Goal: Task Accomplishment & Management: Manage account settings

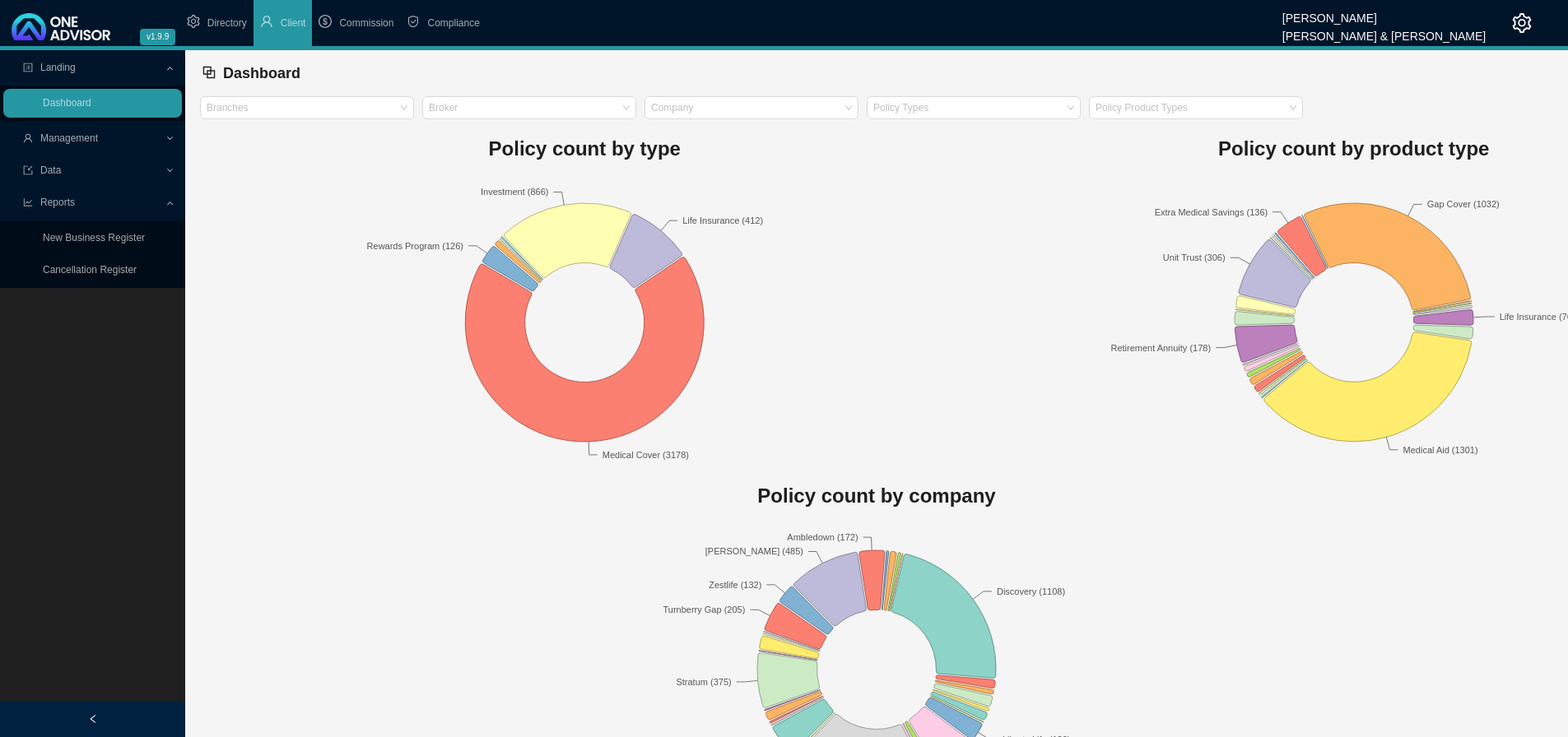
click at [106, 136] on span "Management" at bounding box center [93, 138] width 141 height 28
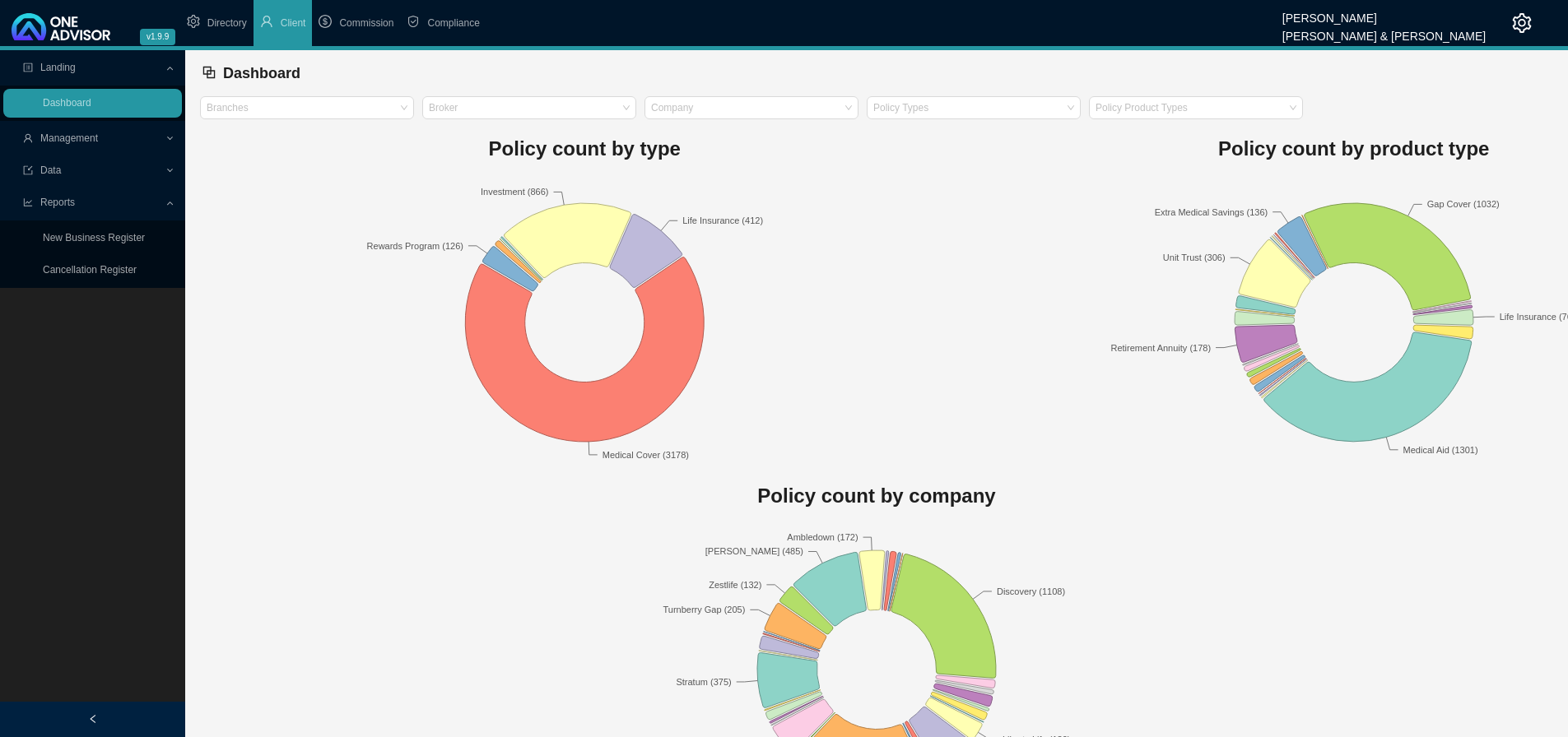
click at [82, 136] on span "Management" at bounding box center [68, 138] width 58 height 11
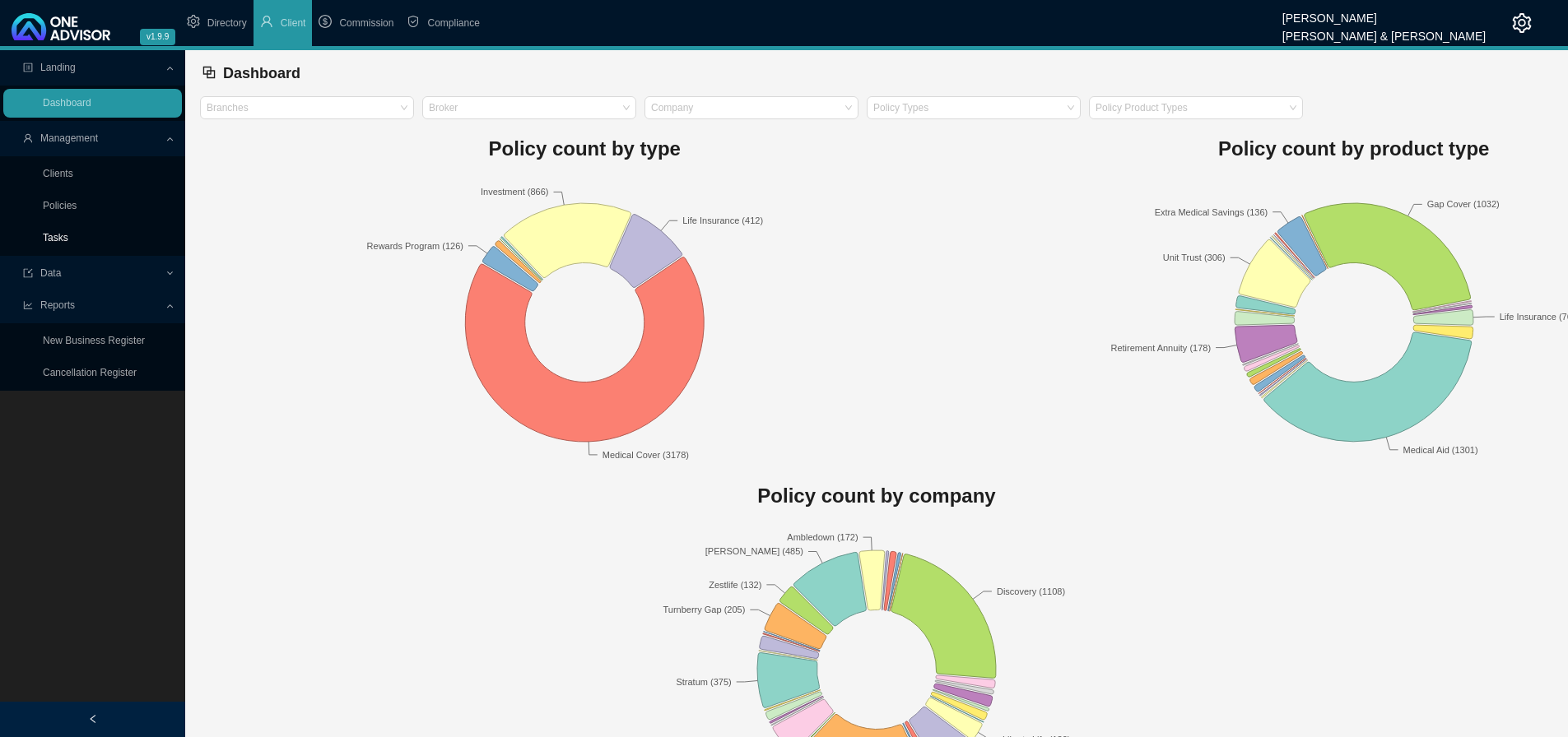
click at [68, 234] on link "Tasks" at bounding box center [55, 238] width 26 height 11
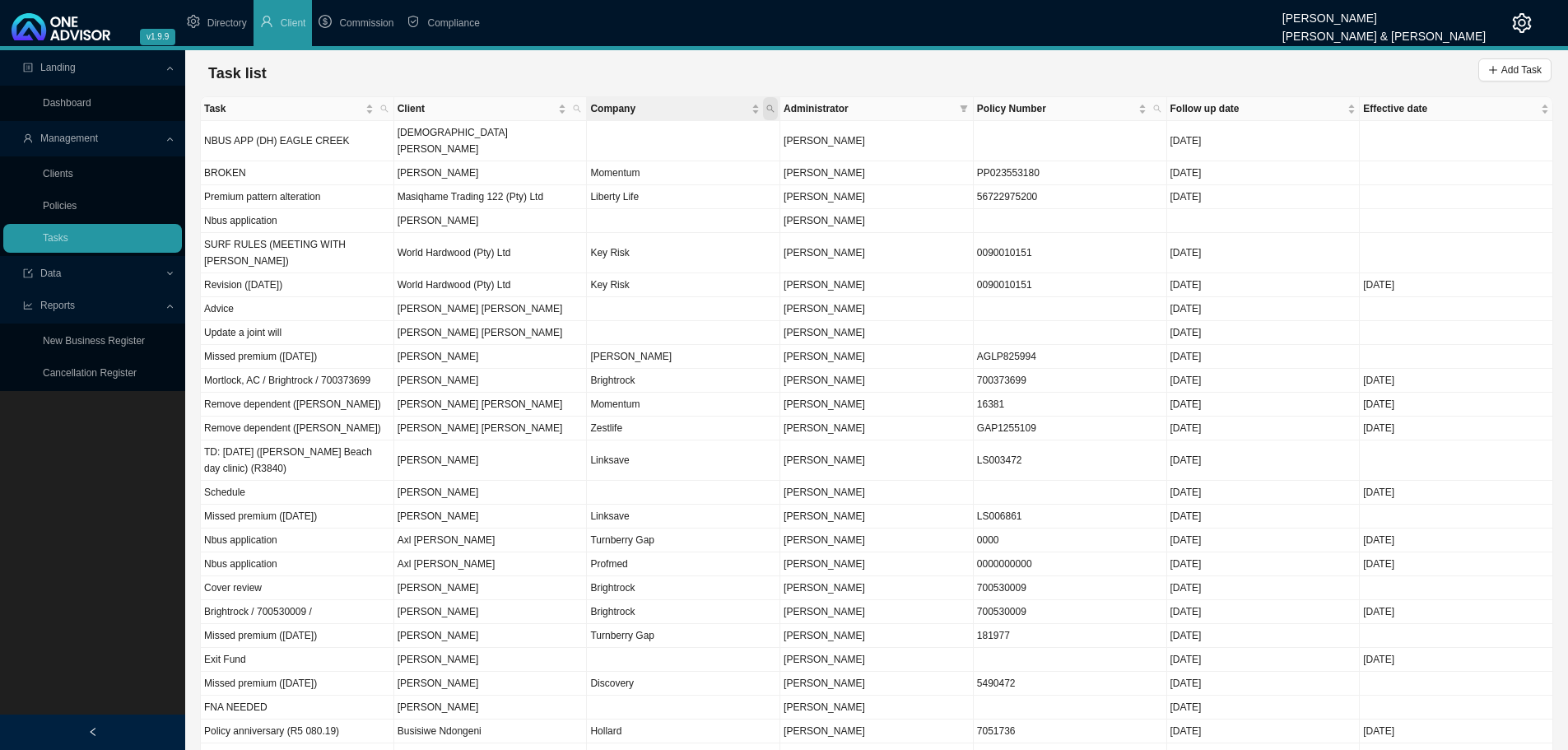
click at [770, 103] on span "Company" at bounding box center [771, 108] width 15 height 23
click at [579, 108] on icon "search" at bounding box center [577, 109] width 8 height 8
type input "marc"
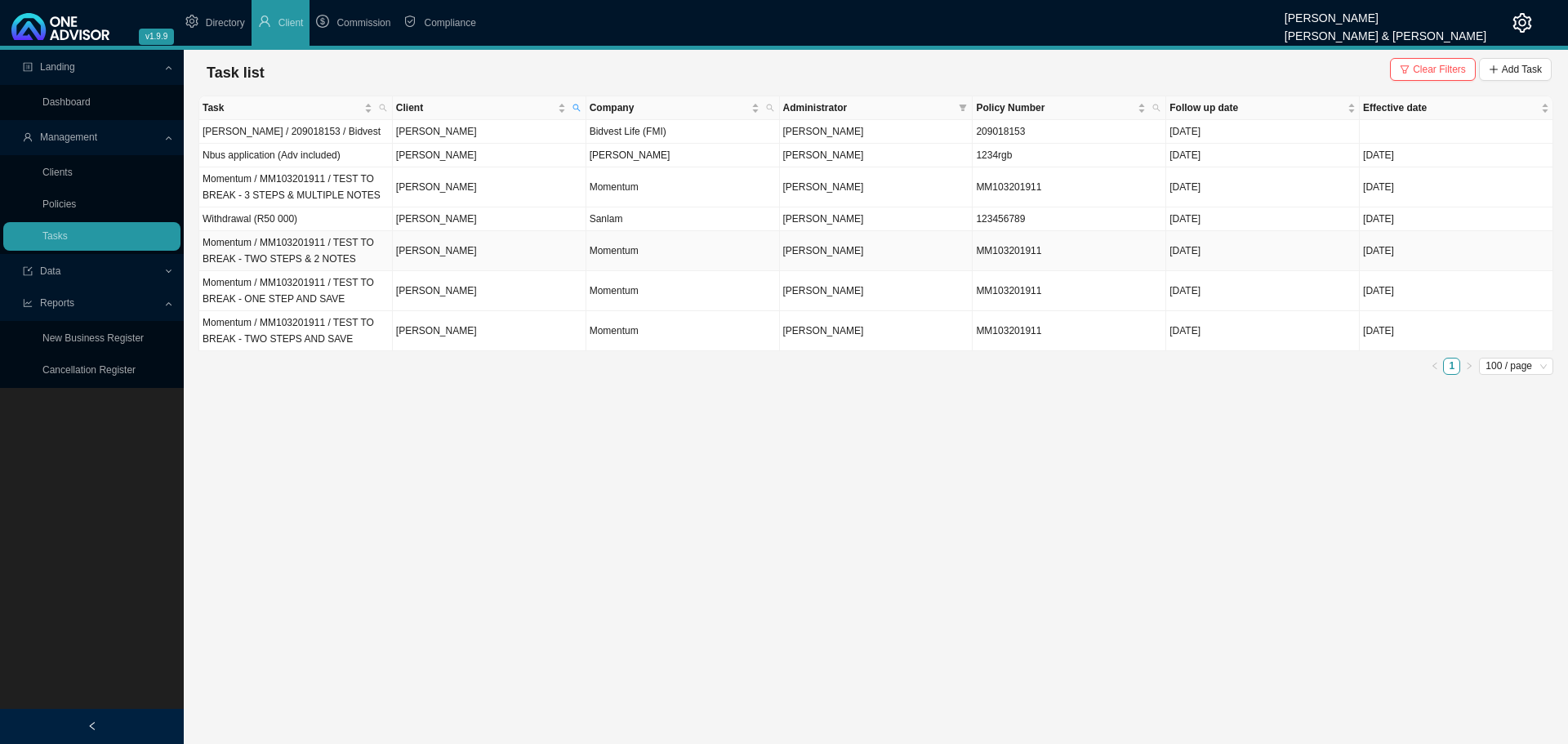
click at [538, 253] on td "[PERSON_NAME]" at bounding box center [490, 251] width 194 height 40
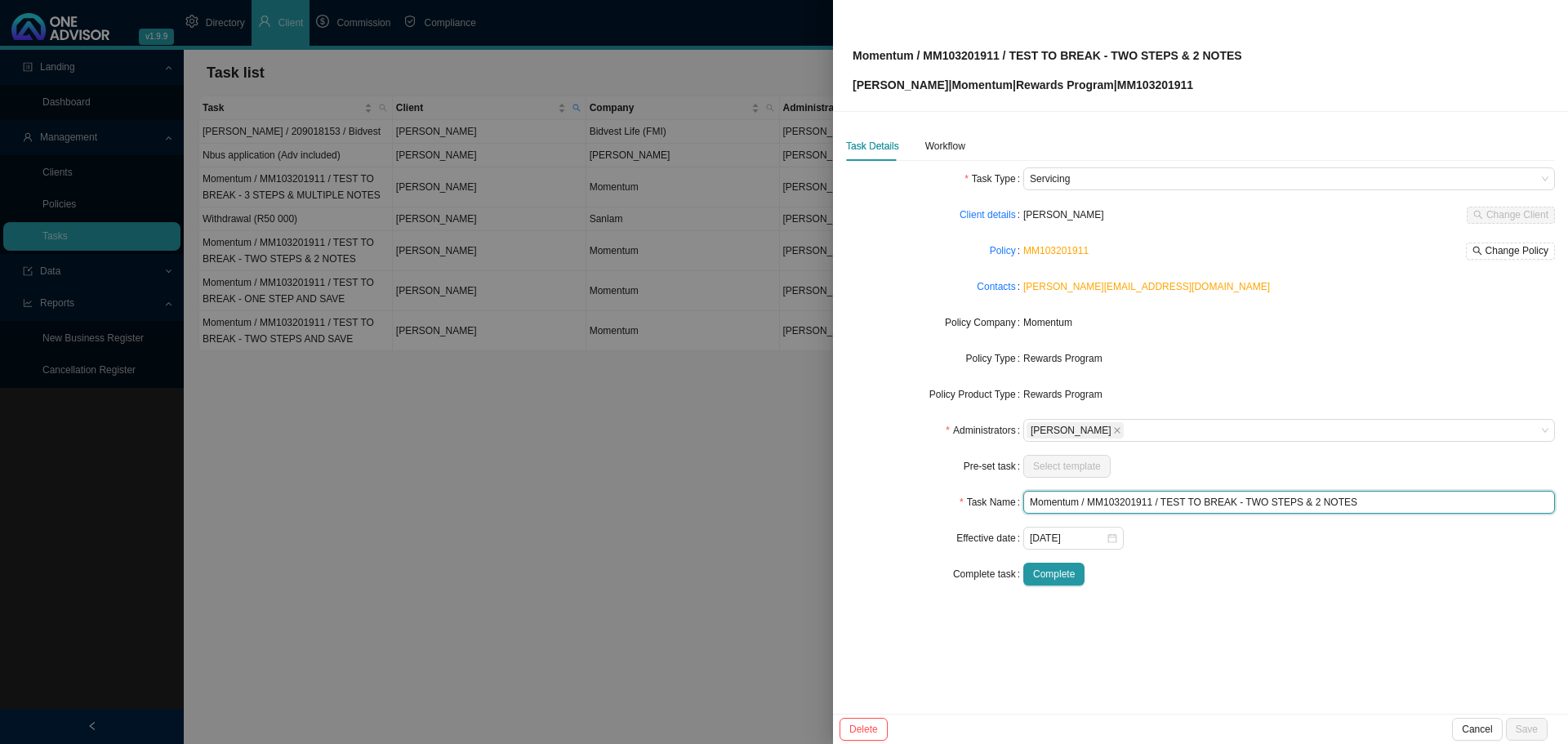
drag, startPoint x: 1377, startPoint y: 500, endPoint x: 914, endPoint y: 479, distance: 463.5
click at [914, 479] on form "Task Type Servicing Client details [PERSON_NAME] Change Client Policy MM1032019…" at bounding box center [1200, 377] width 709 height 418
click at [1075, 496] on input "Test (Non-pre set)" at bounding box center [1289, 502] width 532 height 23
click at [1090, 502] on input "Test (Non pre set)" at bounding box center [1289, 502] width 532 height 23
type input "Test (Non pre-set)"
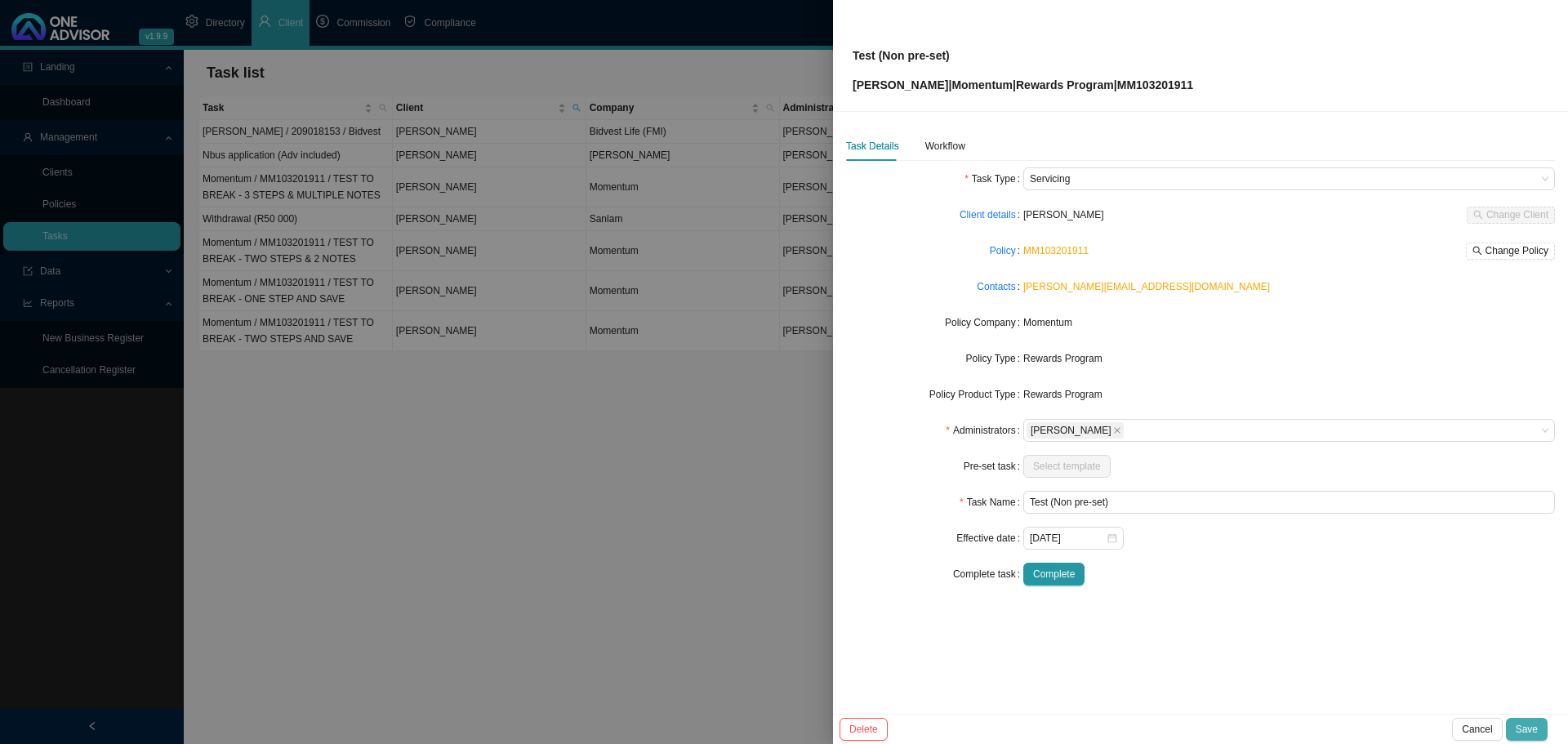
click at [1528, 729] on span "Save" at bounding box center [1526, 729] width 22 height 16
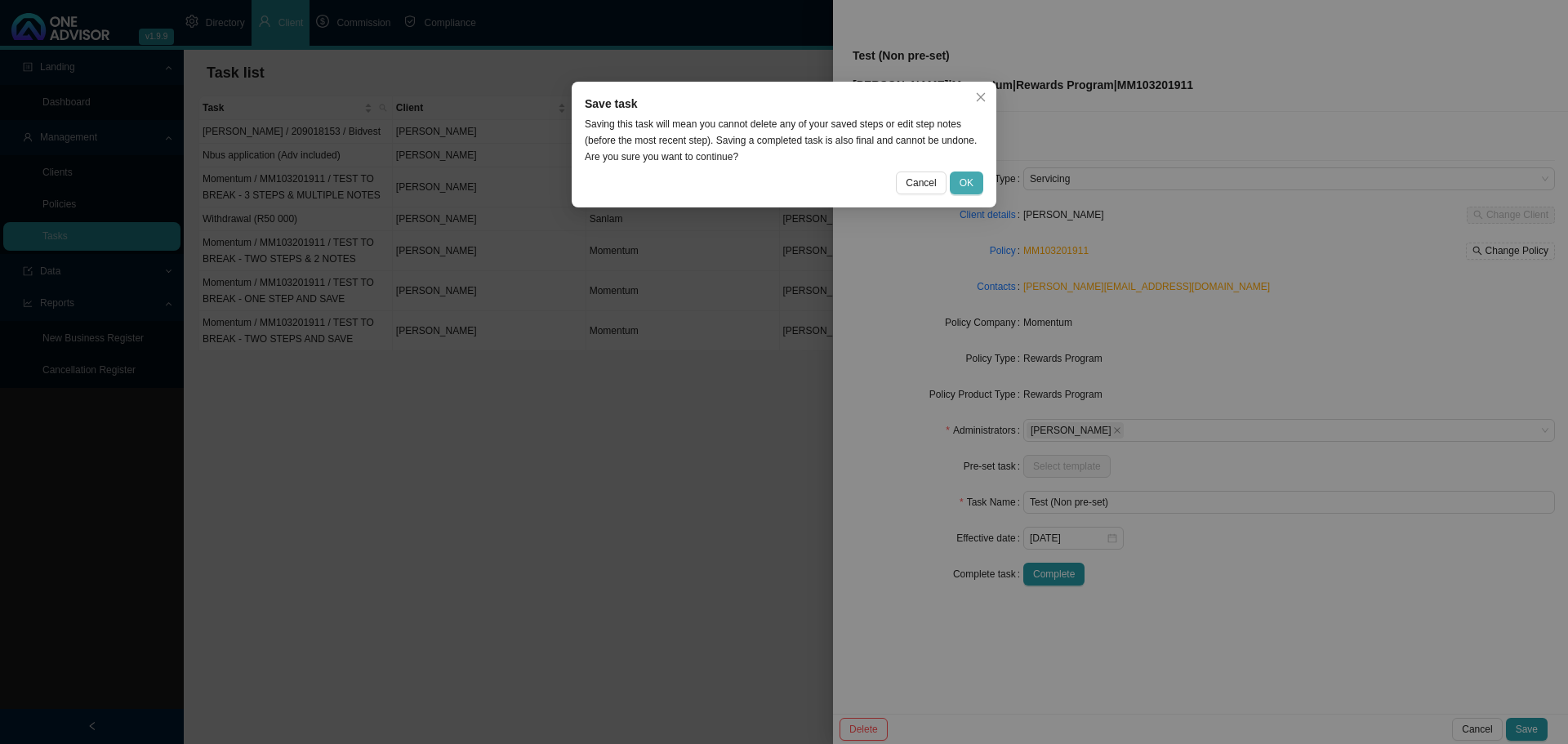
click at [965, 184] on span "OK" at bounding box center [966, 183] width 14 height 16
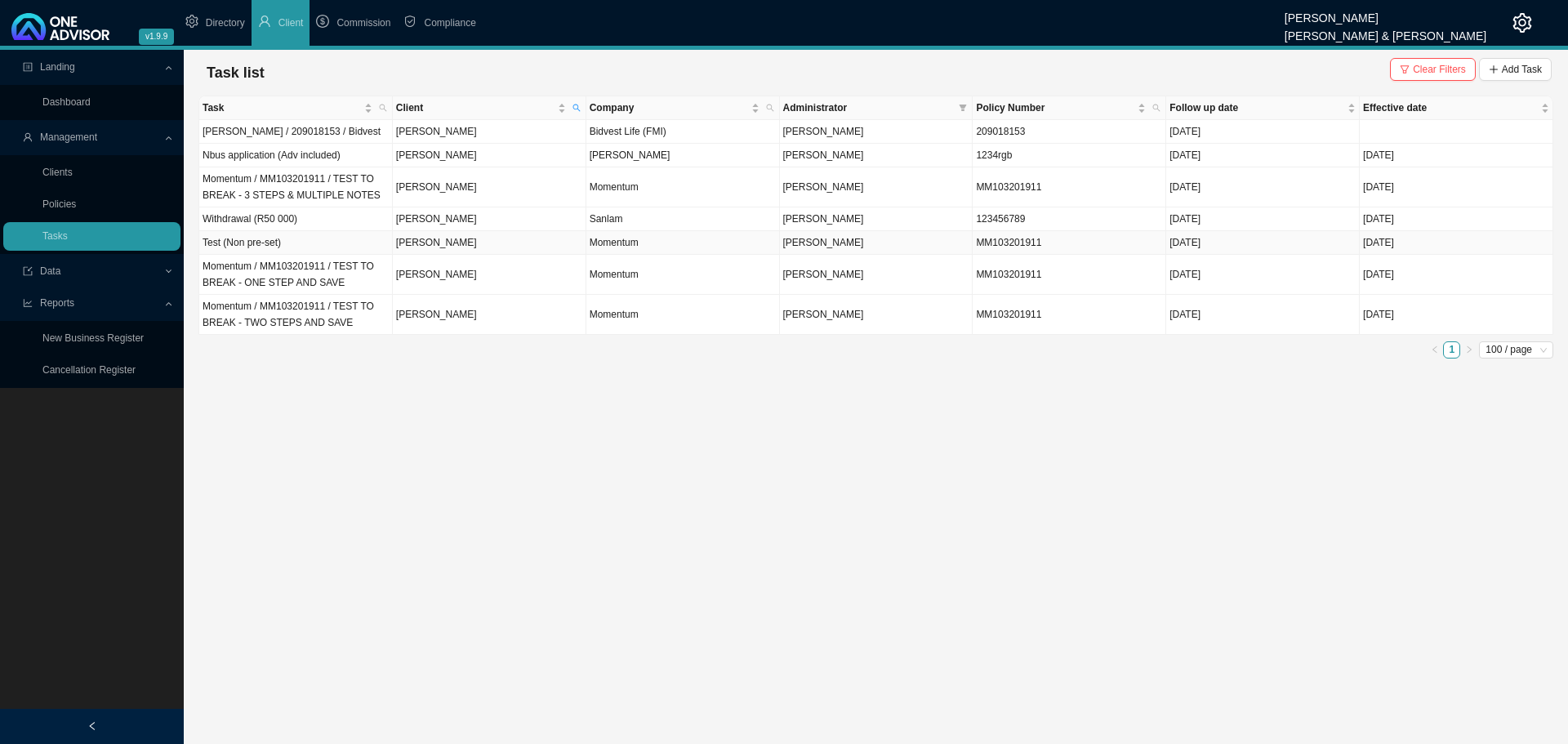
click at [343, 244] on td "Test (Non pre-set)" at bounding box center [297, 242] width 194 height 24
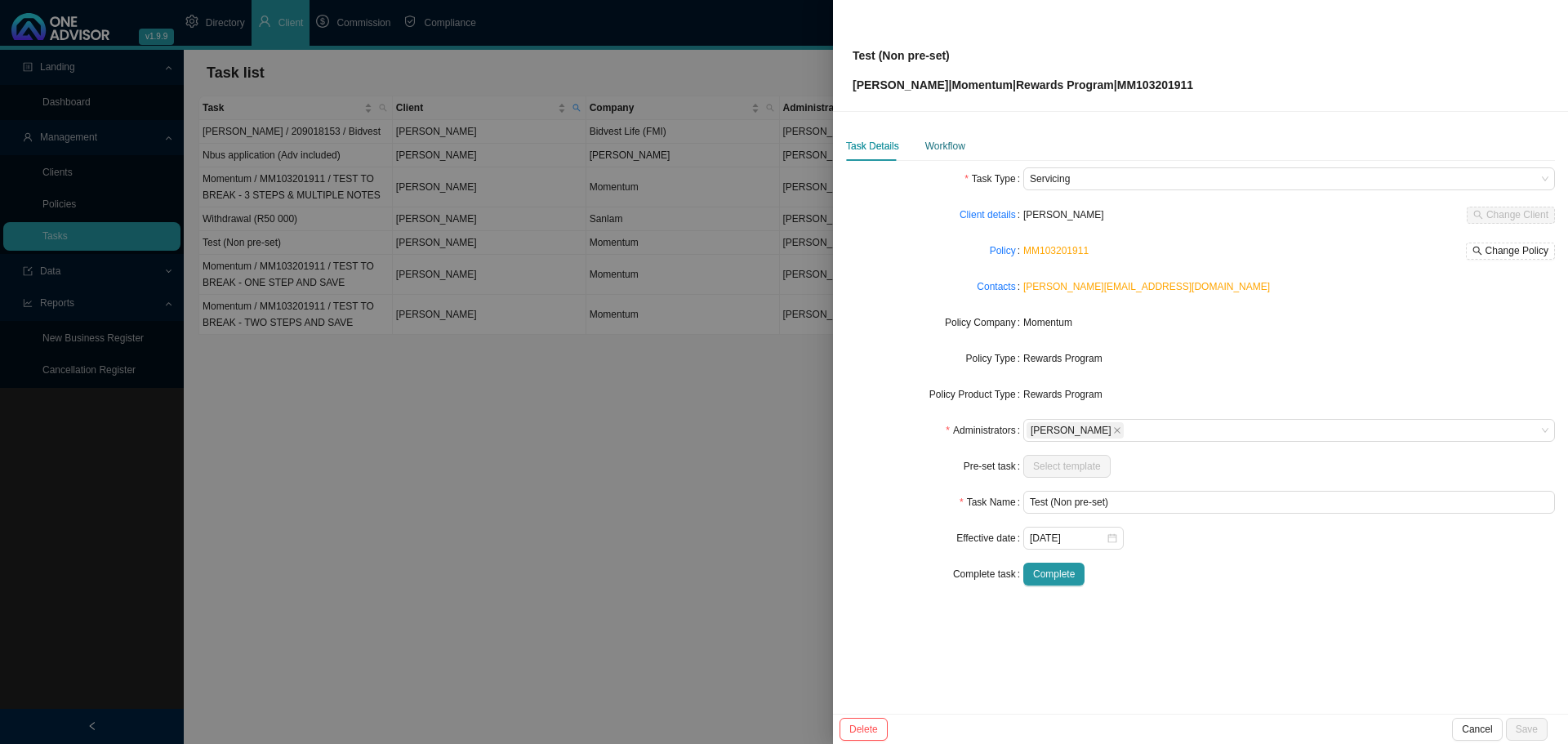
click at [941, 143] on div "Workflow" at bounding box center [945, 146] width 40 height 16
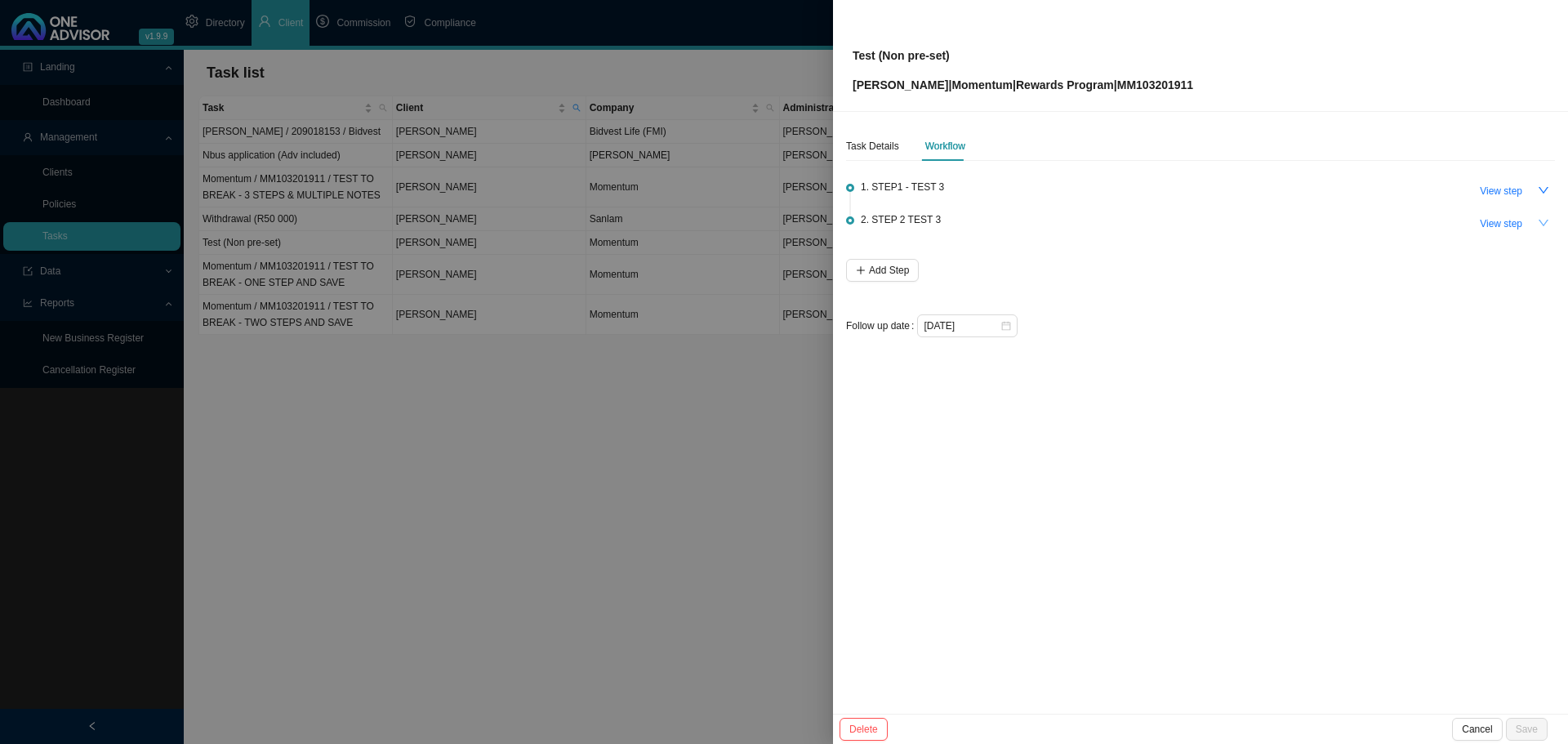
click at [1545, 219] on icon "down" at bounding box center [1544, 223] width 11 height 11
click at [1502, 224] on span "View step" at bounding box center [1500, 223] width 42 height 16
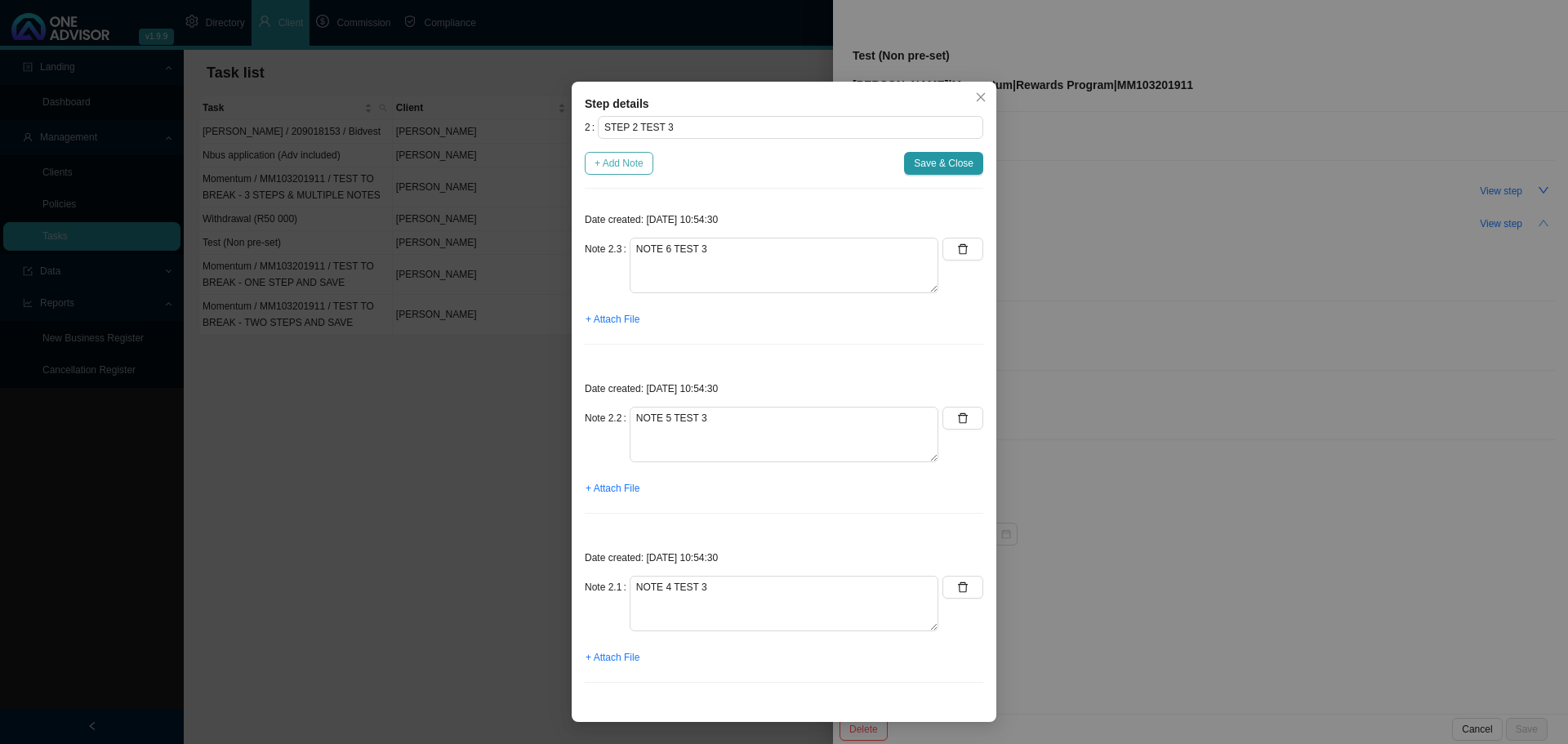
click at [614, 161] on span "+ Add Note" at bounding box center [619, 163] width 49 height 16
type textarea "NOTE 6 TEST 3"
type textarea "NOTE 5 TEST 3"
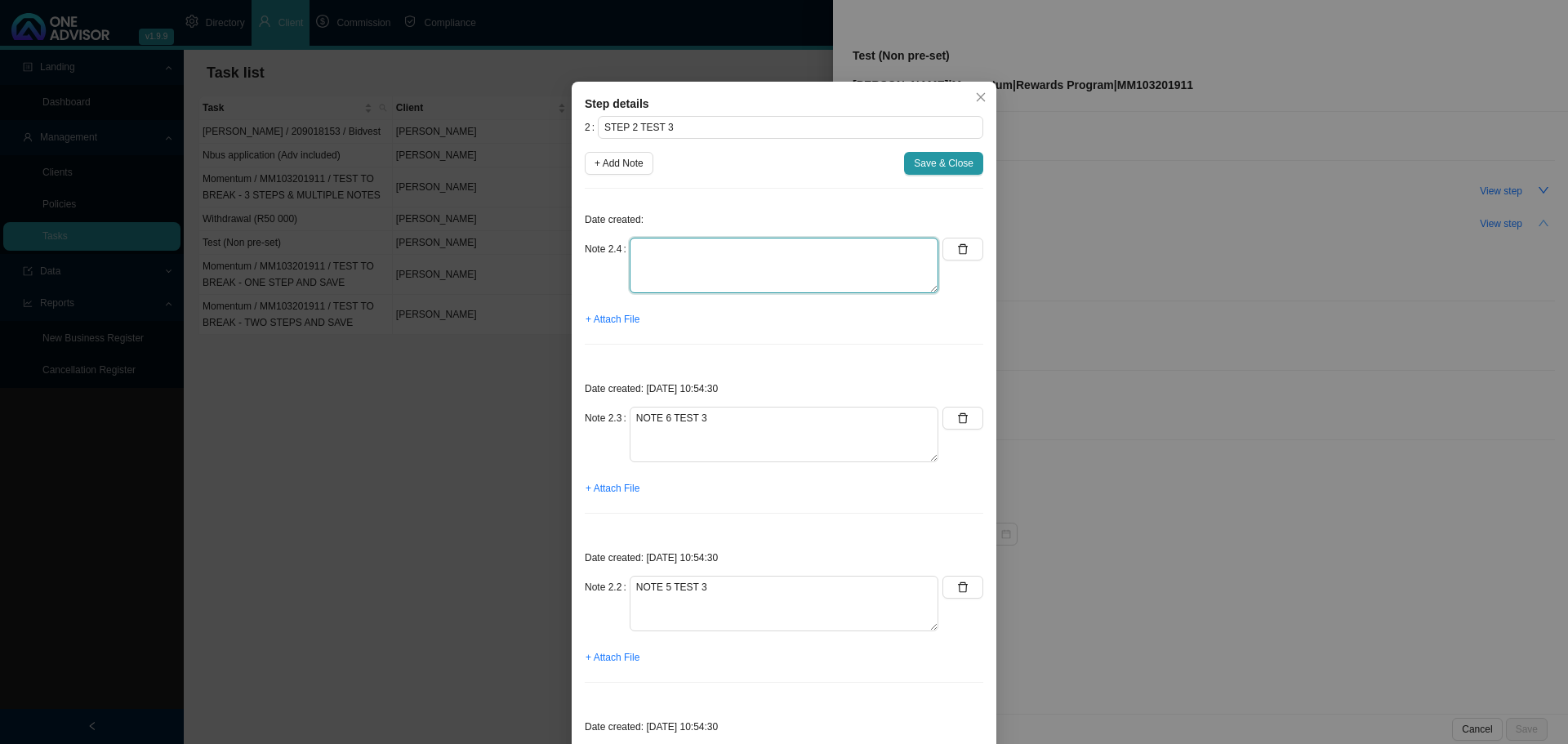
click at [669, 247] on textarea at bounding box center [784, 265] width 309 height 56
type textarea "test to add note [DATE]"
click at [950, 160] on span "Save & Close" at bounding box center [943, 163] width 59 height 16
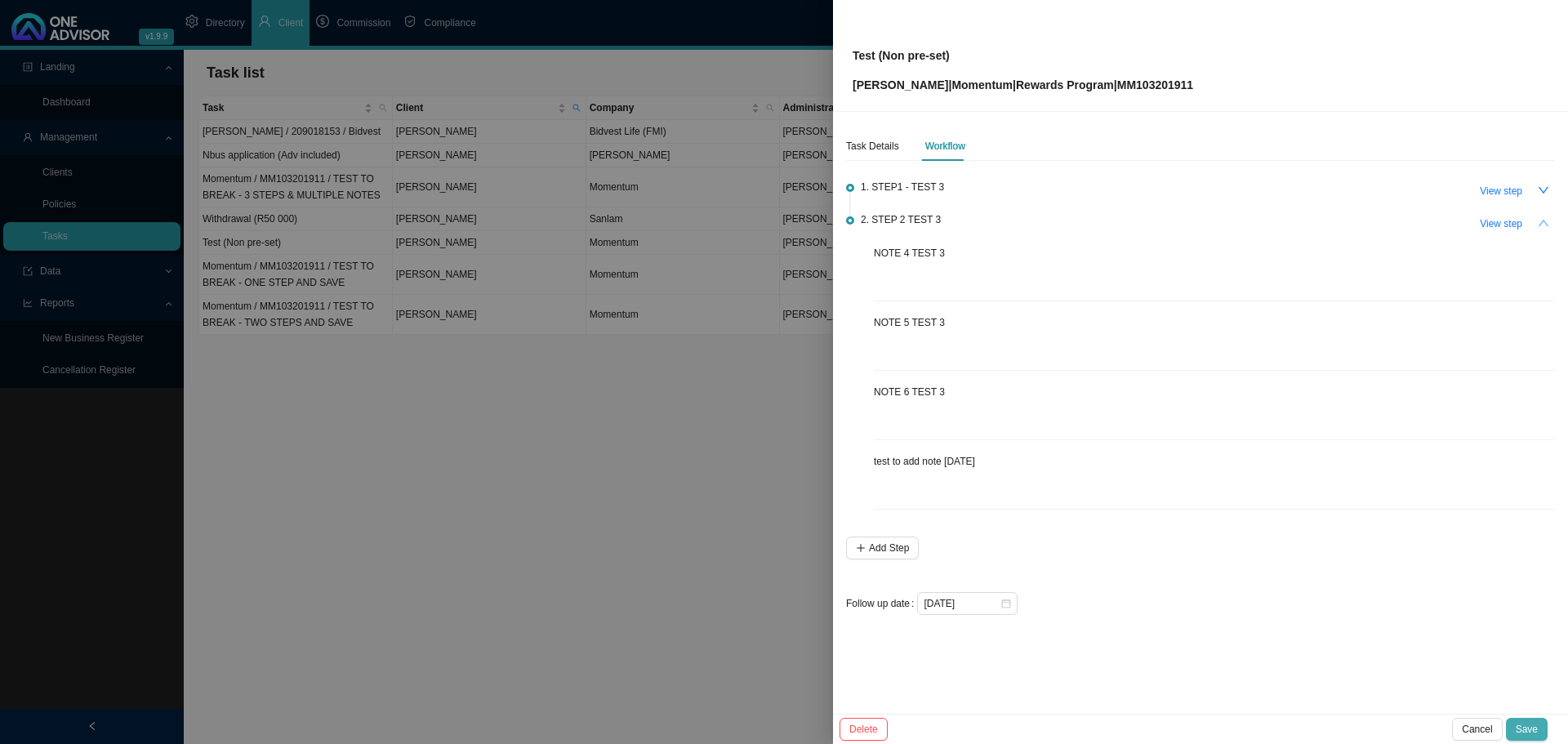
click at [1530, 725] on span "Save" at bounding box center [1526, 729] width 22 height 16
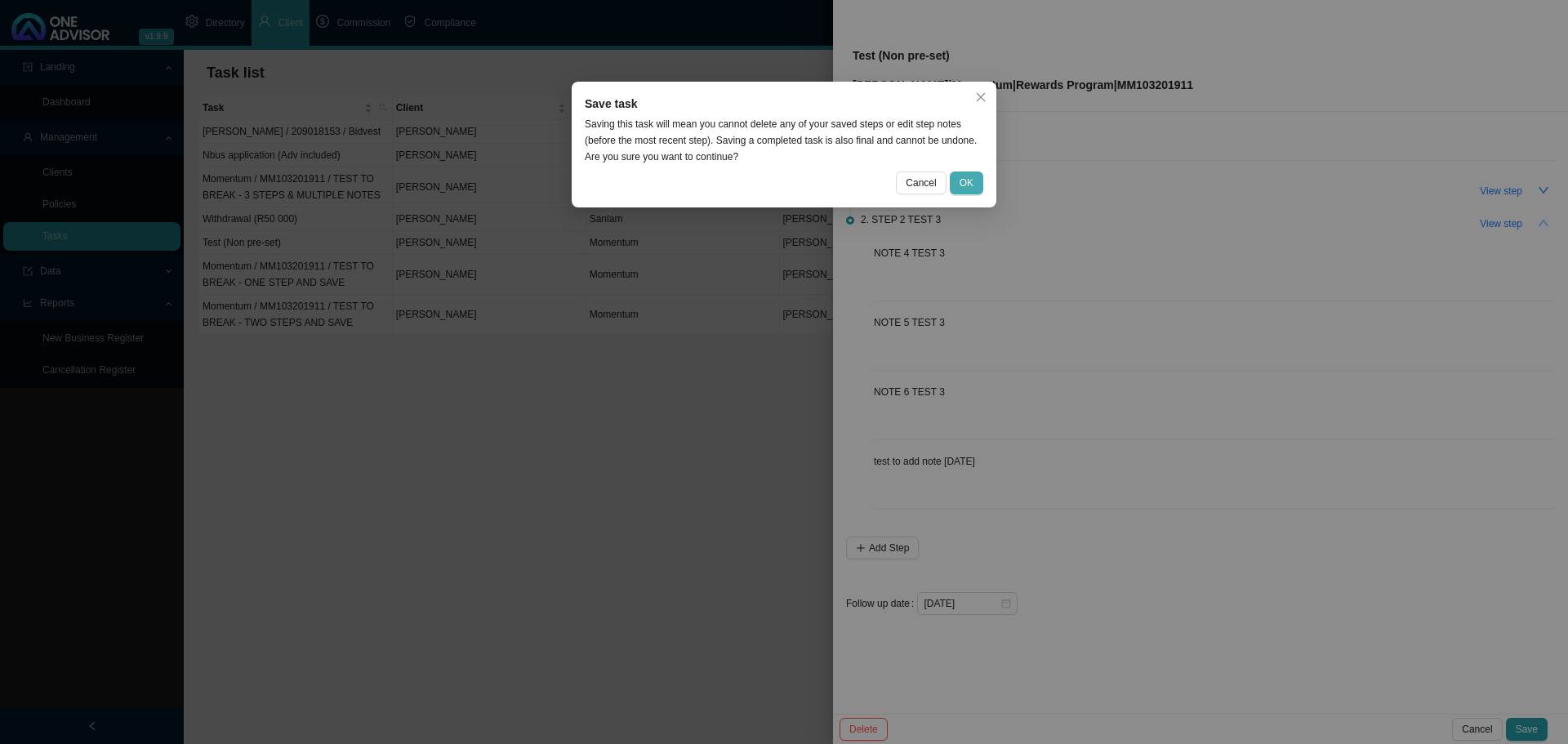
click at [964, 176] on span "OK" at bounding box center [966, 183] width 14 height 16
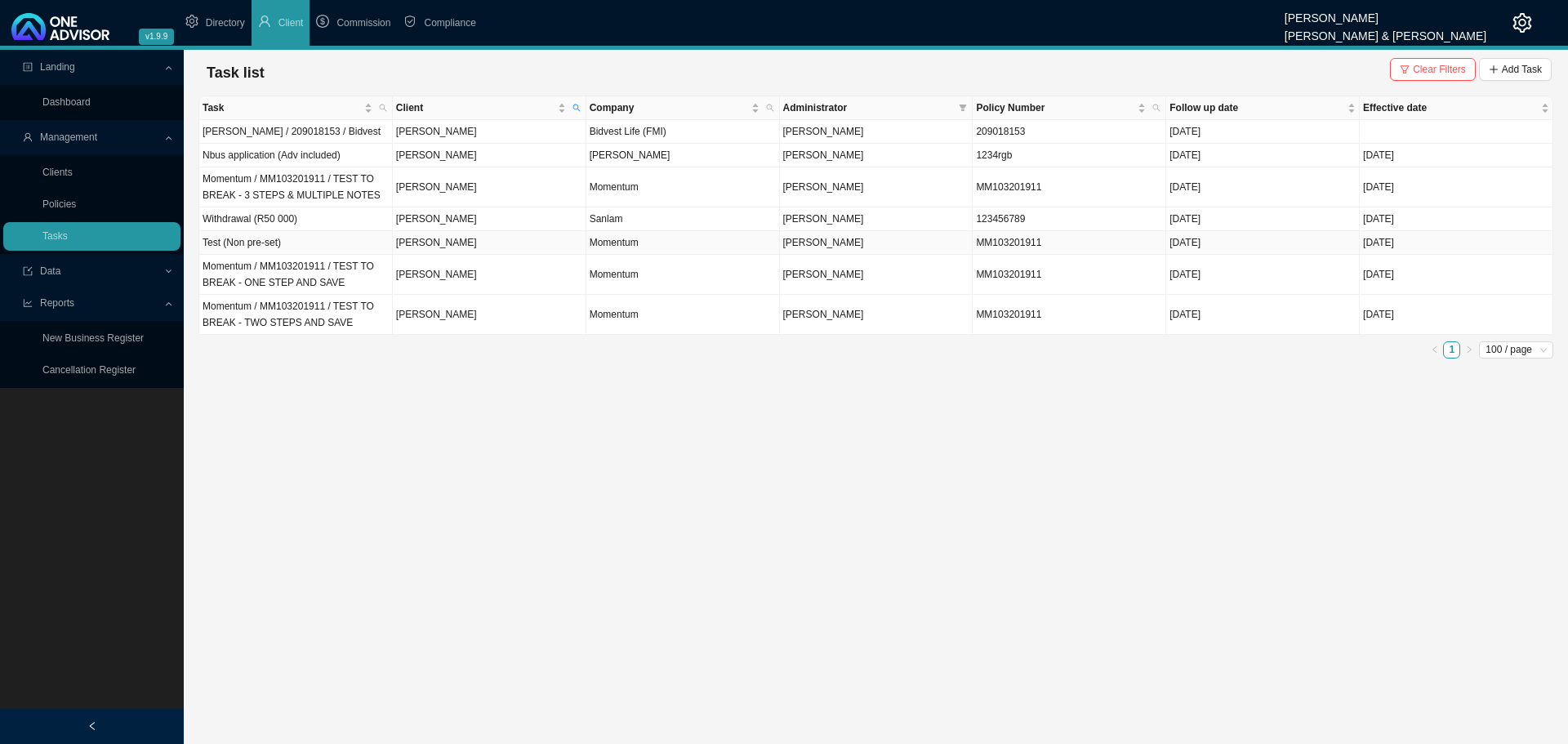
click at [336, 239] on td "Test (Non pre-set)" at bounding box center [297, 242] width 194 height 24
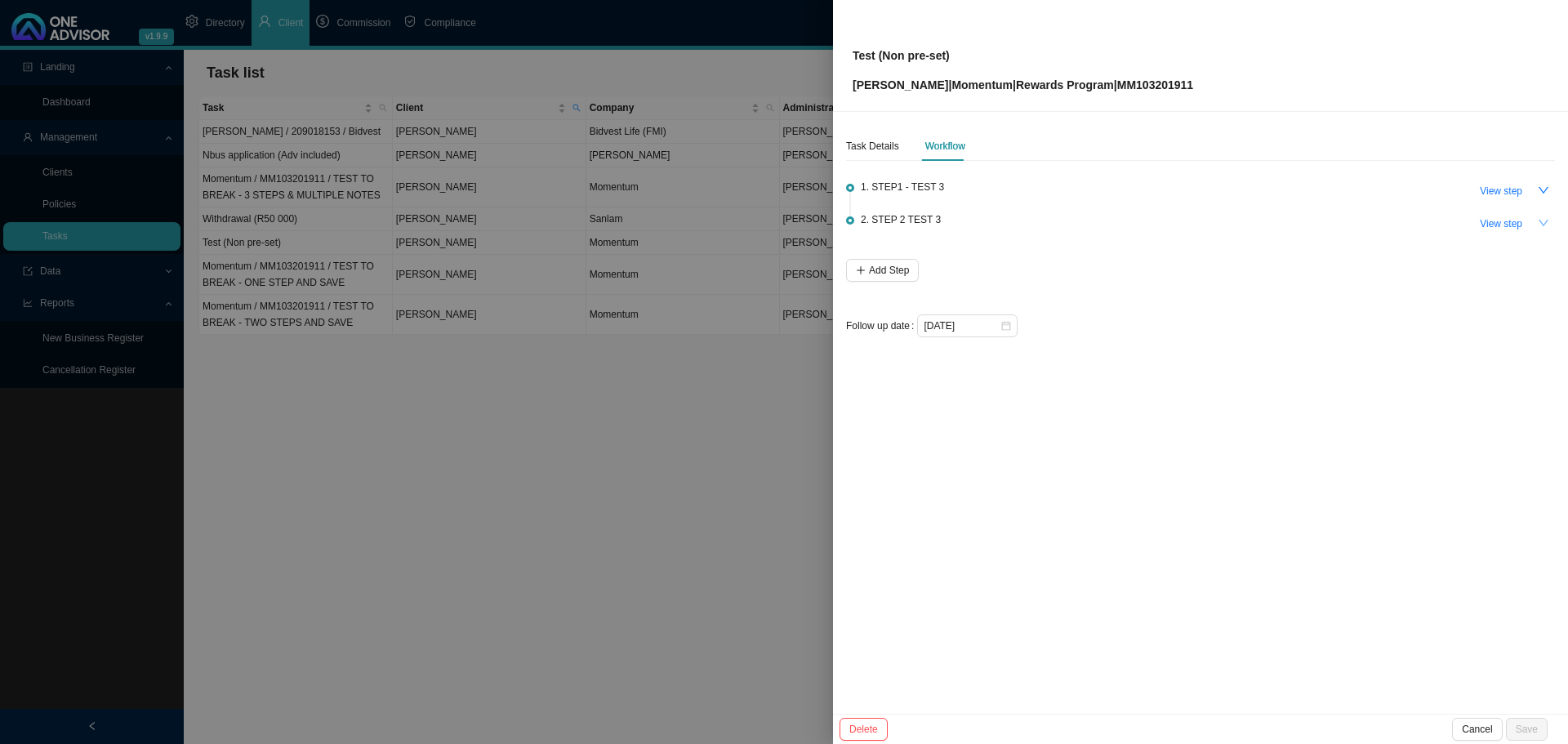
click at [1544, 219] on icon "down" at bounding box center [1544, 223] width 11 height 11
click at [417, 507] on div at bounding box center [784, 372] width 1568 height 744
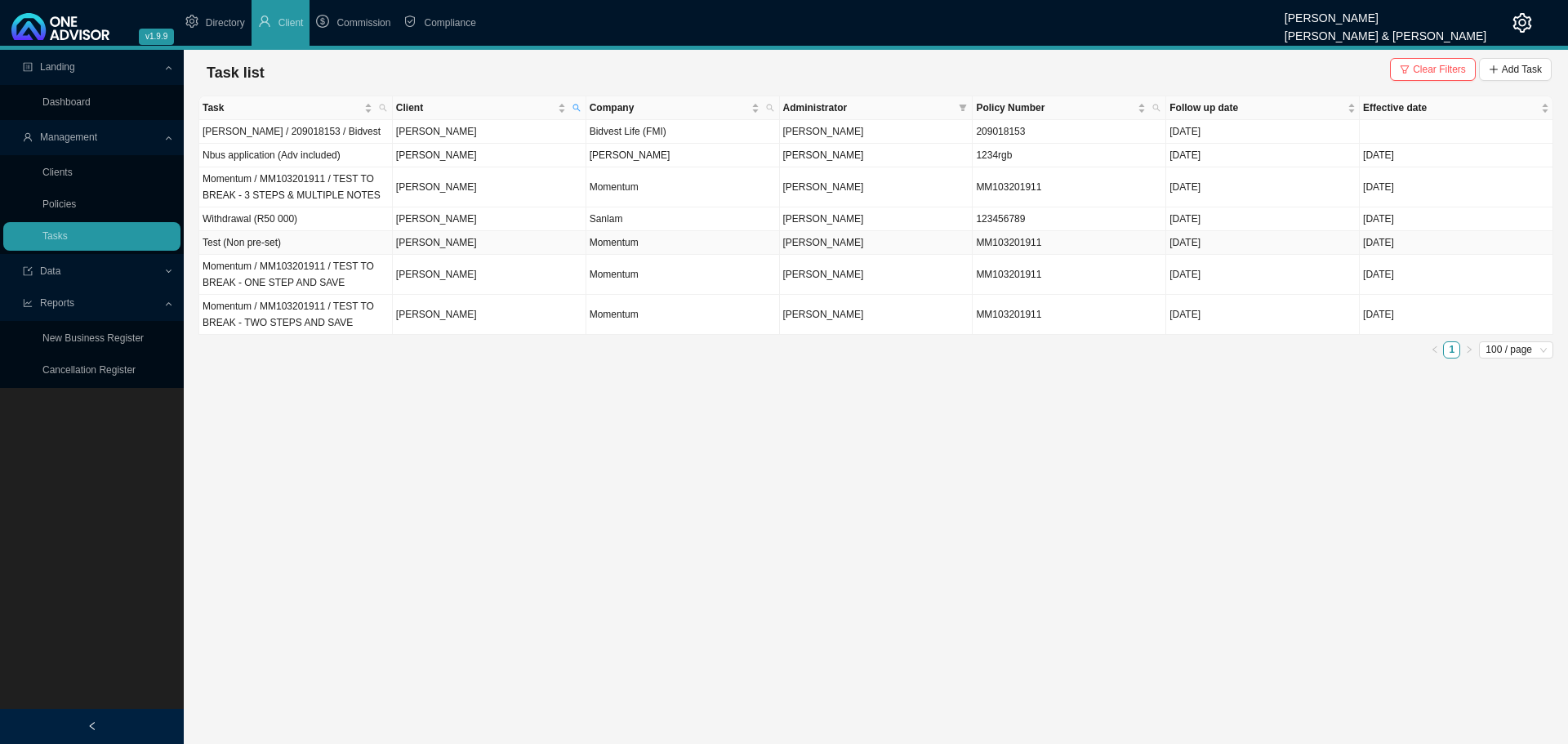
click at [325, 242] on td "Test (Non pre-set)" at bounding box center [297, 242] width 194 height 24
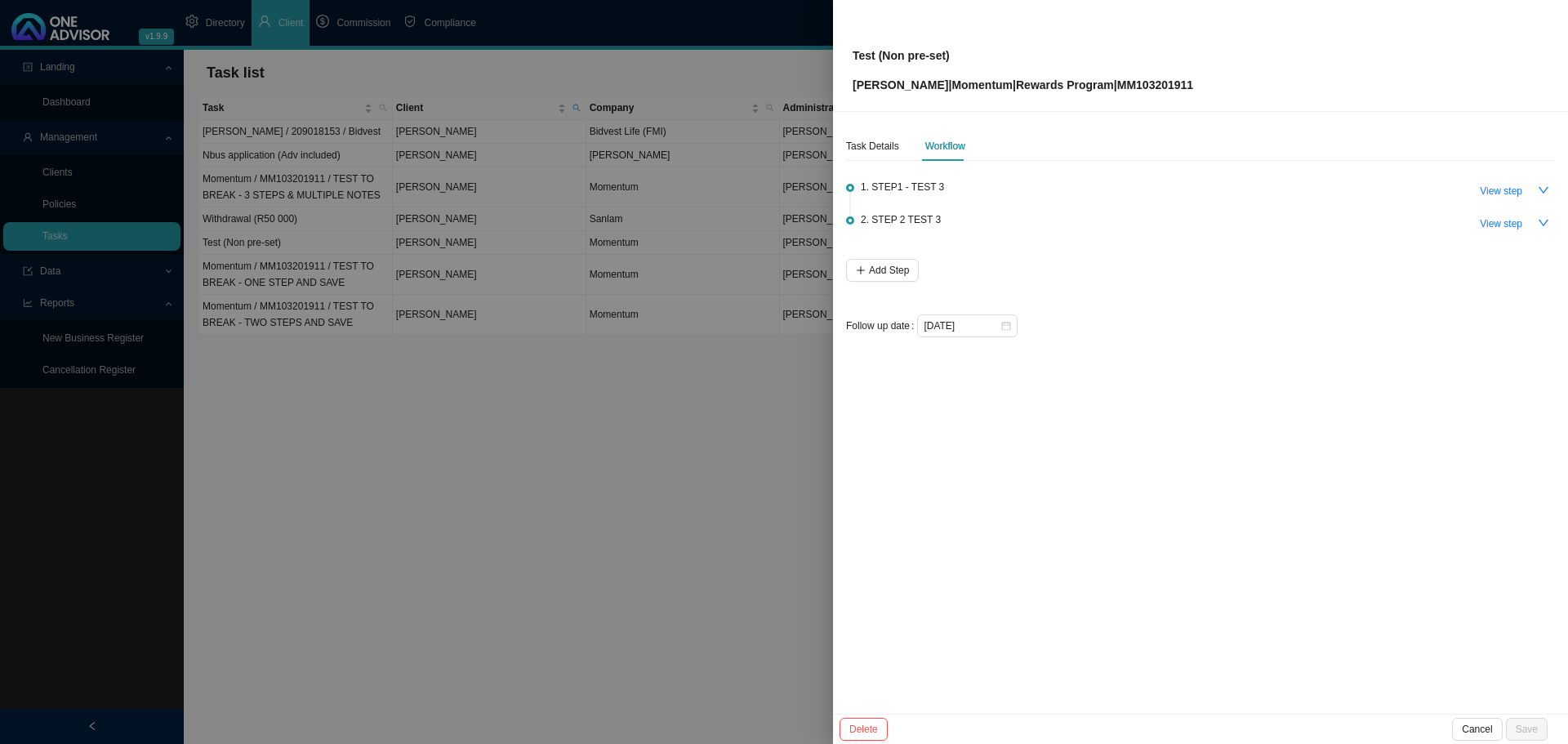
click at [370, 481] on div at bounding box center [784, 372] width 1568 height 744
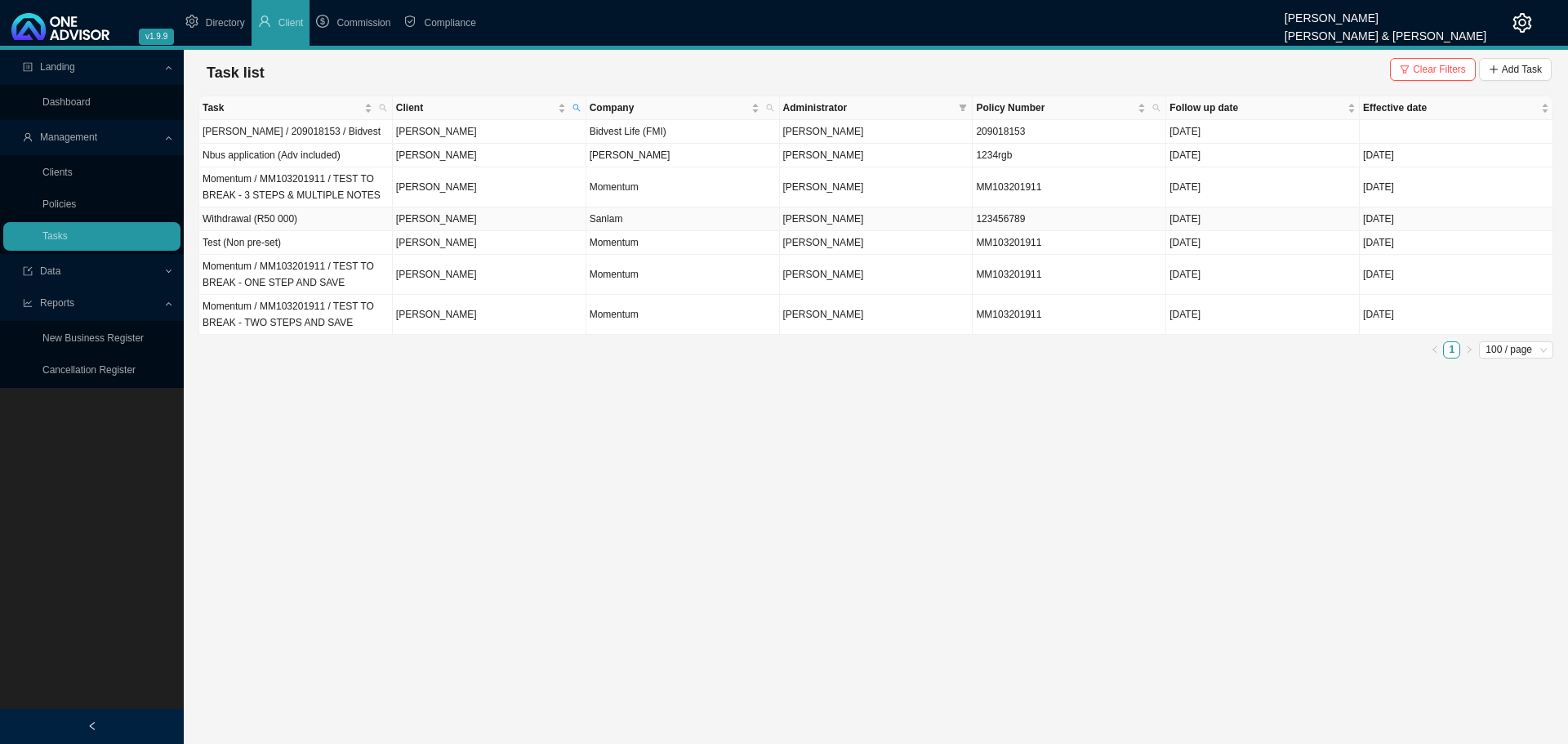
click at [348, 215] on td "Withdrawal (R50 000)" at bounding box center [297, 218] width 194 height 24
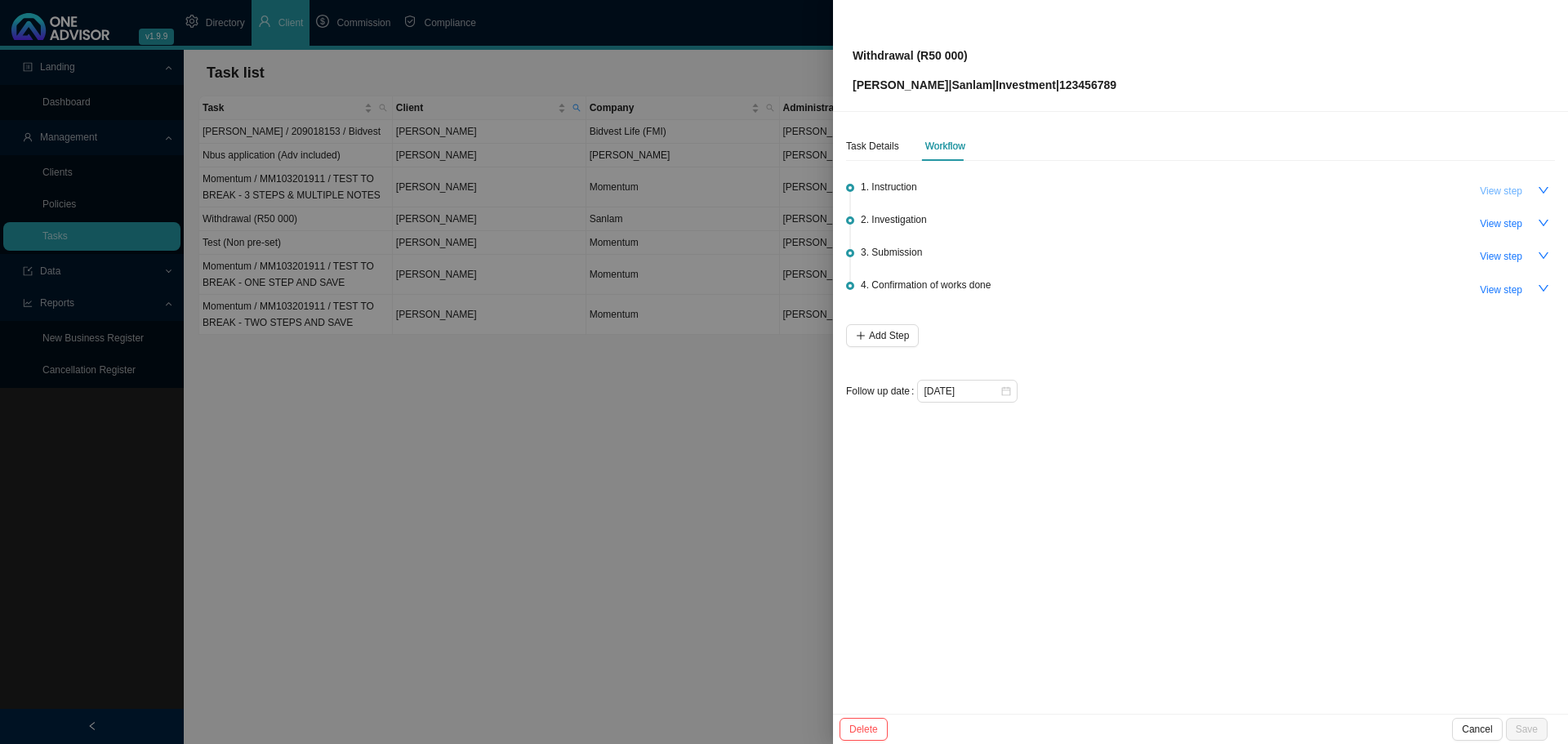
click at [1514, 188] on span "View step" at bounding box center [1500, 190] width 42 height 16
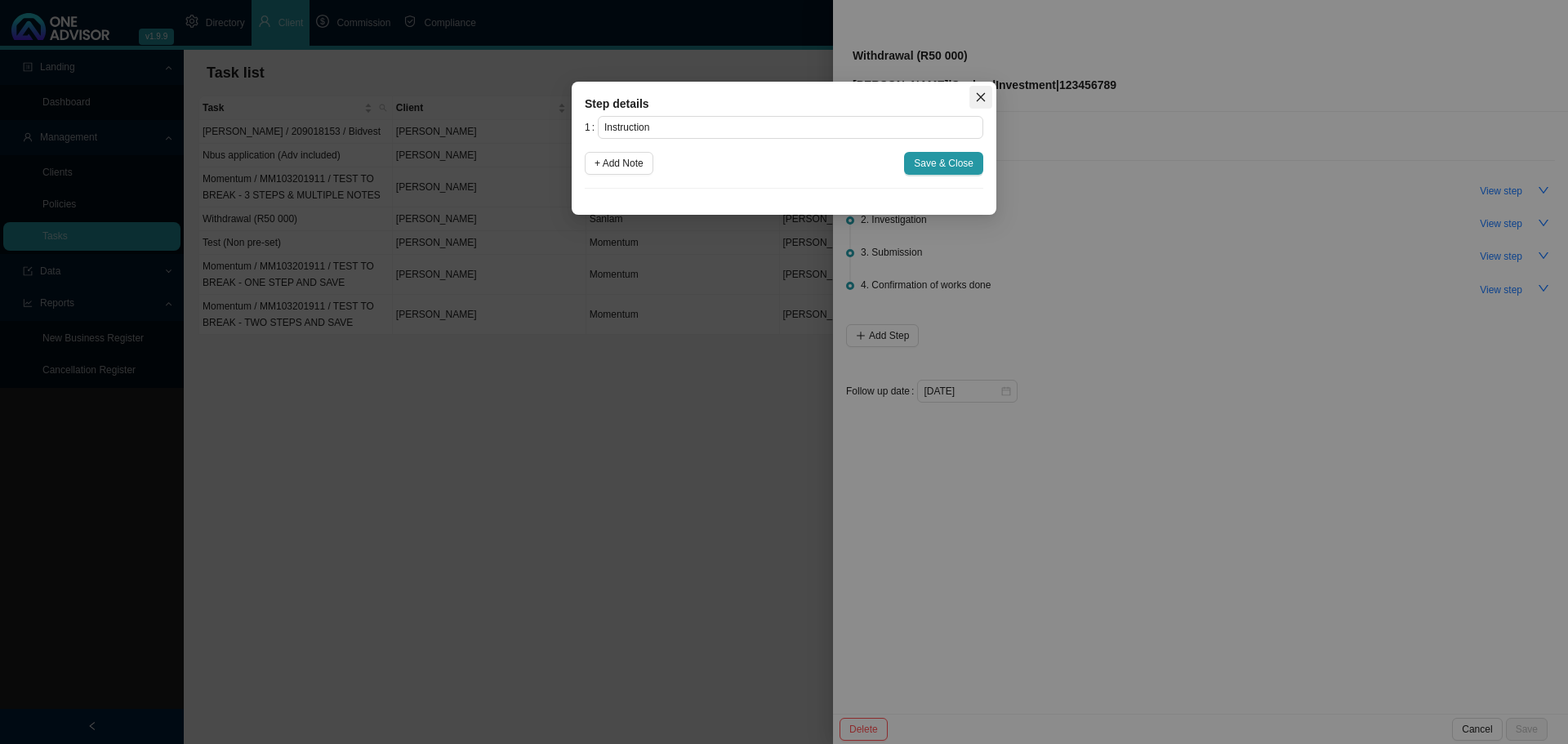
click at [980, 95] on icon "close" at bounding box center [980, 97] width 11 height 11
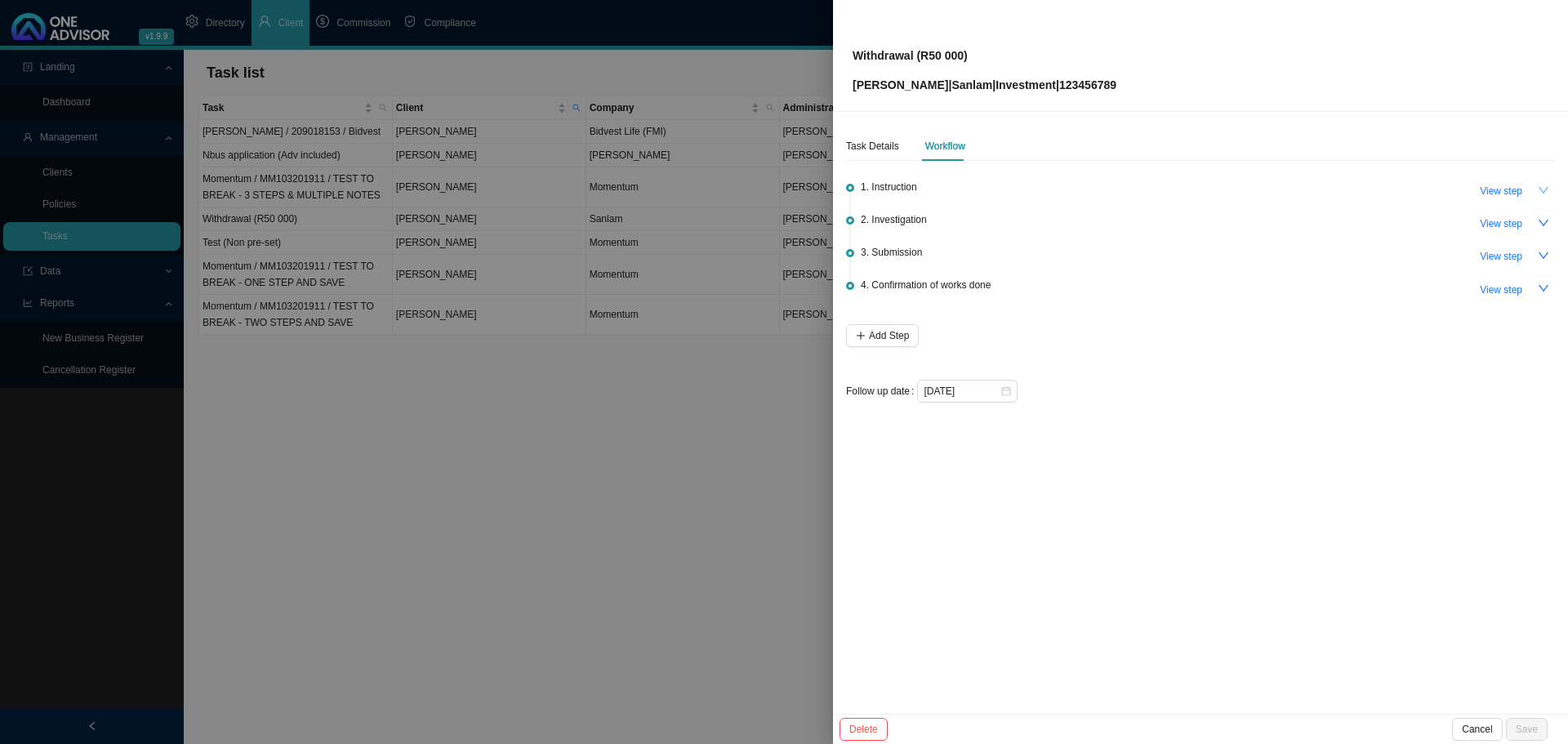
click at [1546, 194] on icon "down" at bounding box center [1544, 190] width 11 height 11
click at [1504, 187] on span "View step" at bounding box center [1500, 190] width 42 height 16
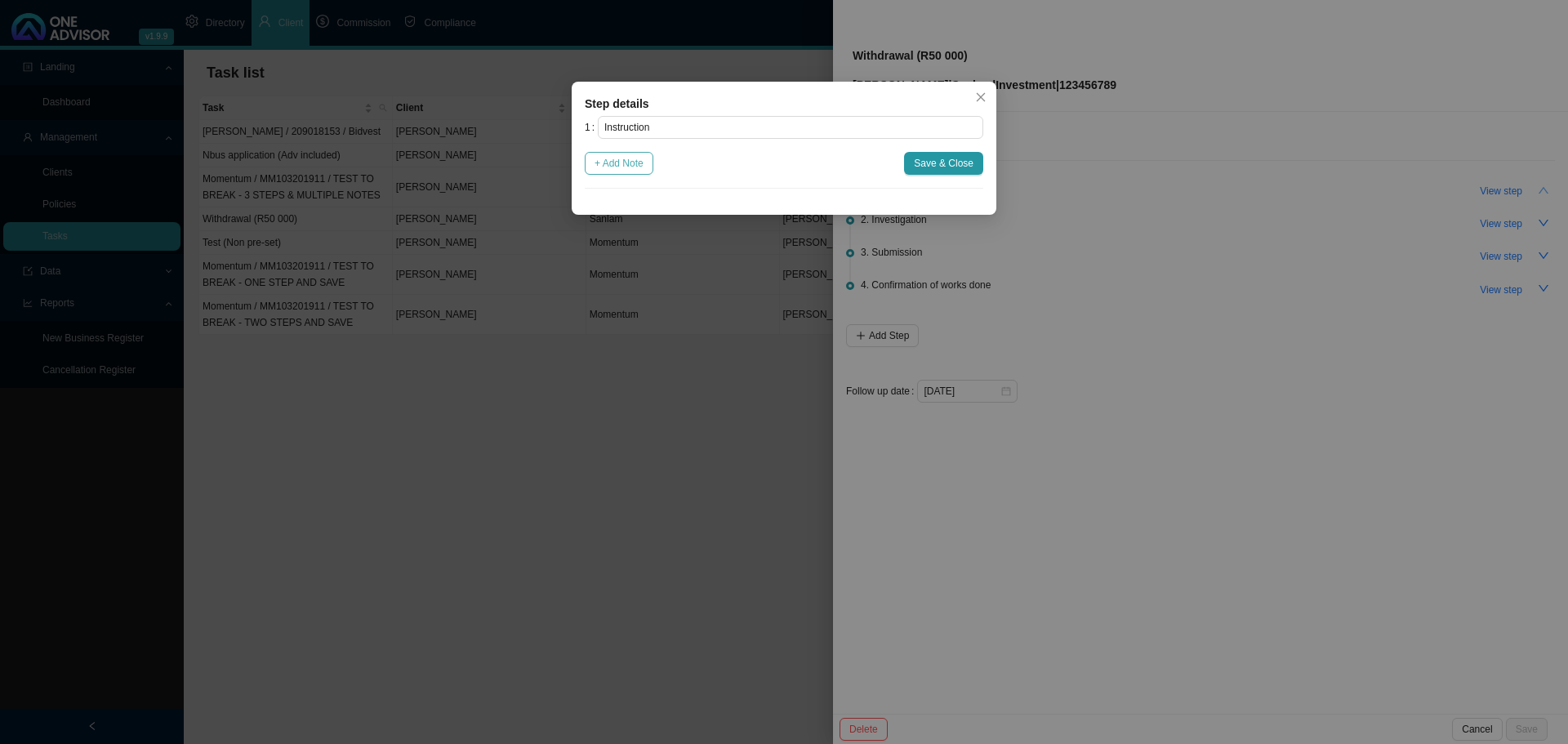
click at [618, 161] on span "+ Add Note" at bounding box center [619, 163] width 49 height 16
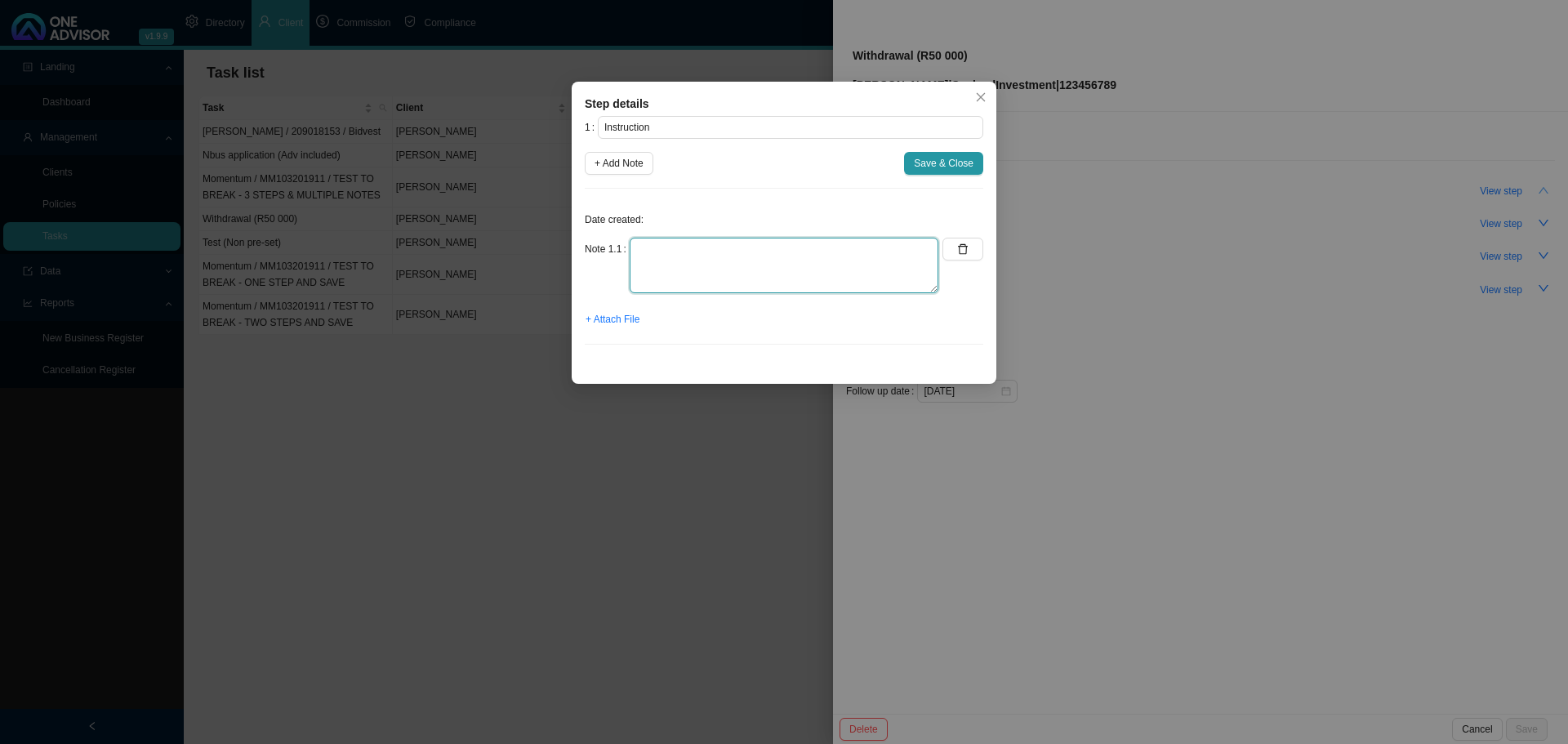
click at [649, 258] on textarea at bounding box center [784, 265] width 309 height 56
type textarea "email received to withdraw"
click at [618, 317] on span "+ Attach File" at bounding box center [612, 318] width 54 height 16
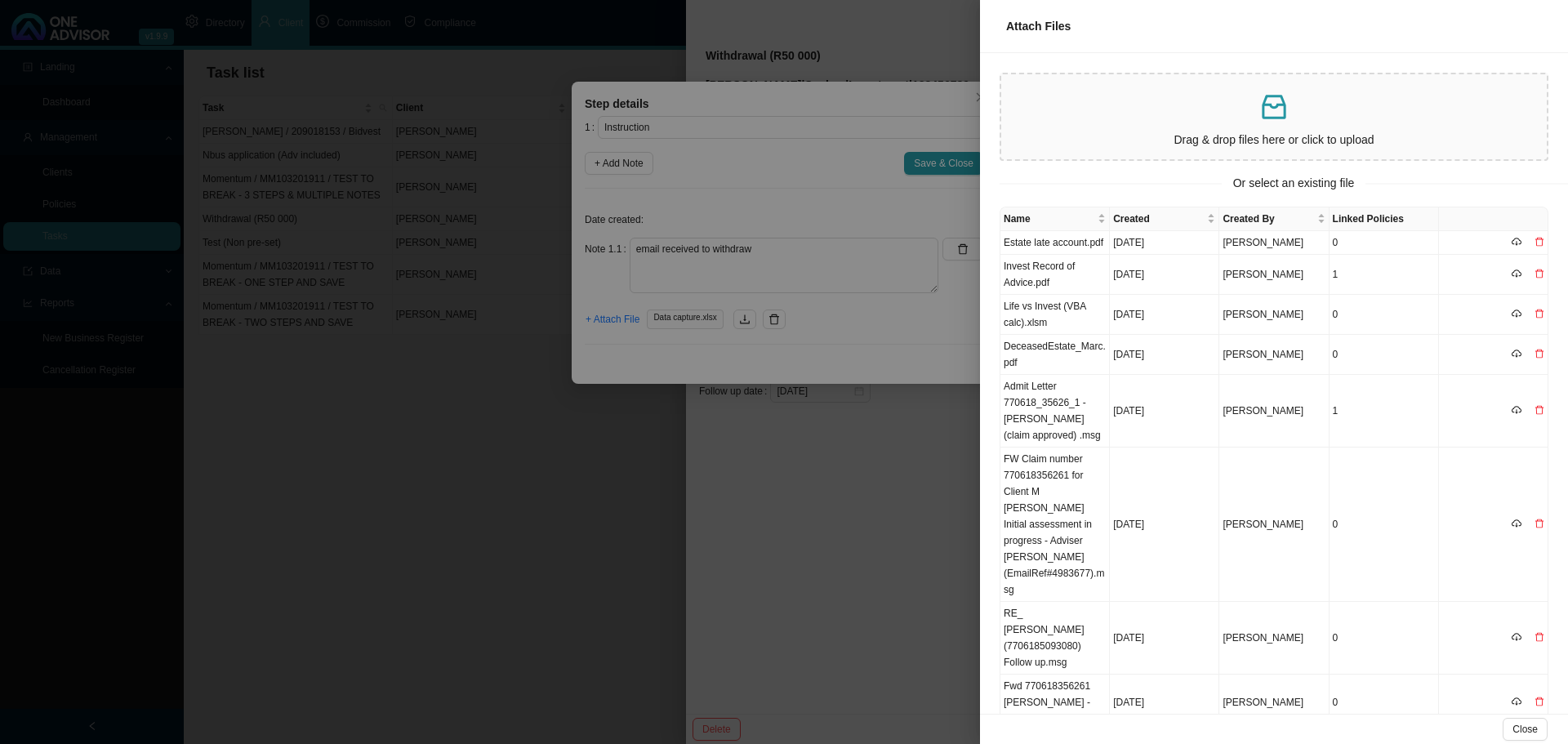
click at [908, 187] on div at bounding box center [784, 372] width 1568 height 744
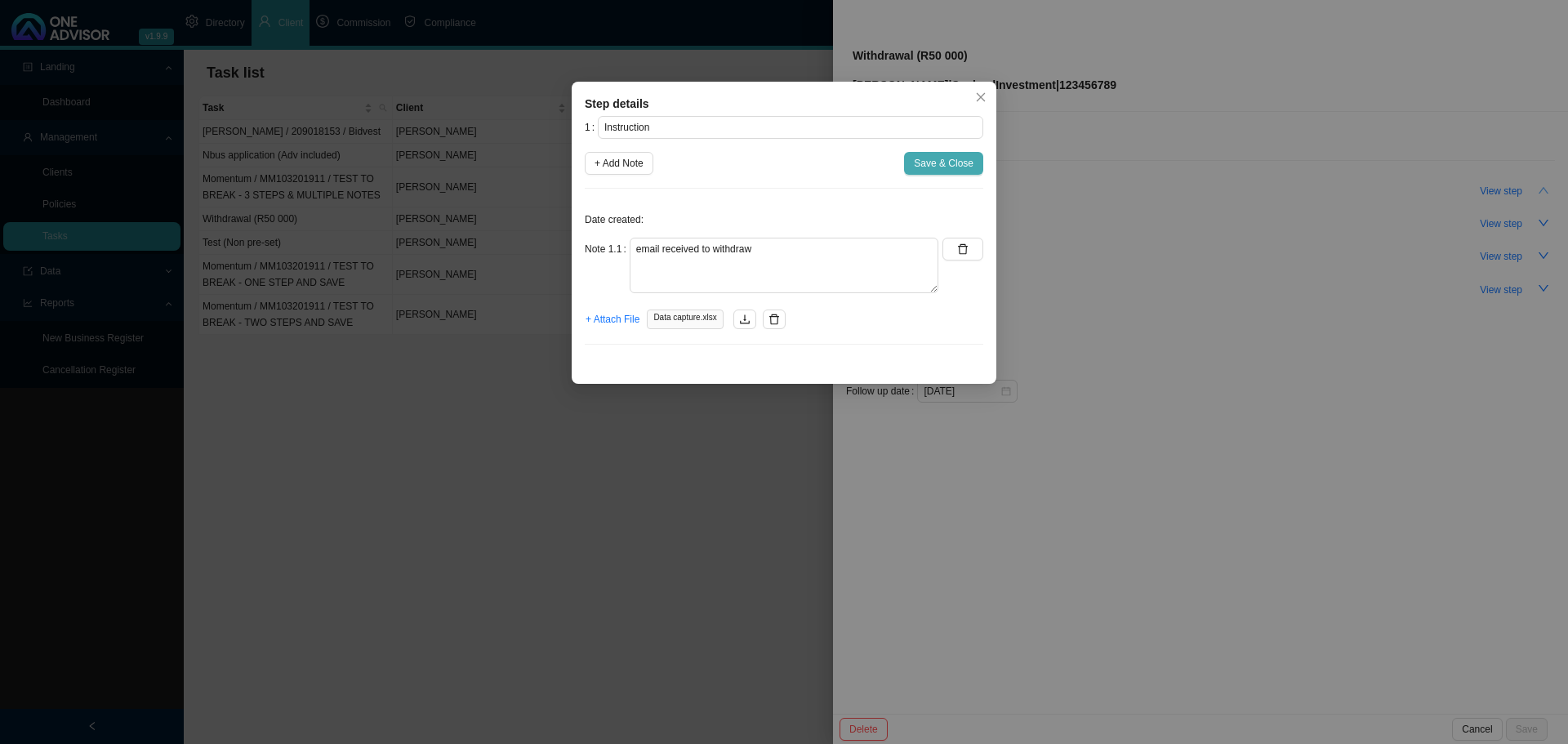
click at [935, 165] on span "Save & Close" at bounding box center [943, 163] width 59 height 16
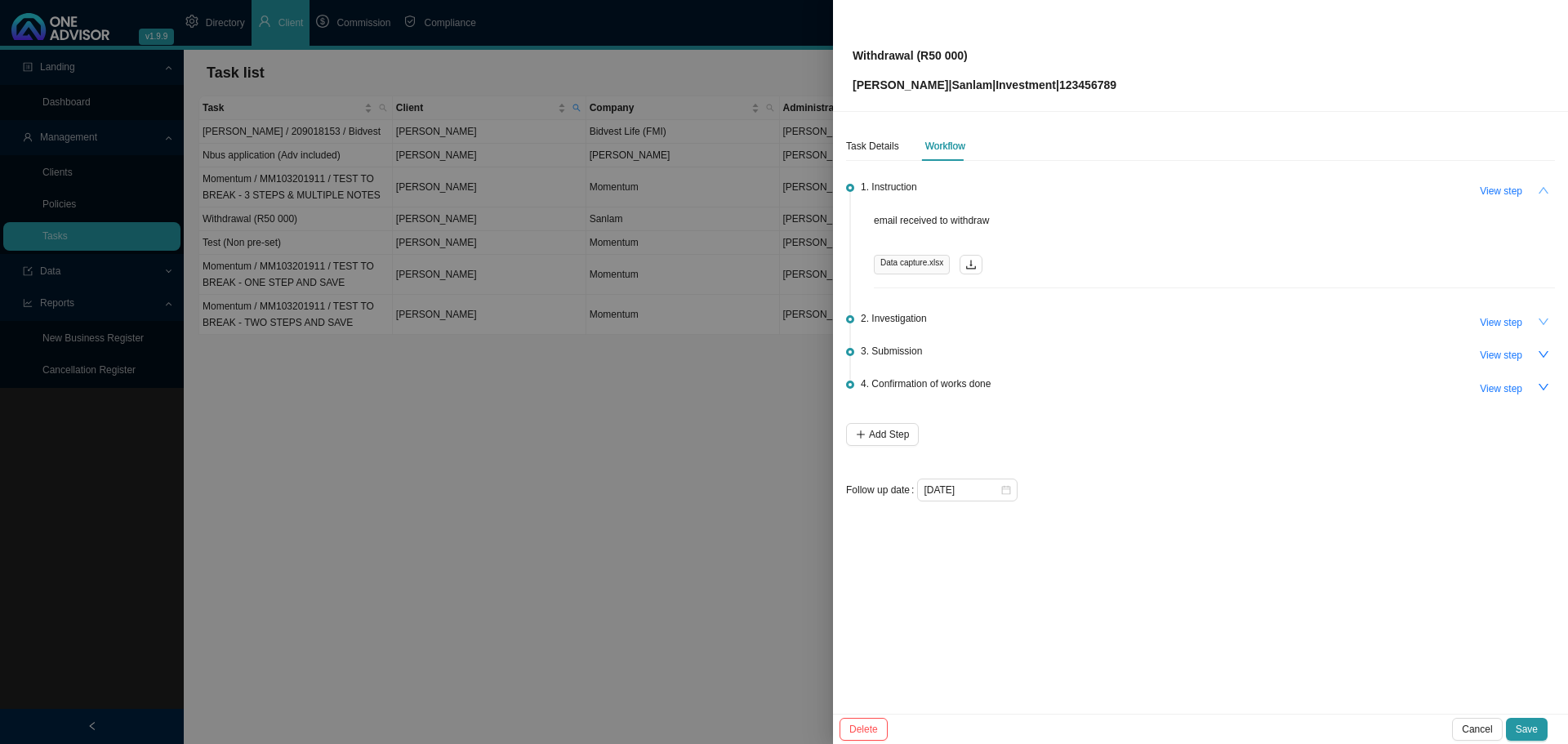
click at [1544, 317] on icon "down" at bounding box center [1544, 322] width 11 height 11
click at [1512, 318] on span "View step" at bounding box center [1500, 322] width 42 height 16
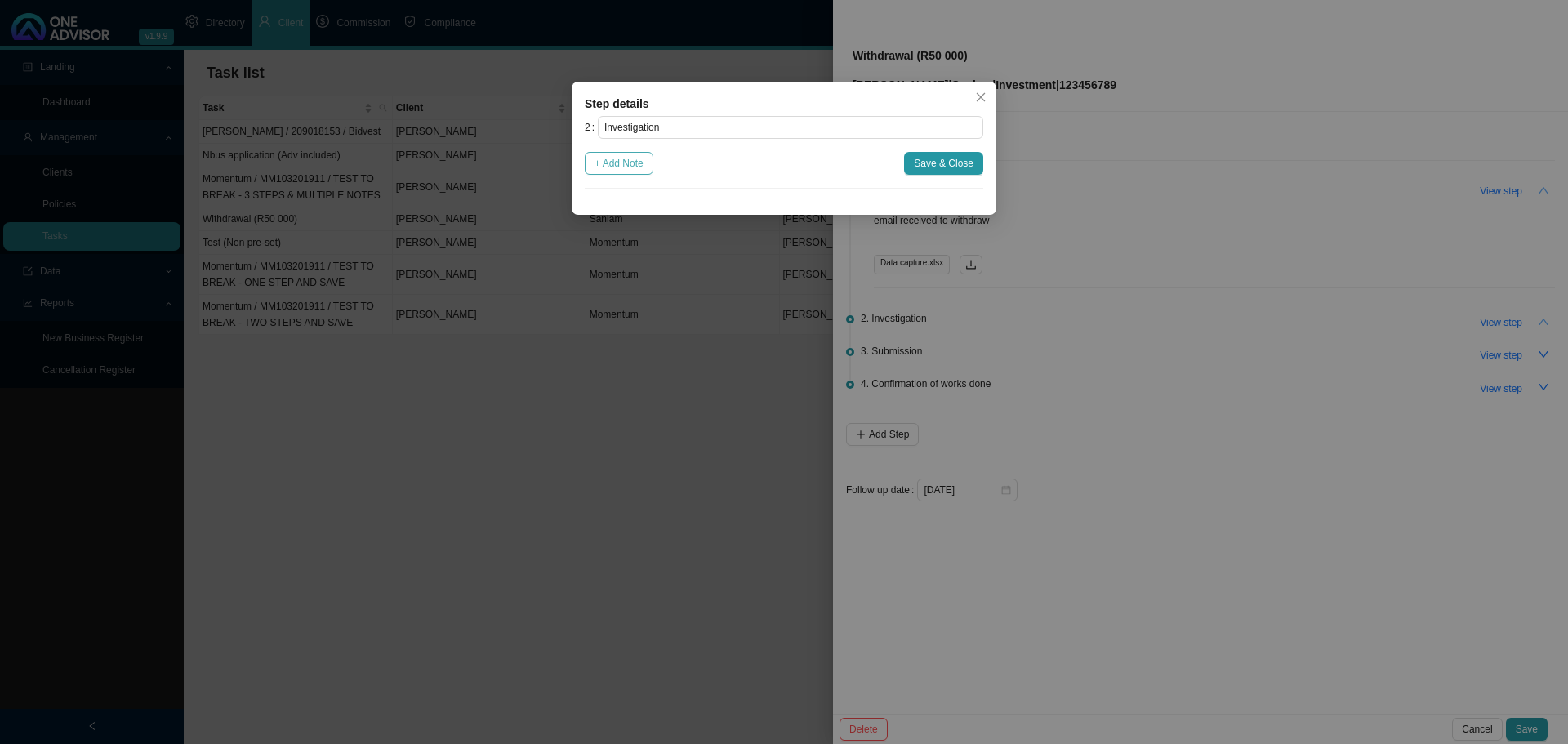
click at [631, 160] on span "+ Add Note" at bounding box center [619, 163] width 49 height 16
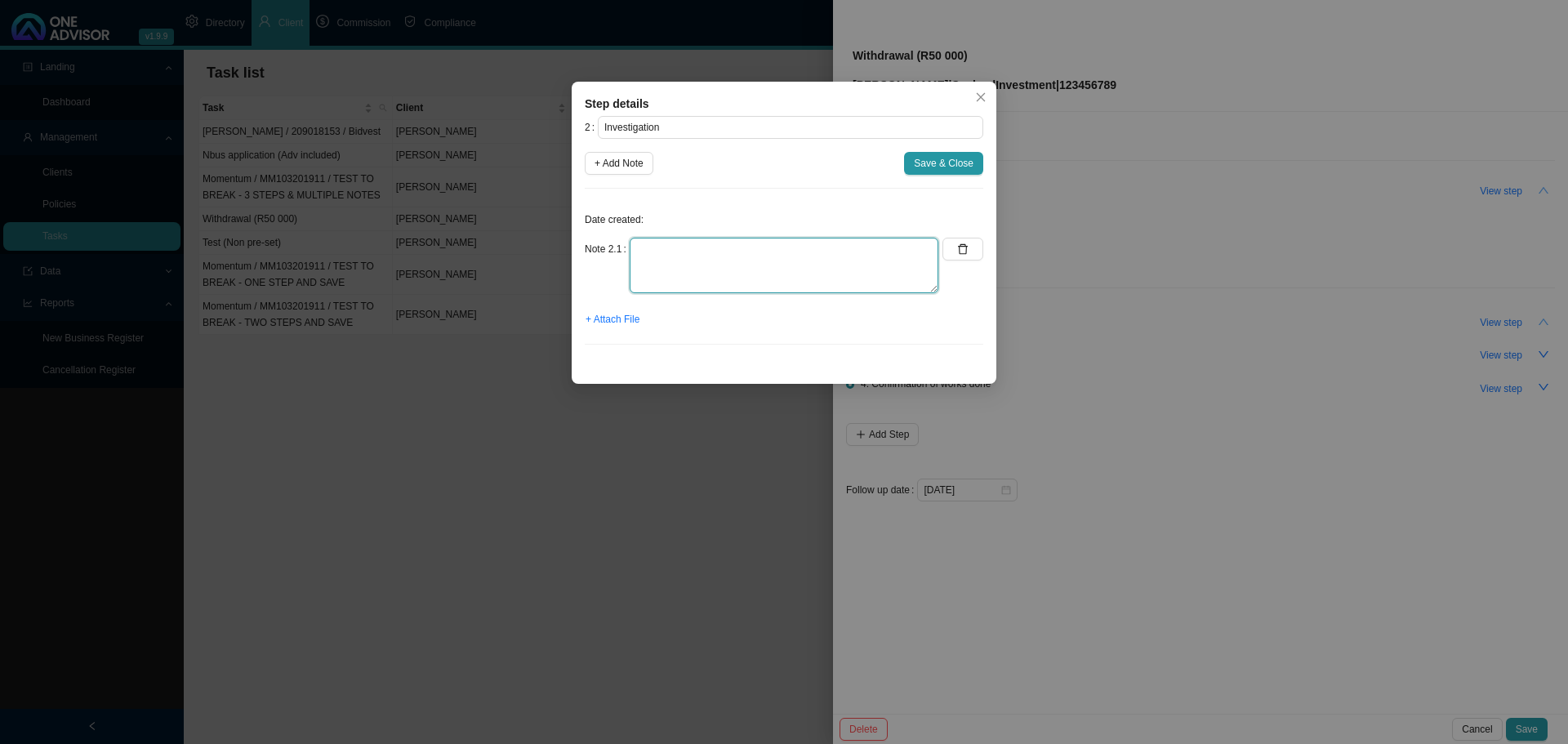
click at [661, 251] on textarea at bounding box center [784, 265] width 309 height 56
type textarea "test note and attach file"
click at [617, 316] on span "+ Attach File" at bounding box center [612, 318] width 54 height 16
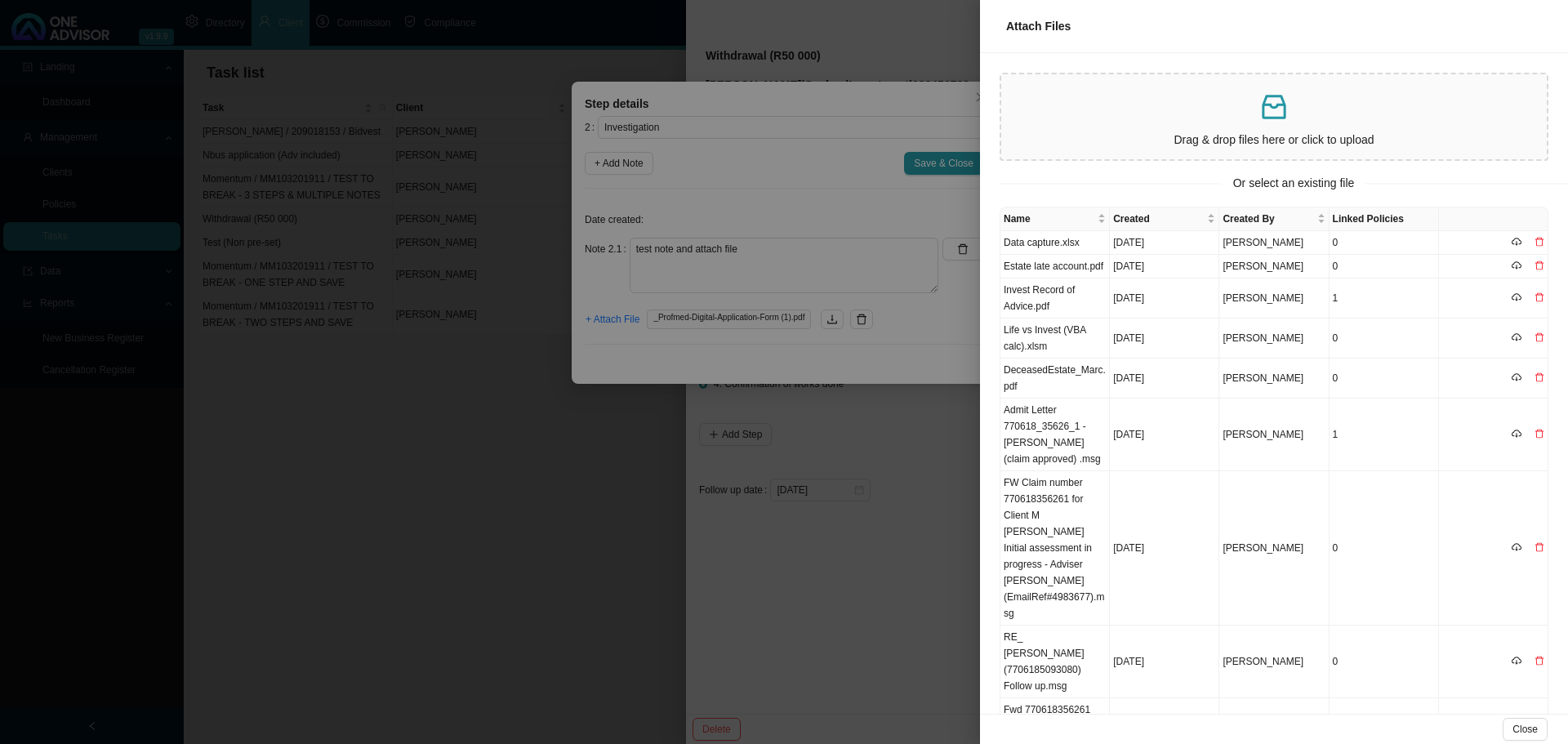
click at [940, 168] on div at bounding box center [784, 372] width 1568 height 744
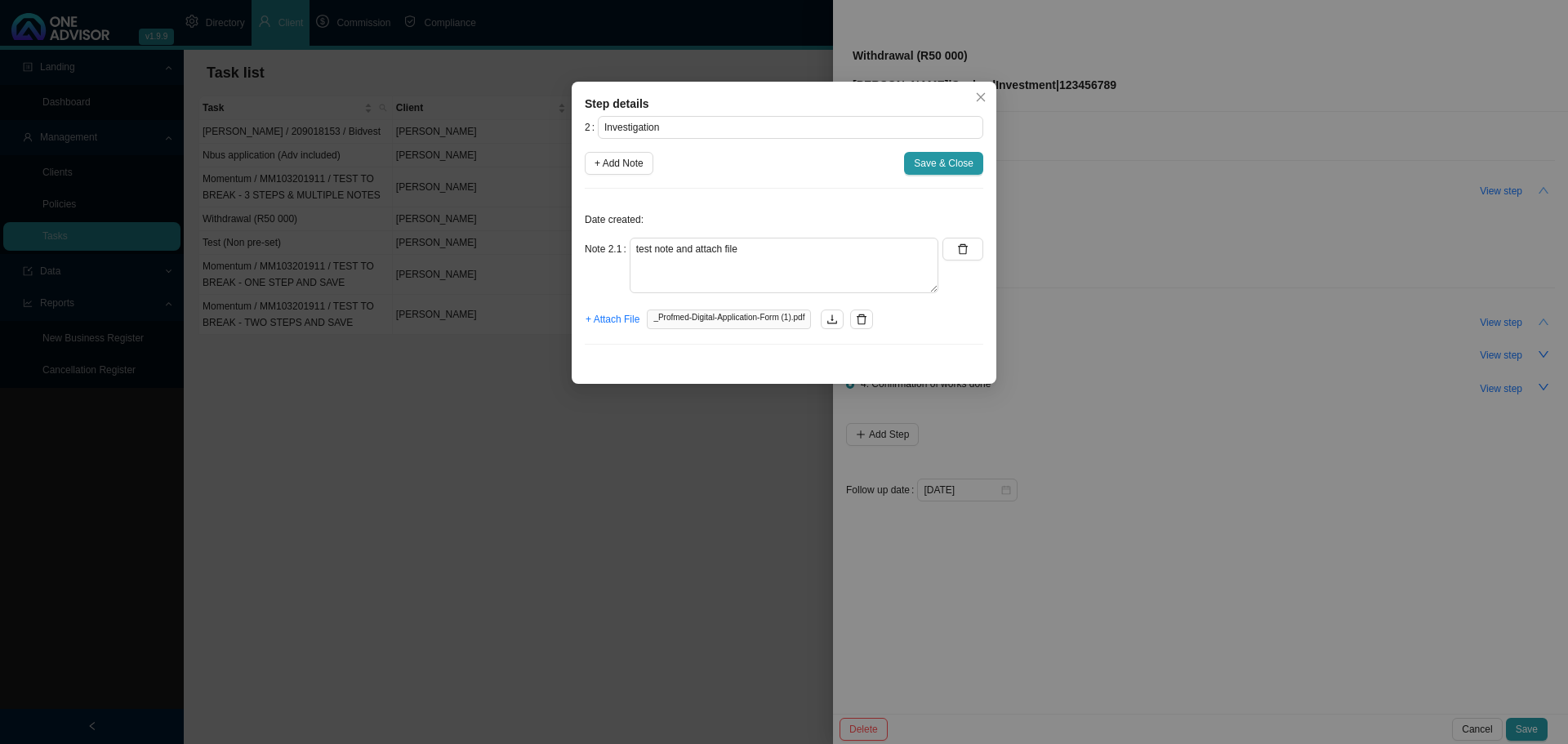
click at [929, 161] on span "Save & Close" at bounding box center [943, 163] width 59 height 16
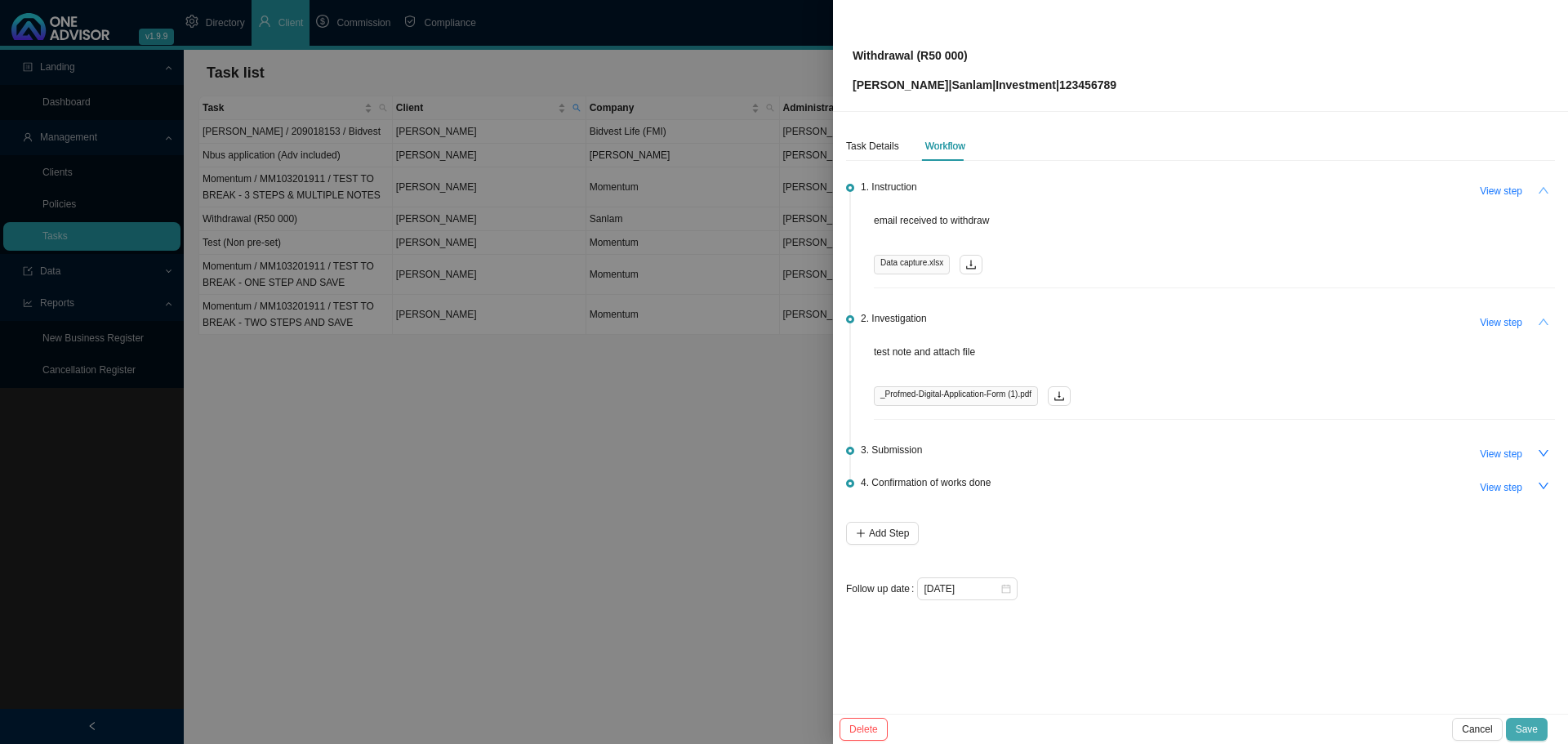
click at [1529, 729] on span "Save" at bounding box center [1526, 729] width 22 height 16
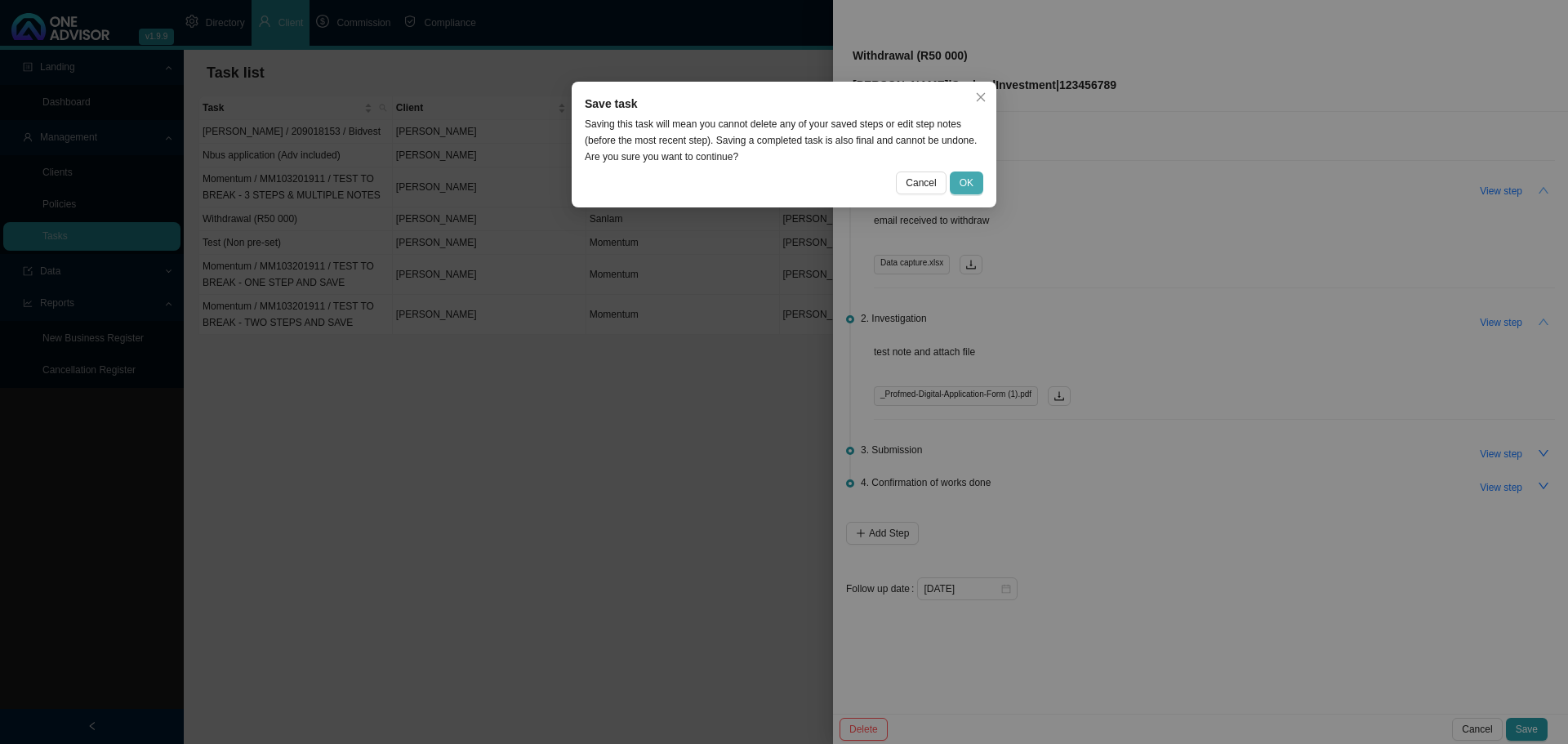
click at [974, 175] on button "OK" at bounding box center [967, 183] width 34 height 23
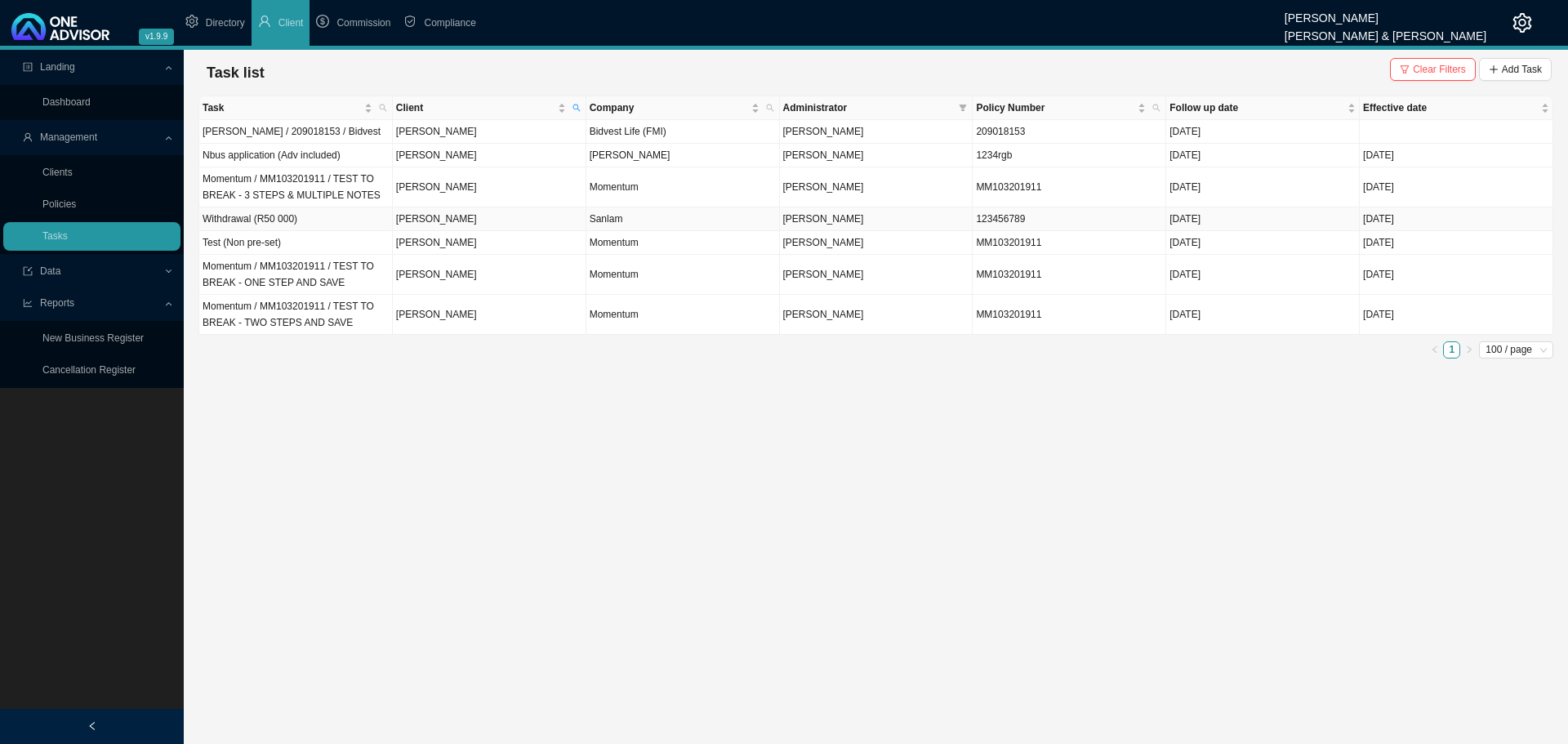
click at [898, 218] on td "[PERSON_NAME]" at bounding box center [877, 218] width 194 height 24
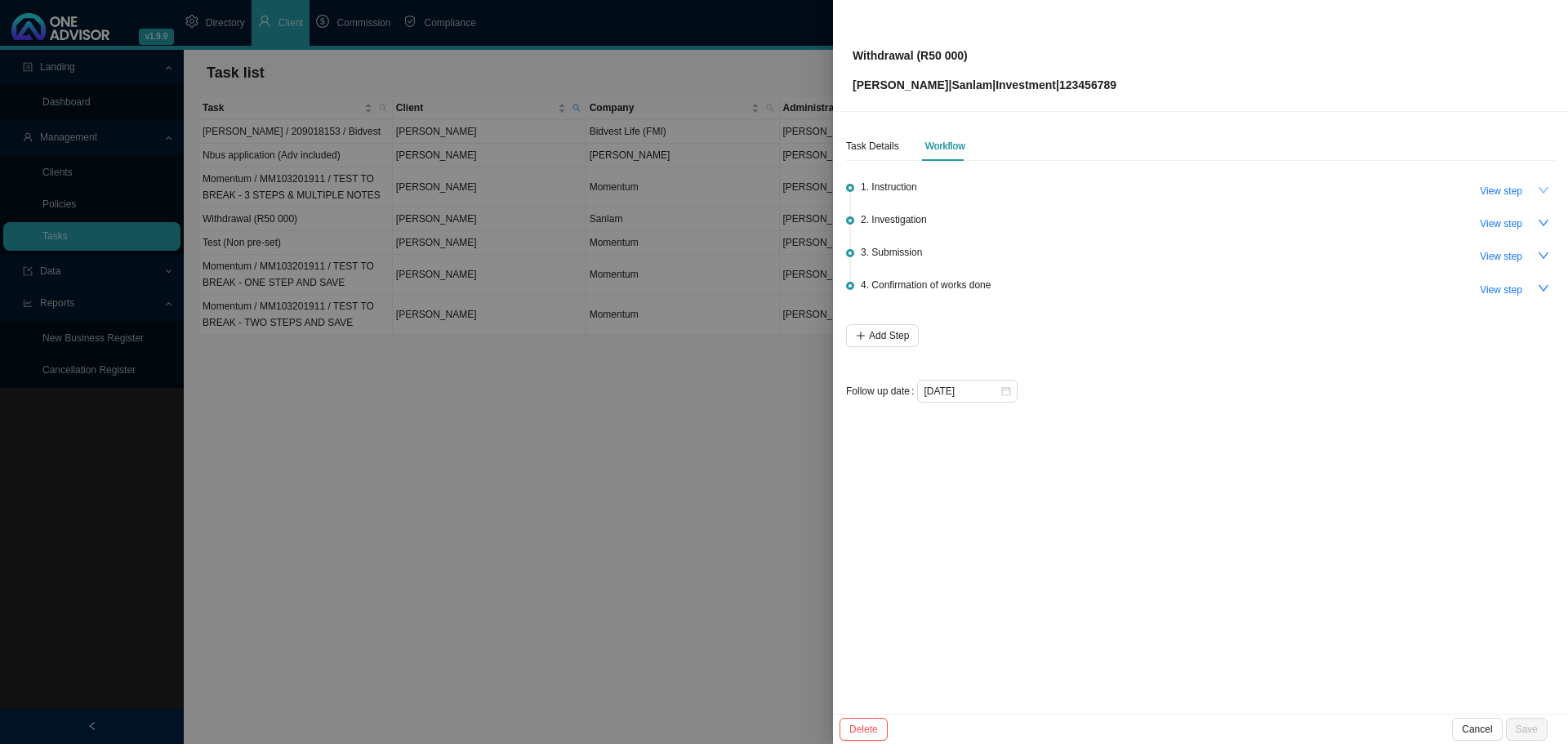
click at [1544, 186] on icon "down" at bounding box center [1544, 190] width 11 height 11
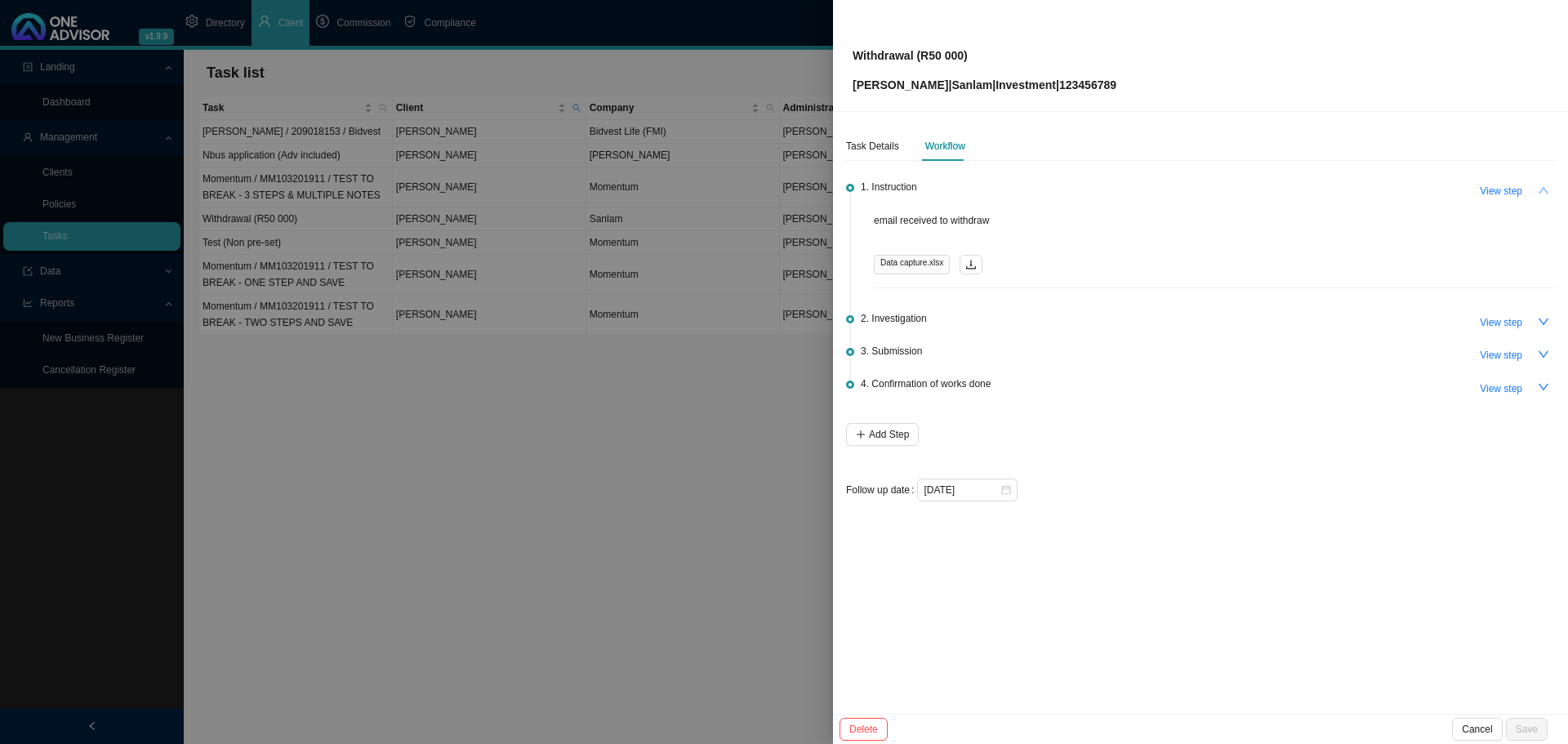
click at [1544, 186] on icon "up" at bounding box center [1544, 190] width 11 height 11
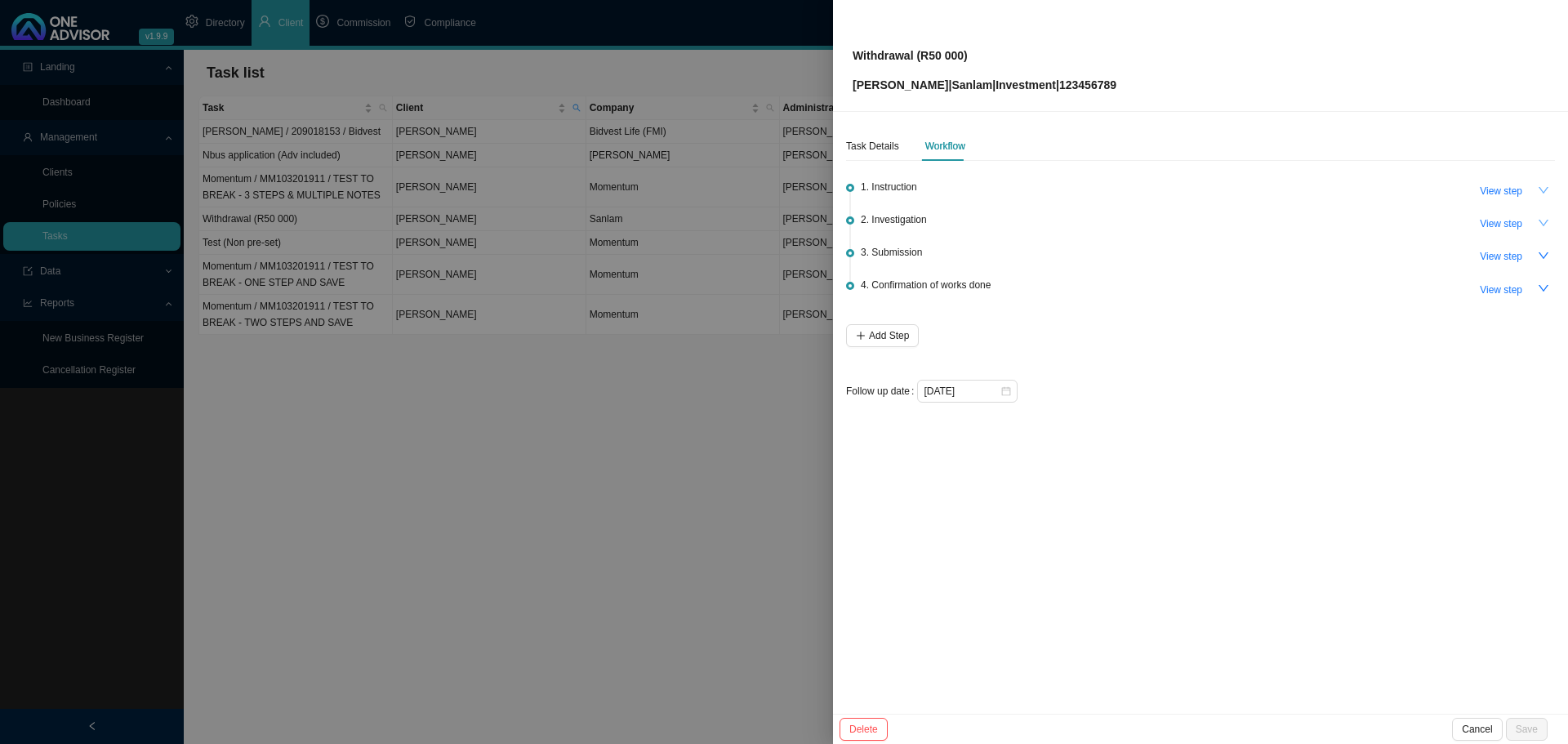
click at [1545, 223] on icon "down" at bounding box center [1544, 222] width 9 height 7
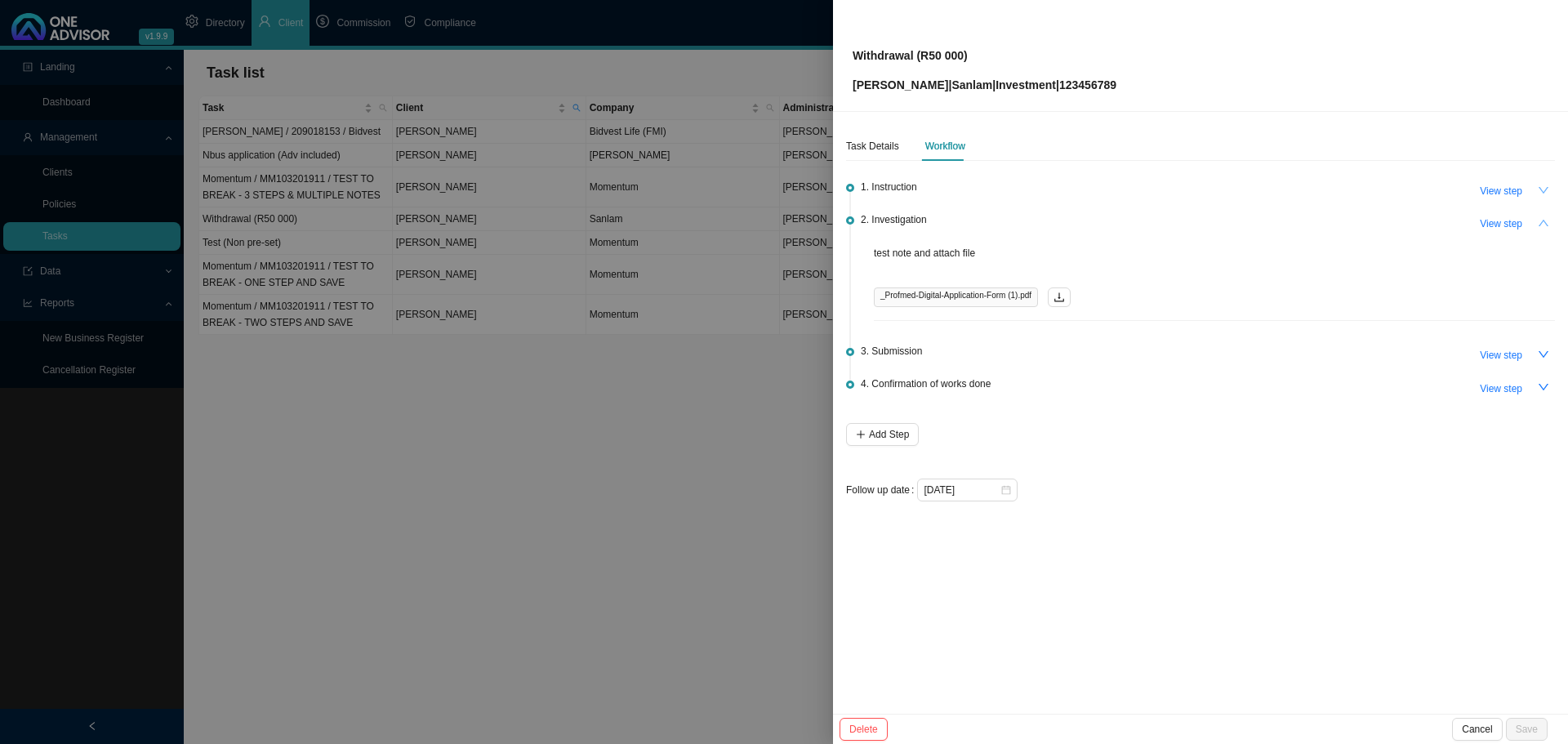
click at [1543, 221] on icon "up" at bounding box center [1544, 222] width 9 height 7
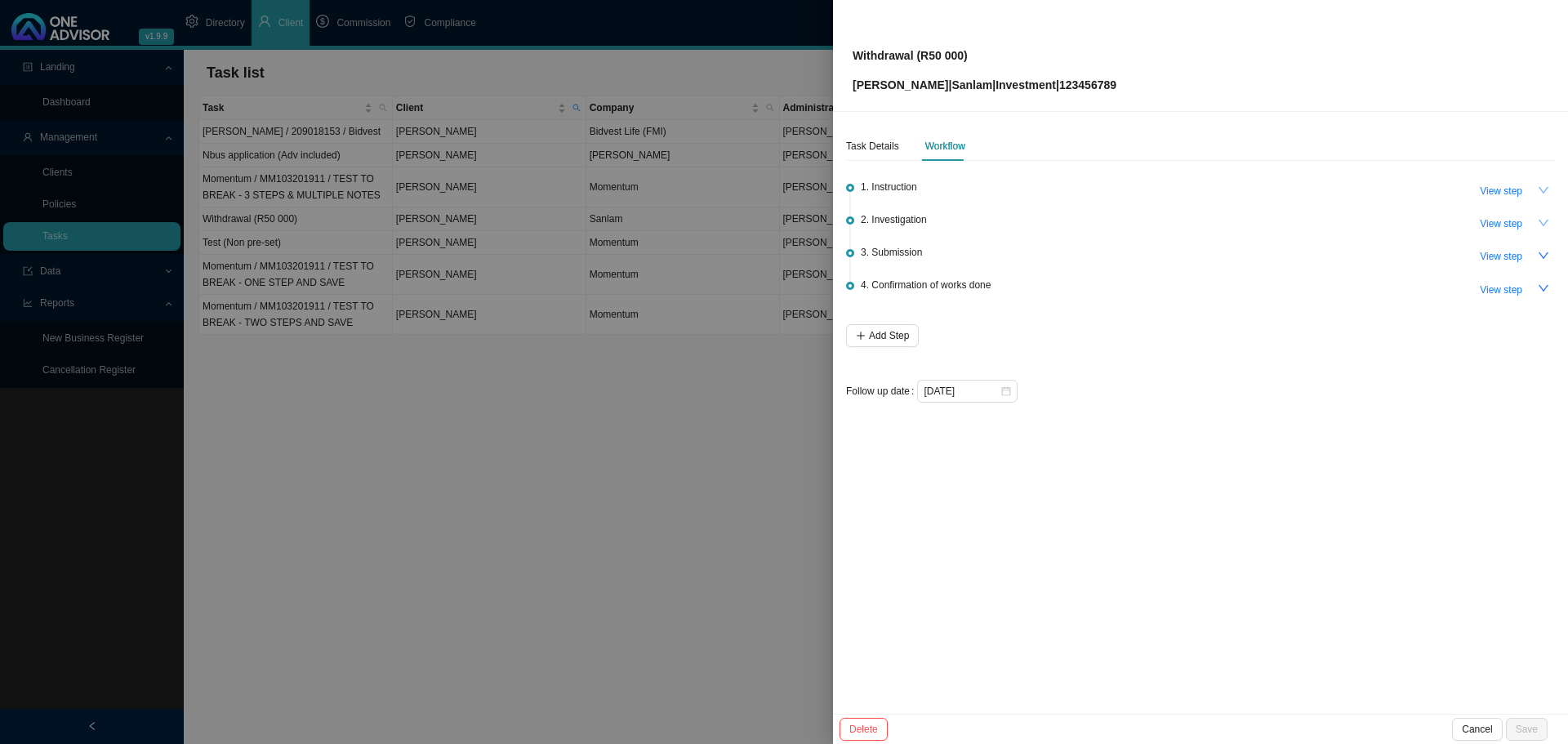
click at [398, 517] on div at bounding box center [784, 372] width 1568 height 744
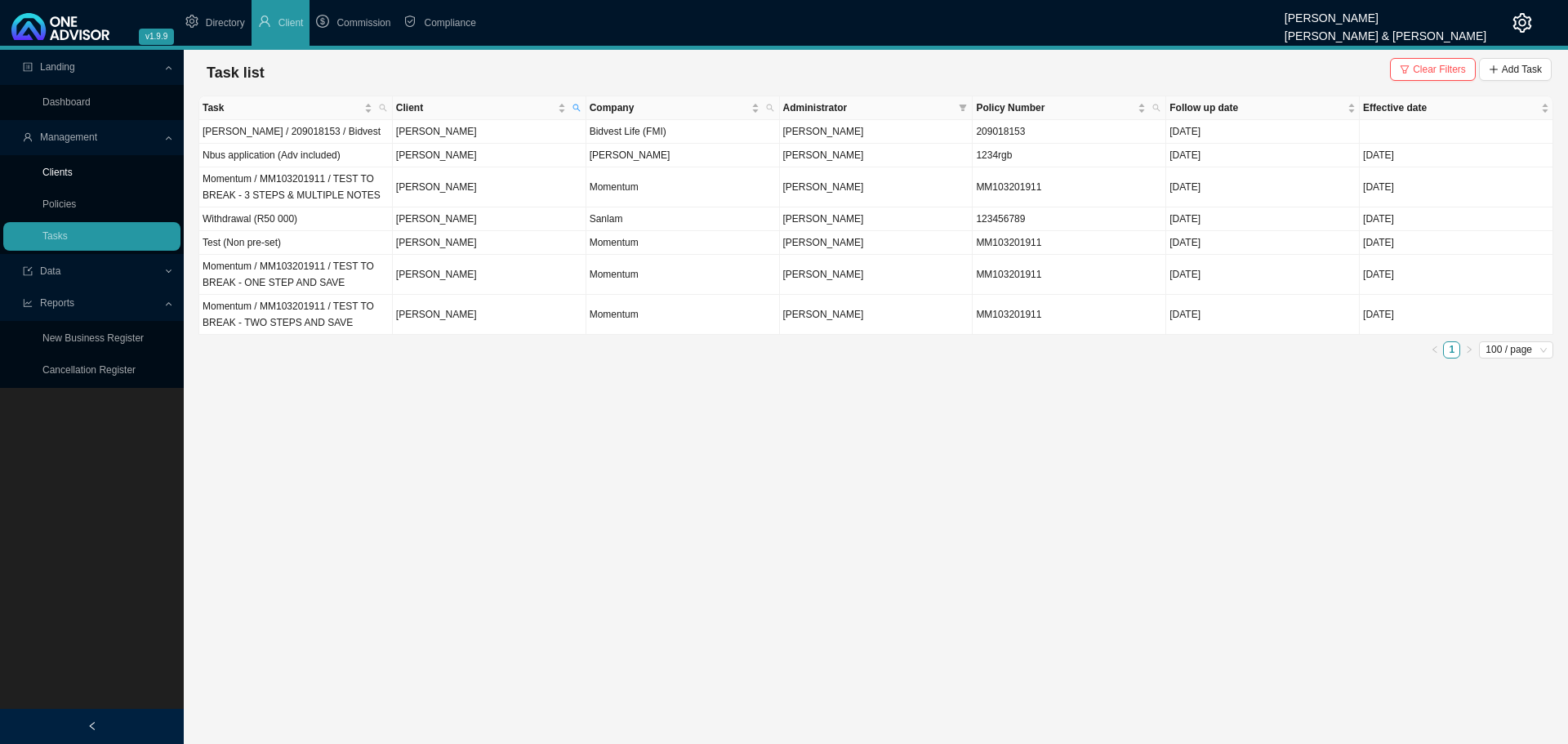
click at [52, 167] on link "Clients" at bounding box center [57, 172] width 30 height 11
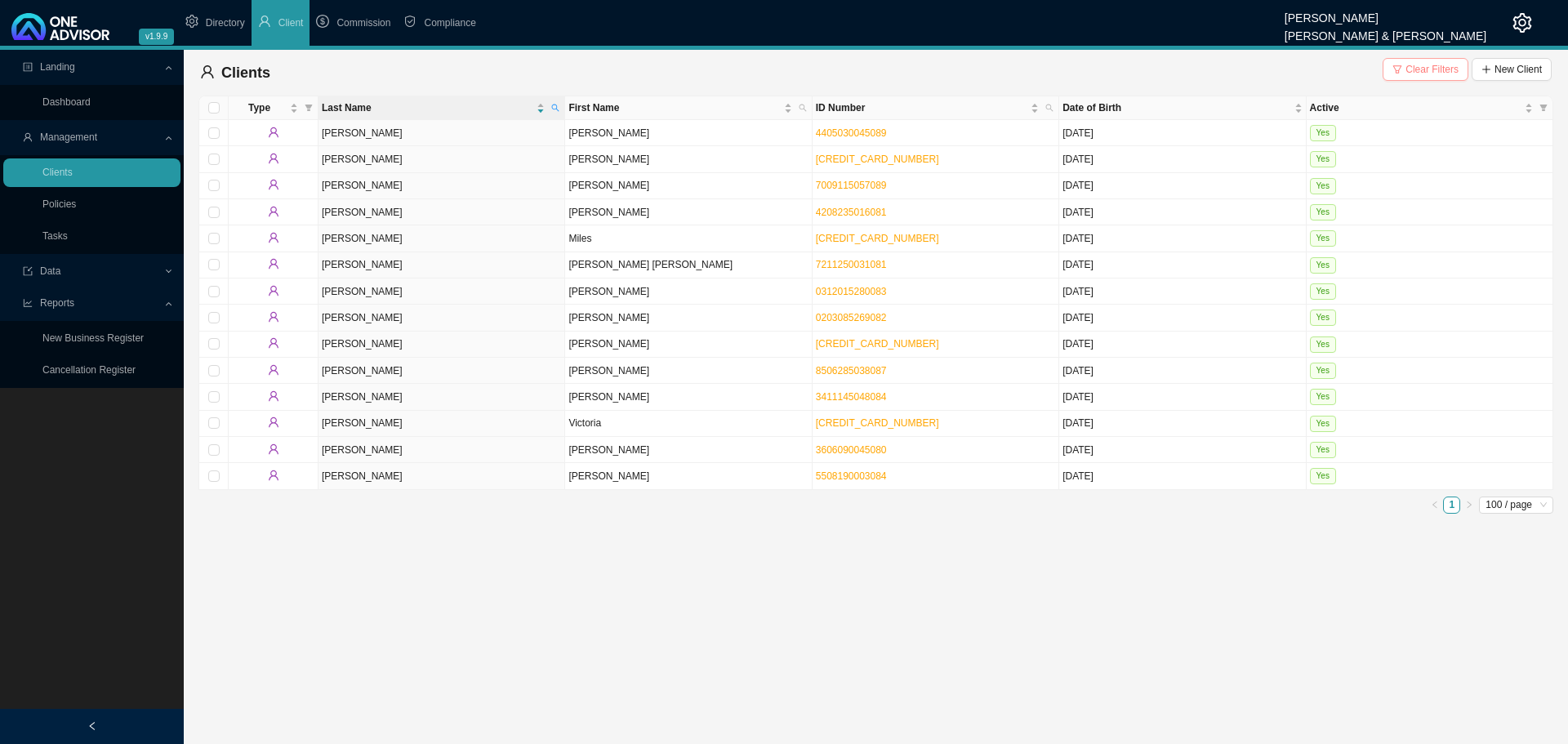
click at [1429, 68] on span "Clear Filters" at bounding box center [1431, 69] width 53 height 16
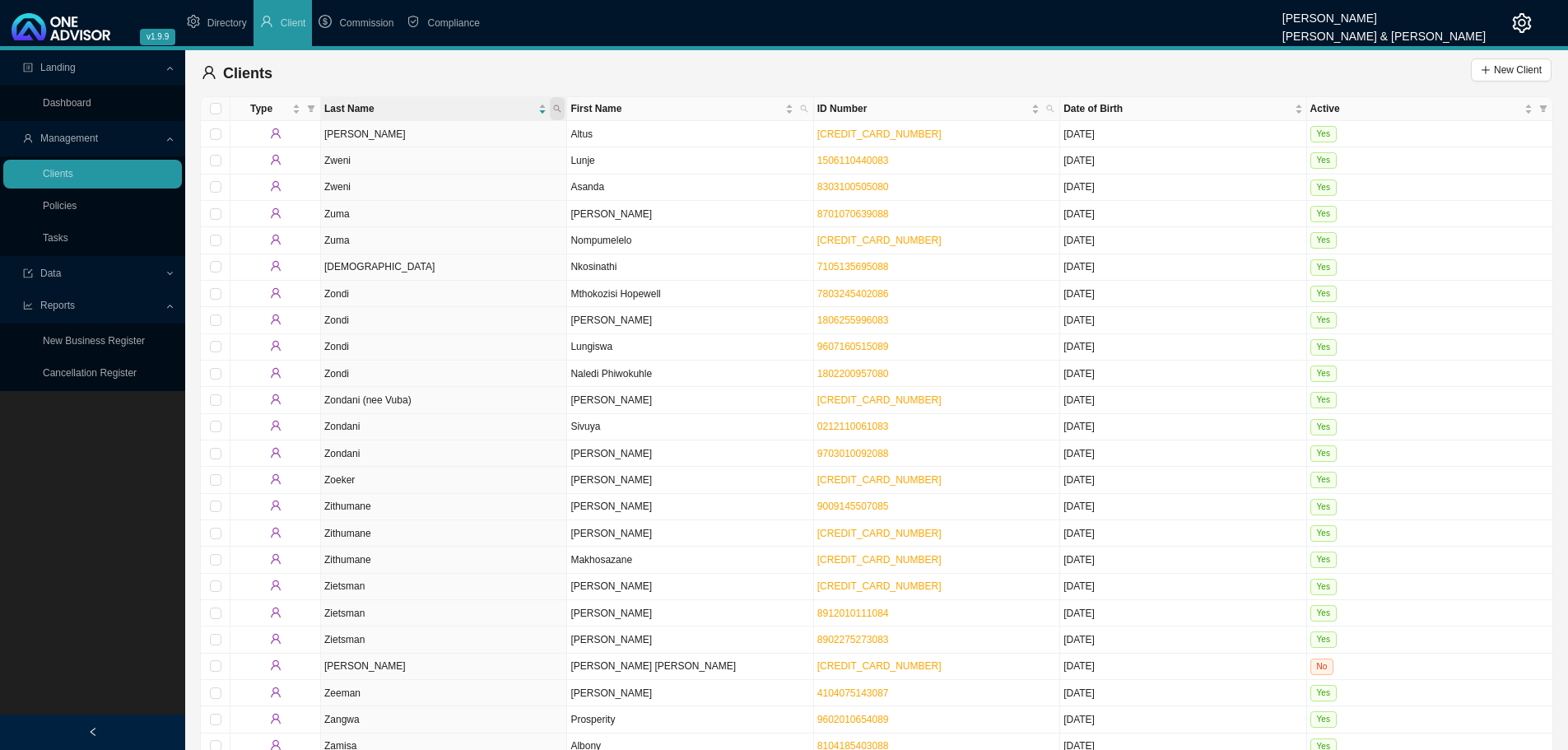
click at [559, 105] on icon "search" at bounding box center [557, 108] width 9 height 9
click at [1047, 104] on icon "search" at bounding box center [1050, 108] width 9 height 9
type input "770618"
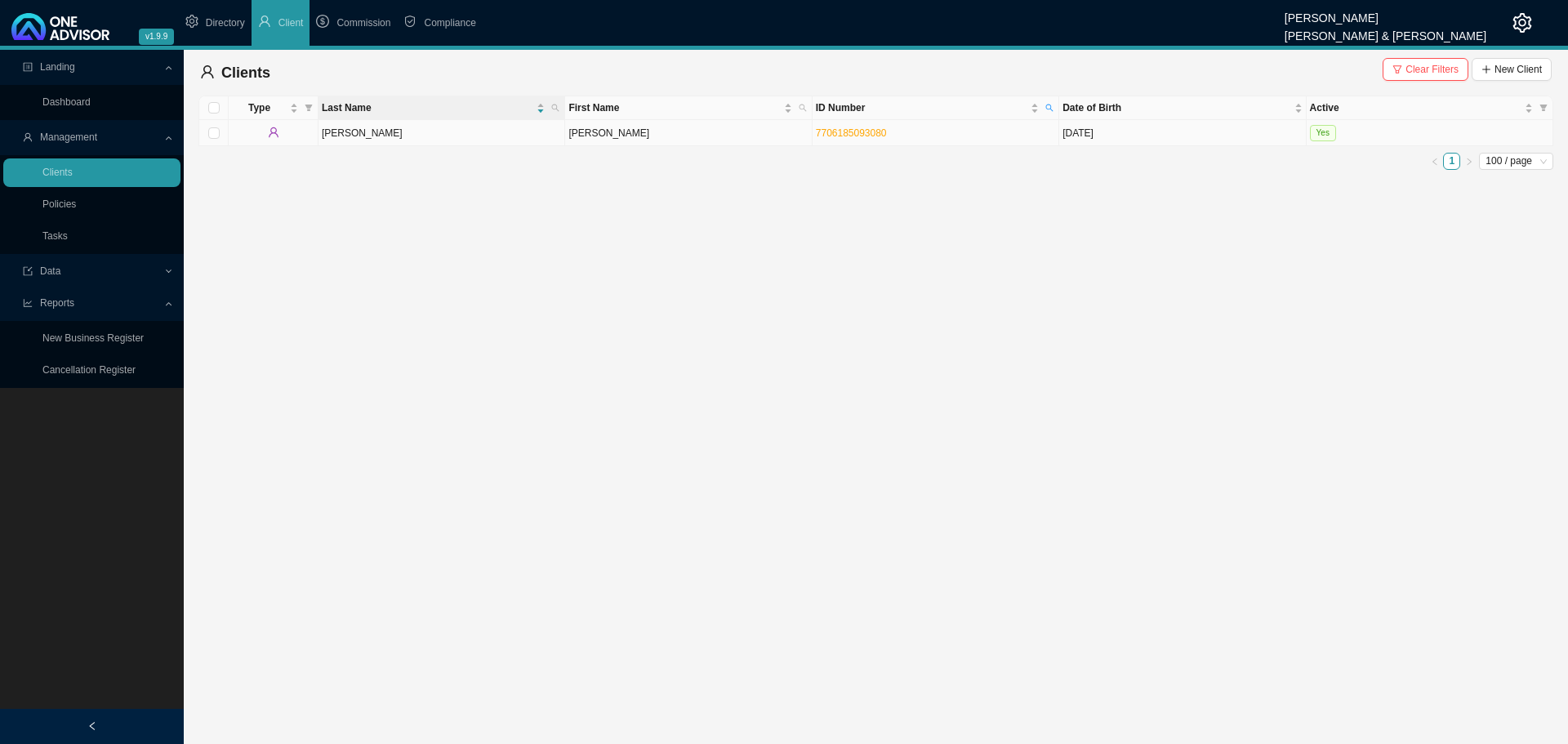
click at [979, 137] on td "7706185093080" at bounding box center [936, 133] width 247 height 26
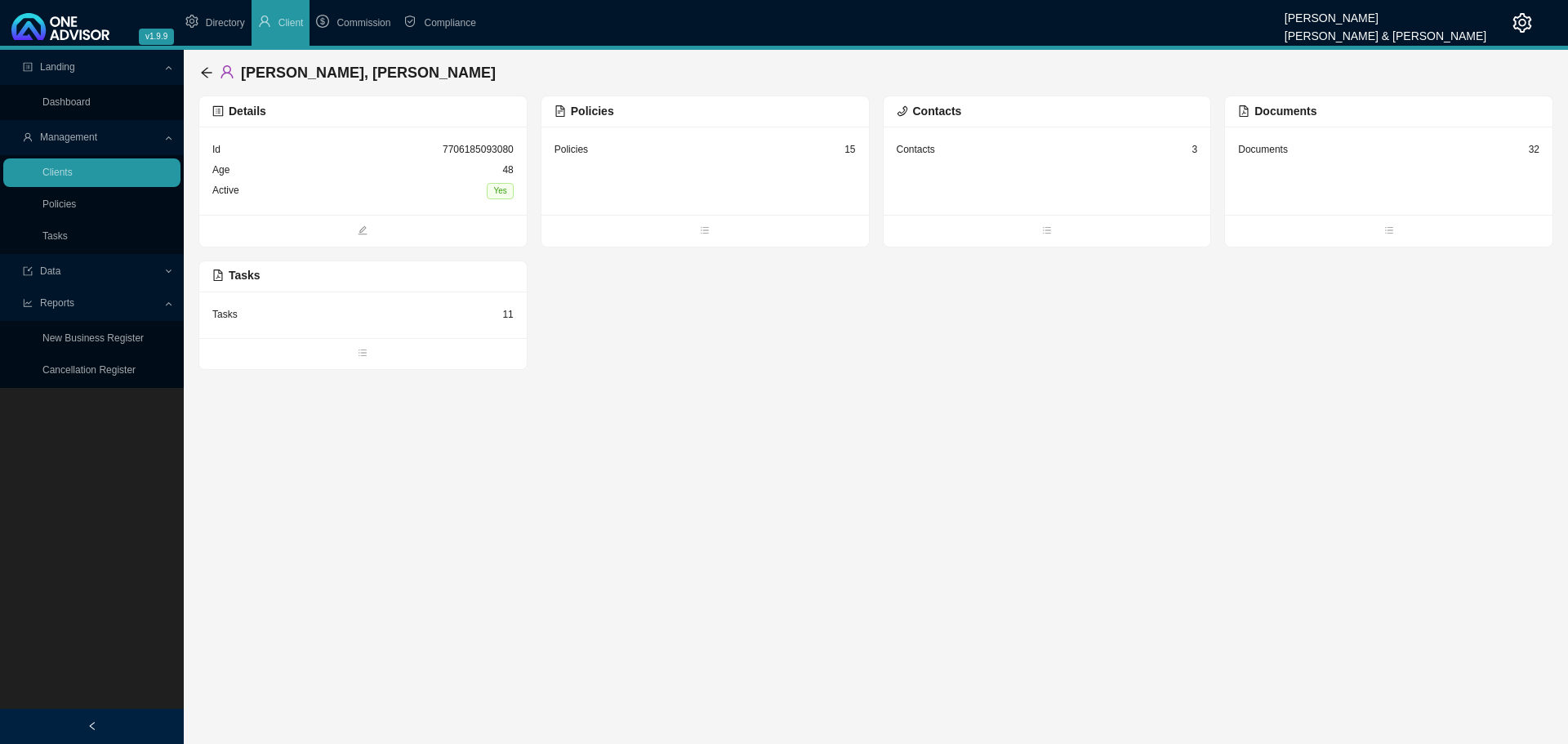
click at [1333, 180] on div "Documents 32" at bounding box center [1389, 170] width 328 height 89
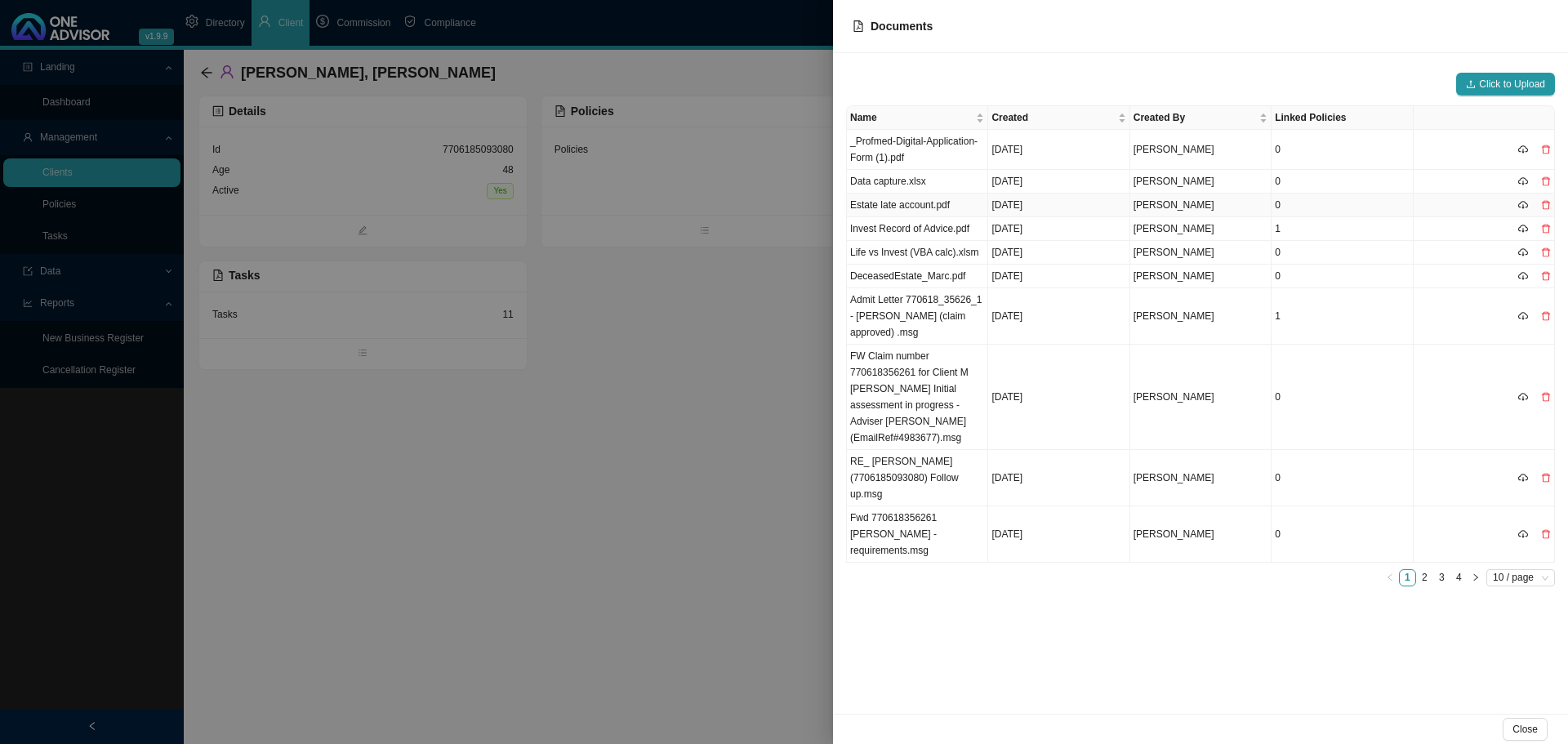
click at [944, 204] on td "Estate late account.pdf" at bounding box center [917, 205] width 141 height 24
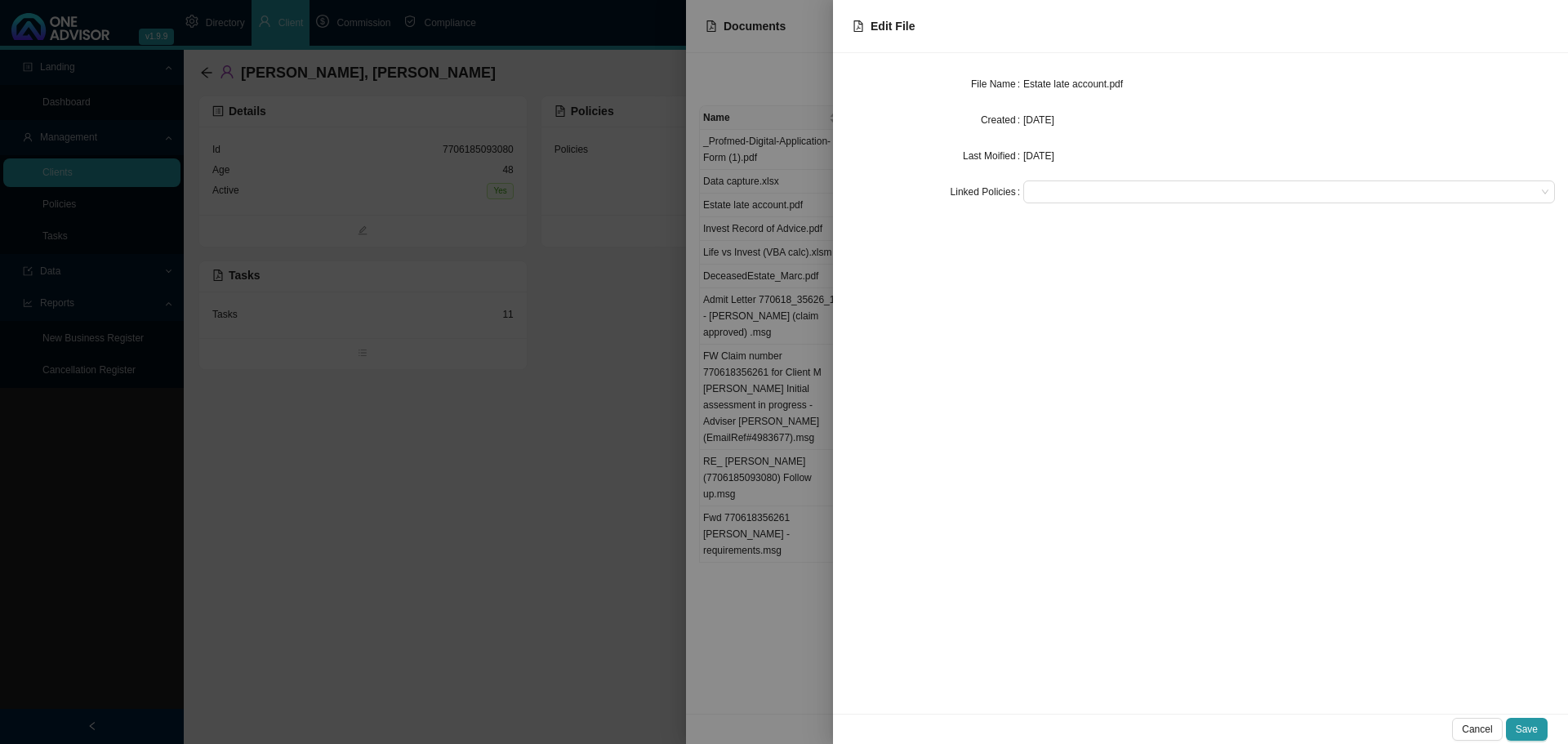
click at [652, 292] on div at bounding box center [784, 372] width 1568 height 744
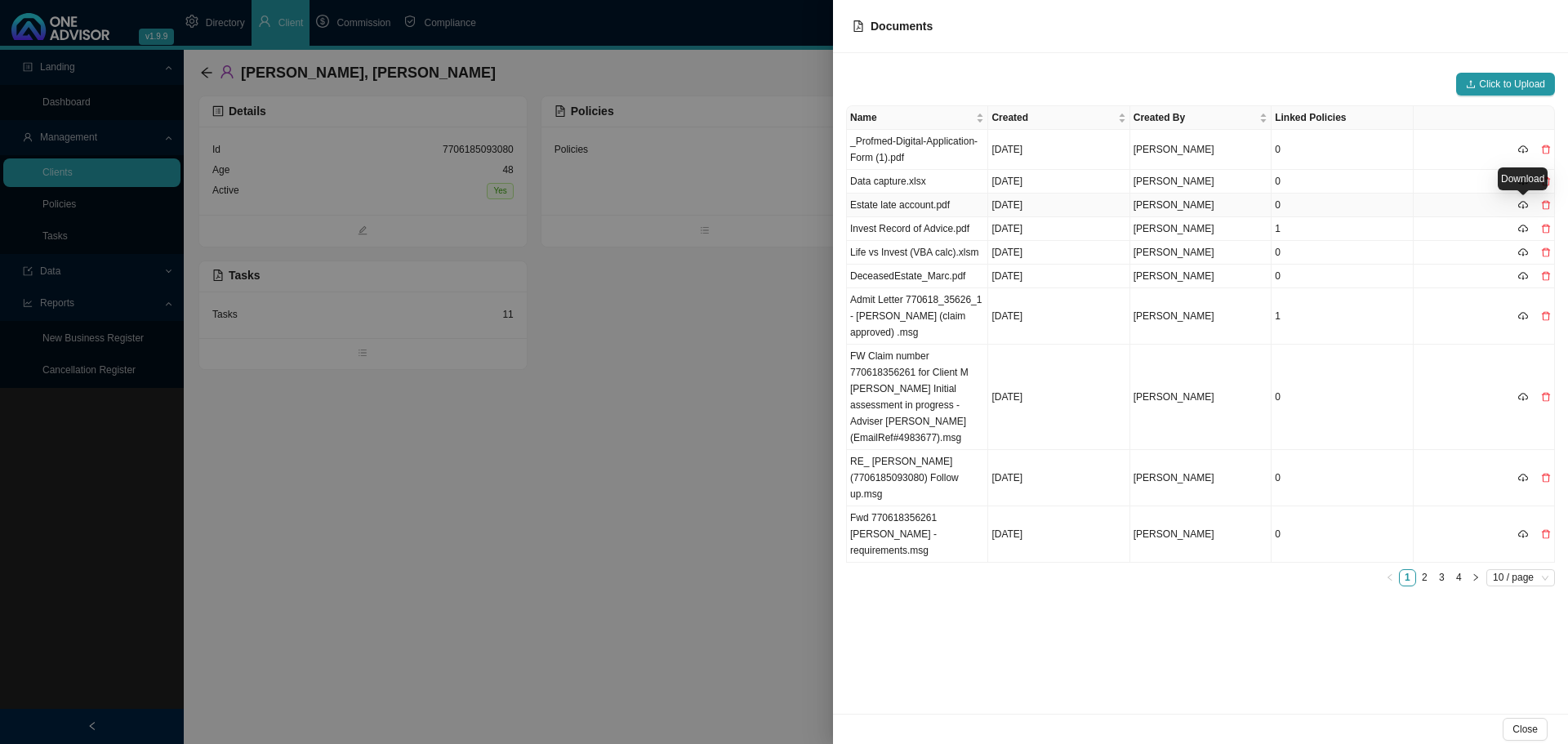
click at [1524, 202] on icon "cloud-download" at bounding box center [1523, 204] width 9 height 9
click at [1503, 82] on span "Click to Upload" at bounding box center [1511, 84] width 66 height 16
click at [669, 467] on div at bounding box center [784, 372] width 1568 height 744
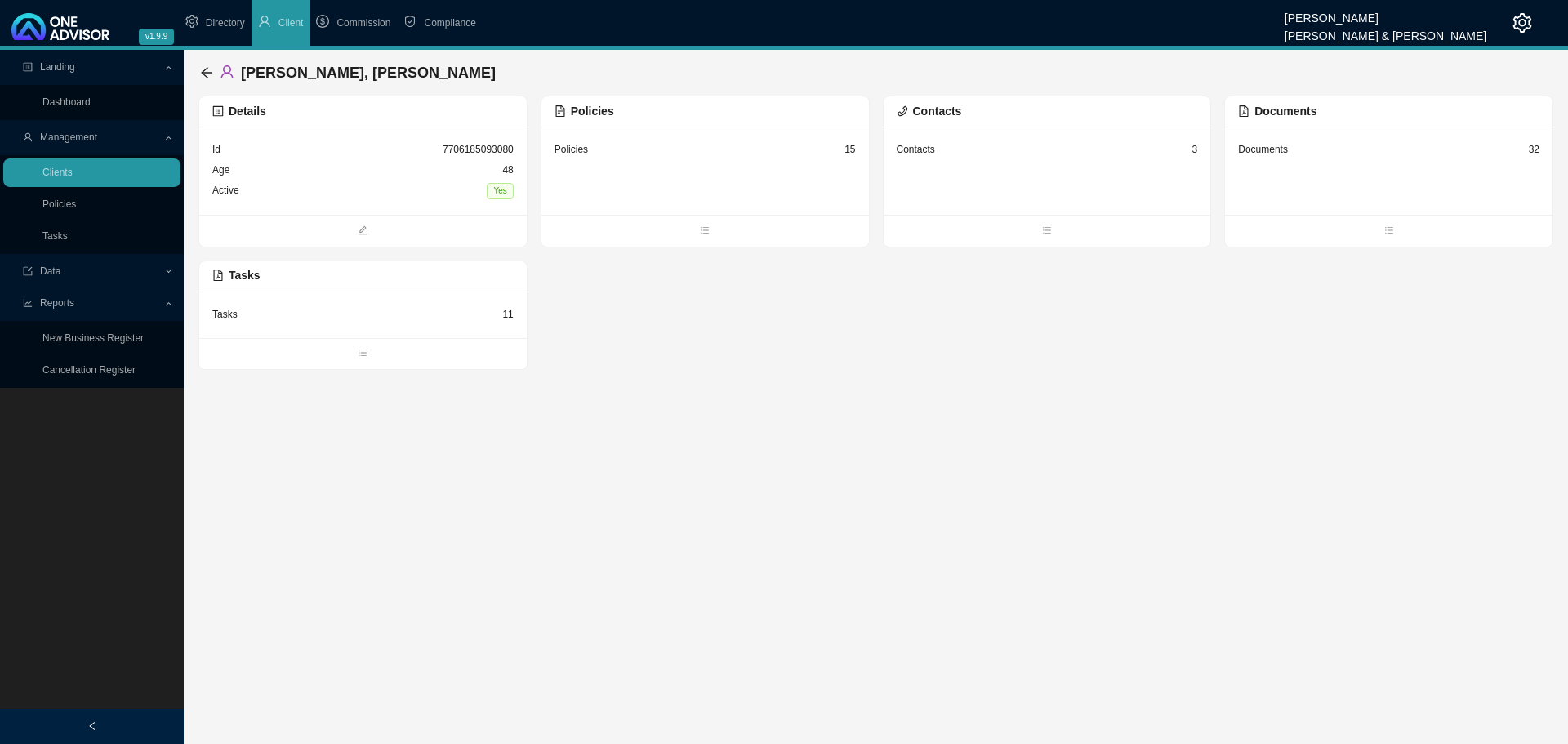
click at [1320, 166] on div "Documents 32" at bounding box center [1389, 170] width 328 height 89
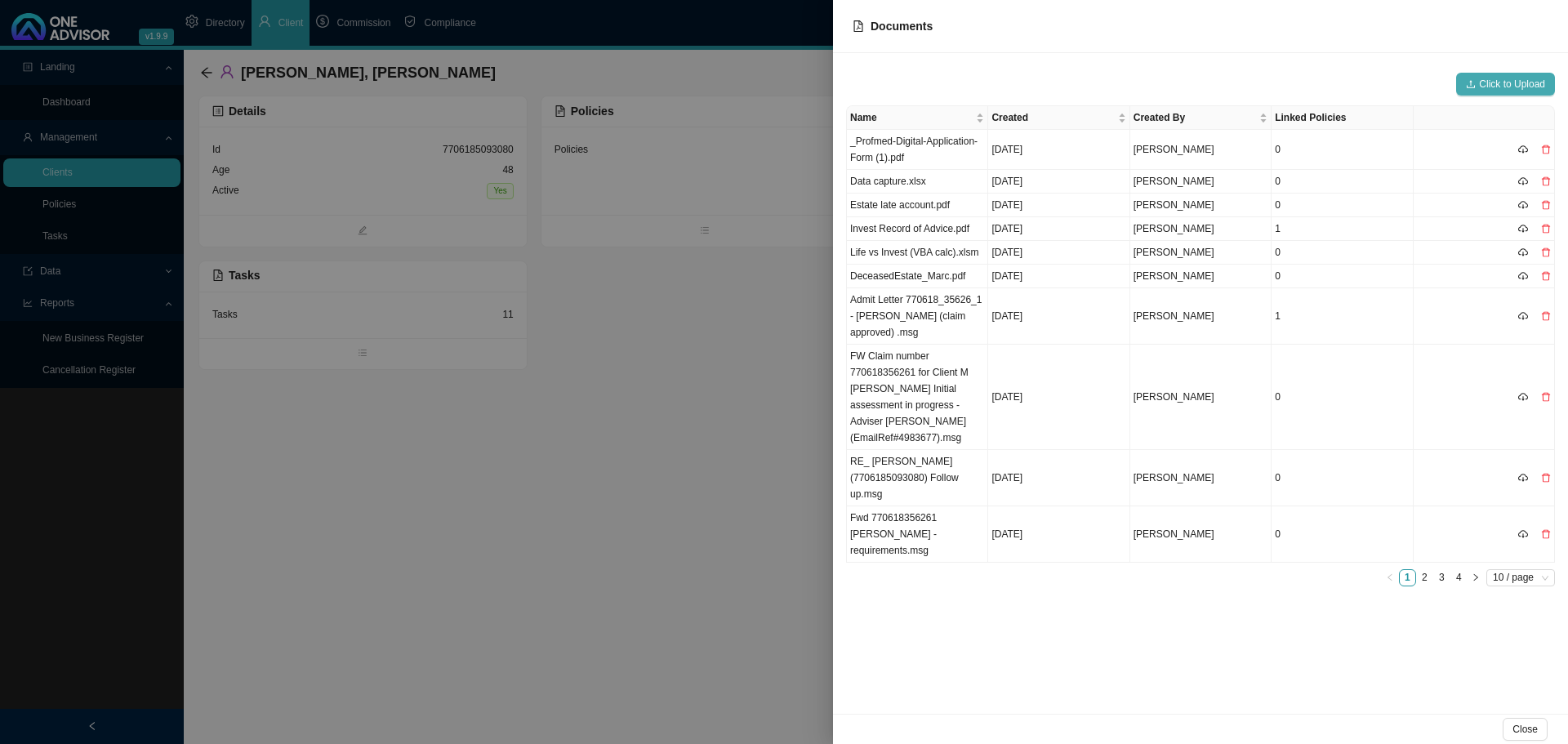
click at [1505, 85] on span "Click to Upload" at bounding box center [1511, 84] width 66 height 16
click at [648, 414] on div at bounding box center [784, 372] width 1568 height 744
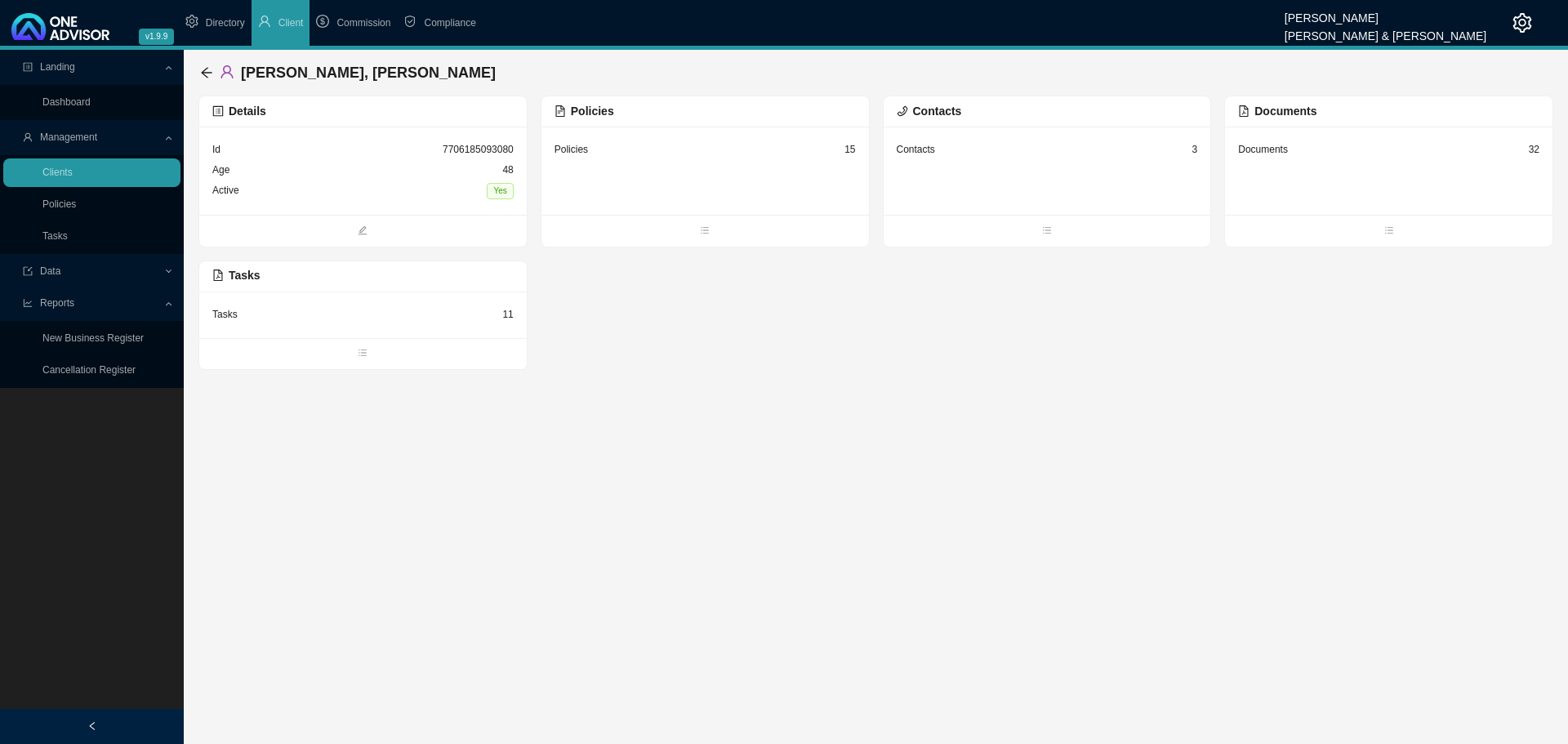
click at [1413, 156] on div "Documents 32" at bounding box center [1389, 150] width 301 height 21
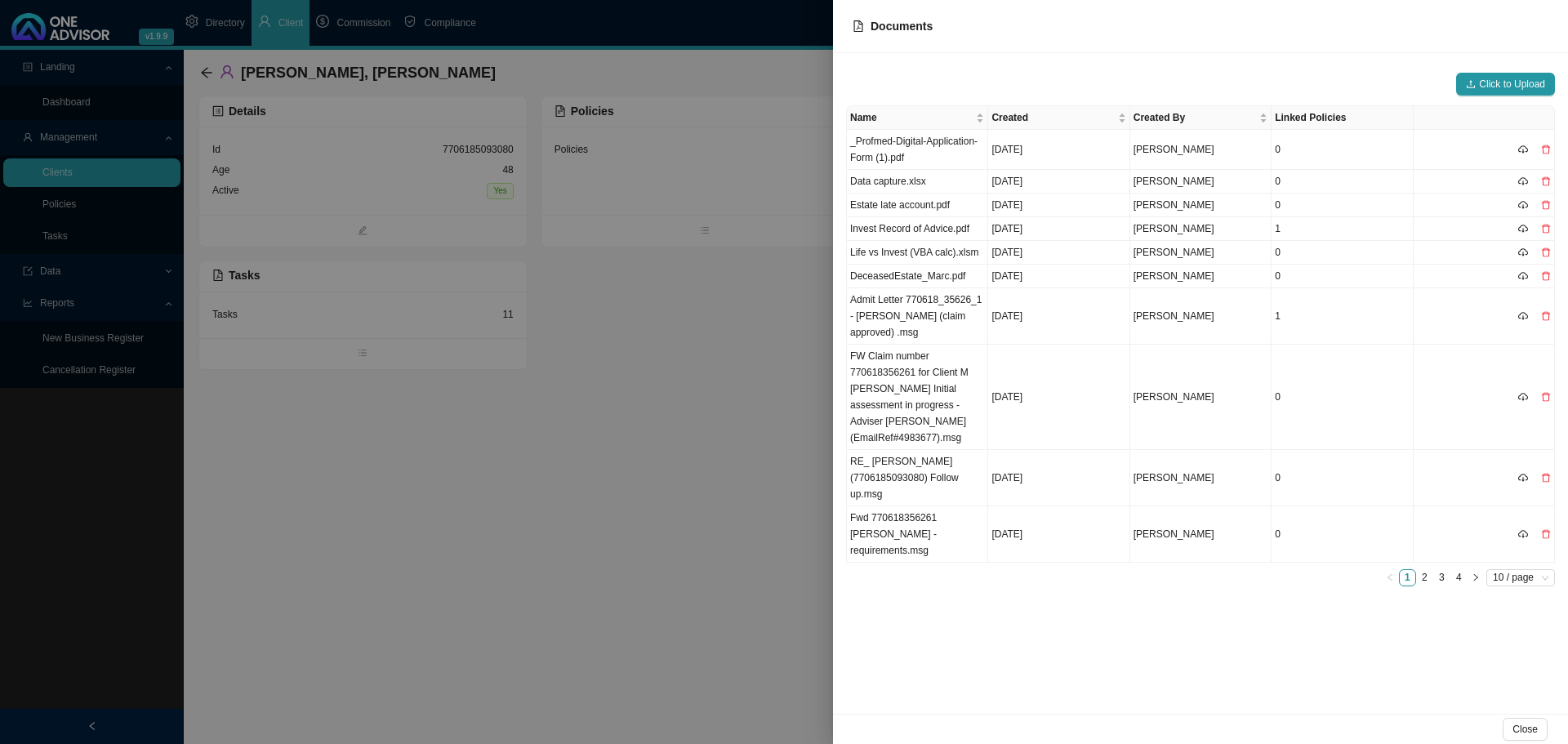
click at [470, 431] on div at bounding box center [784, 372] width 1568 height 744
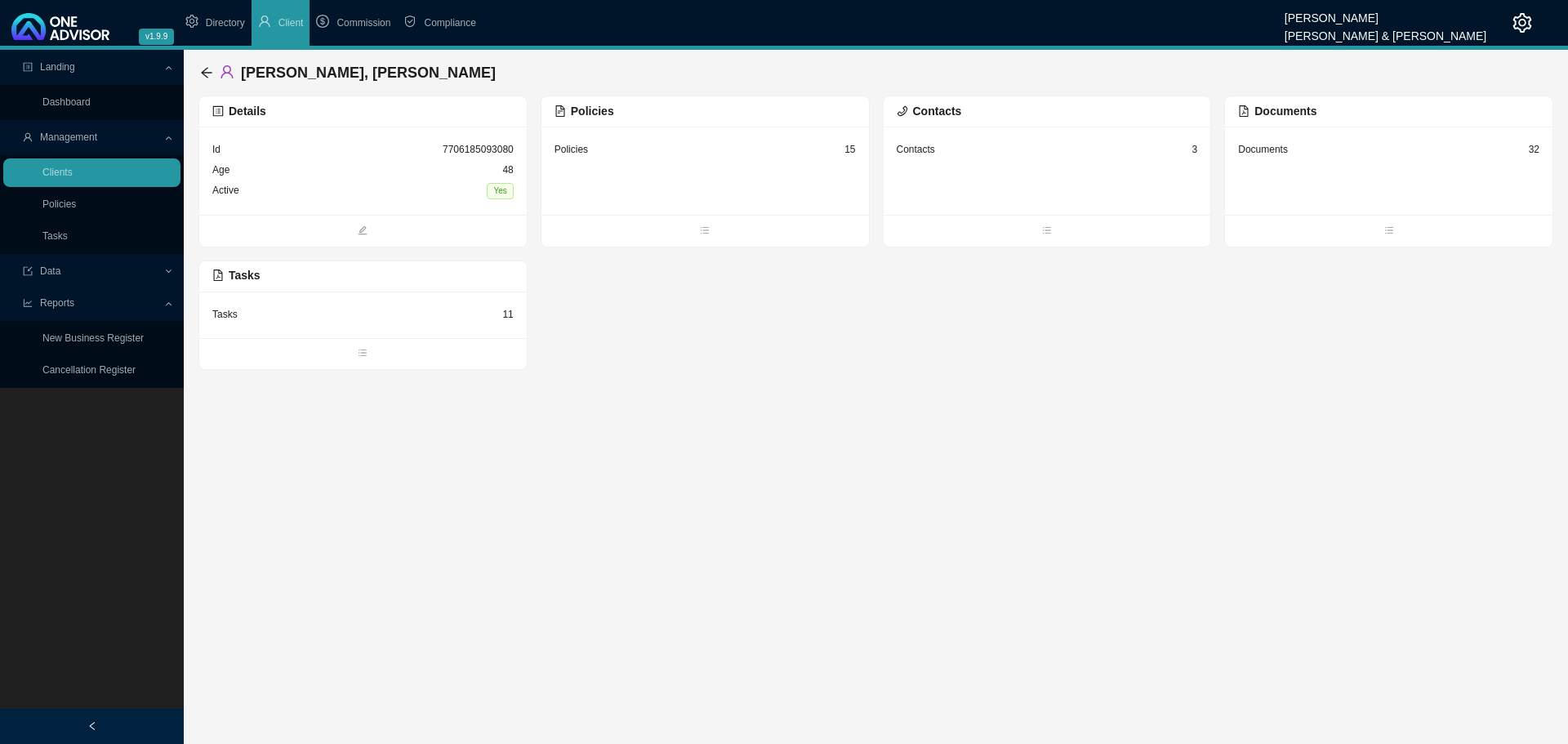
click at [1349, 147] on div "Documents 32" at bounding box center [1389, 150] width 301 height 21
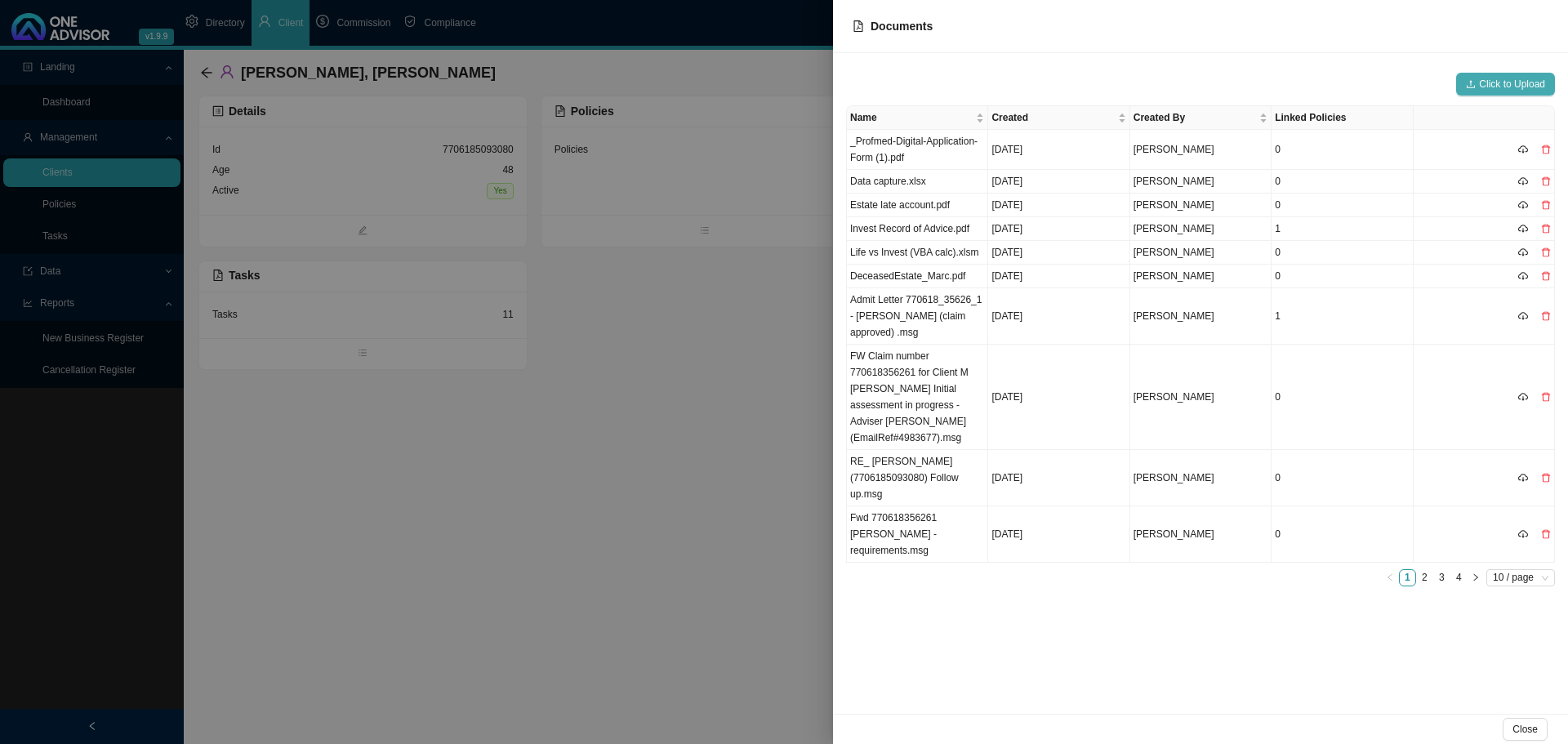
click at [1498, 81] on span "Click to Upload" at bounding box center [1511, 84] width 66 height 16
click at [1544, 149] on icon "delete" at bounding box center [1545, 149] width 9 height 9
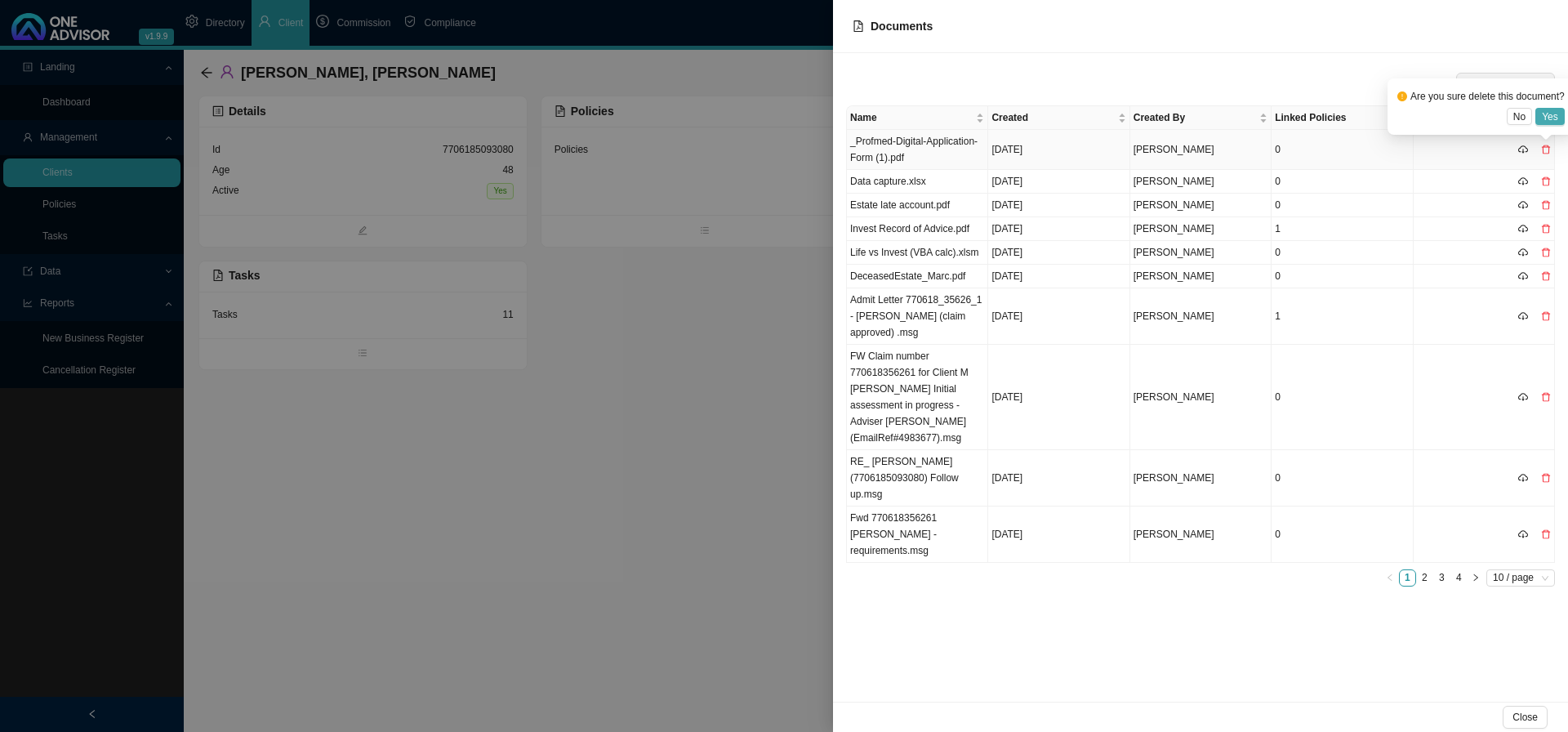
click at [1553, 116] on span "Yes" at bounding box center [1549, 116] width 16 height 16
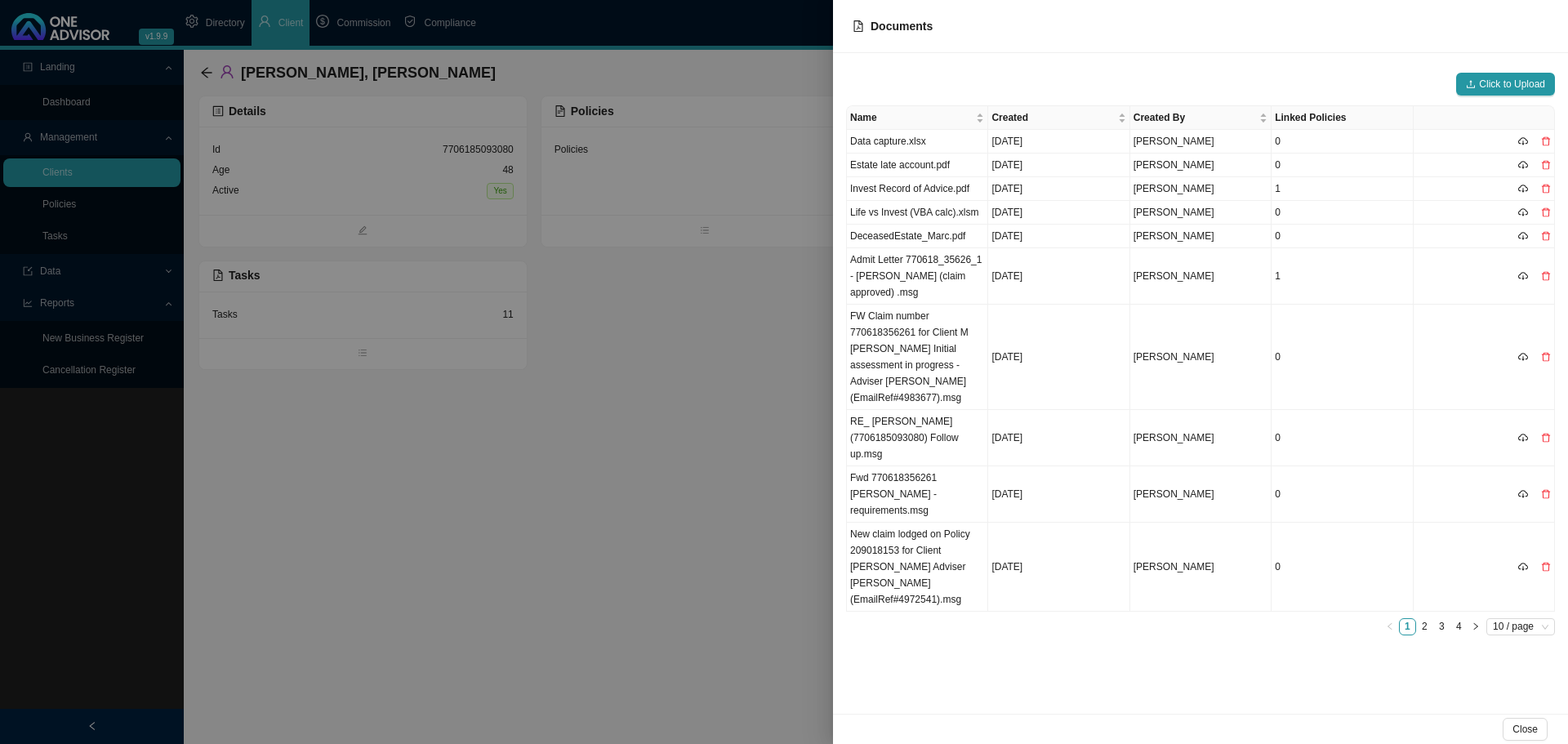
click at [58, 235] on div at bounding box center [784, 372] width 1568 height 744
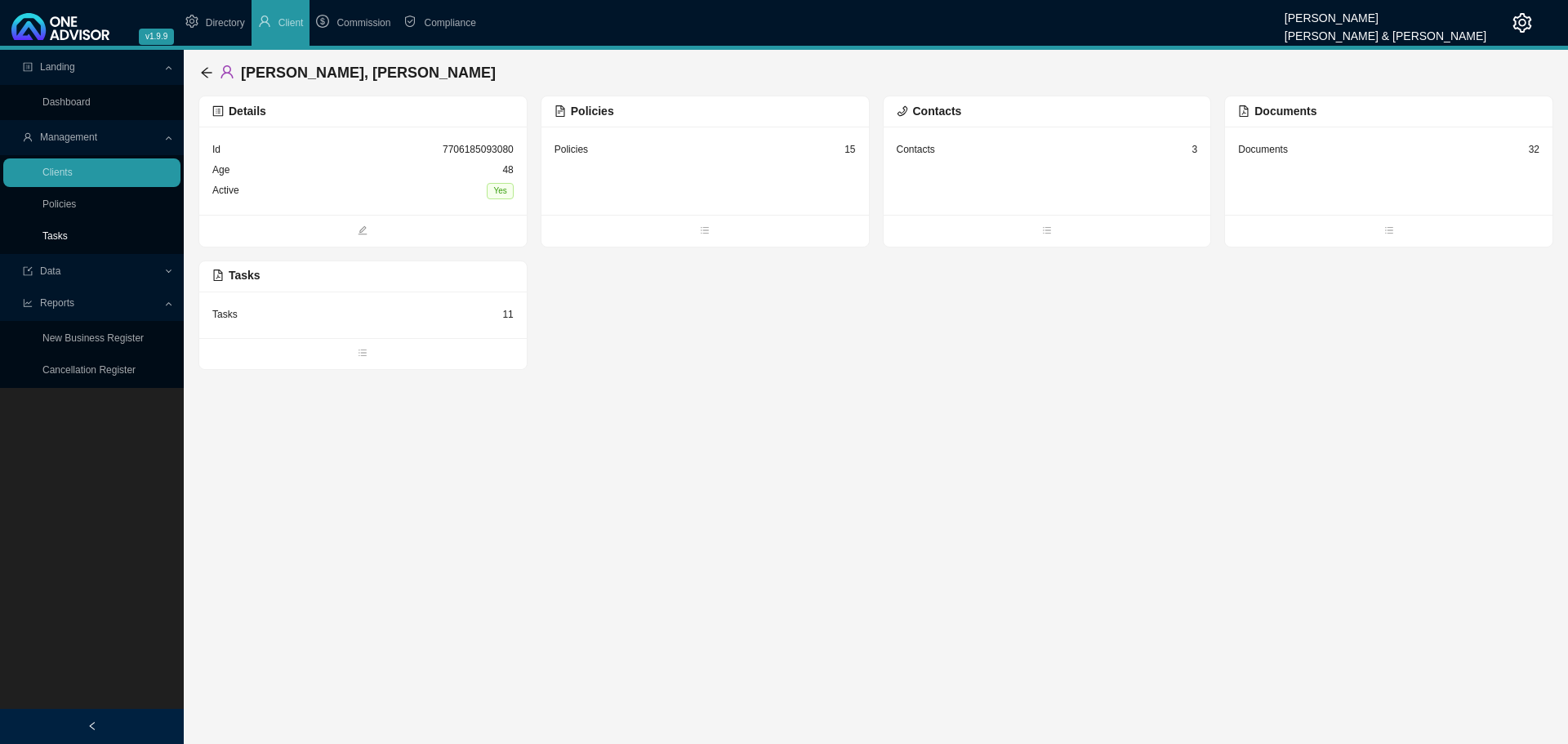
click at [56, 236] on link "Tasks" at bounding box center [55, 236] width 25 height 11
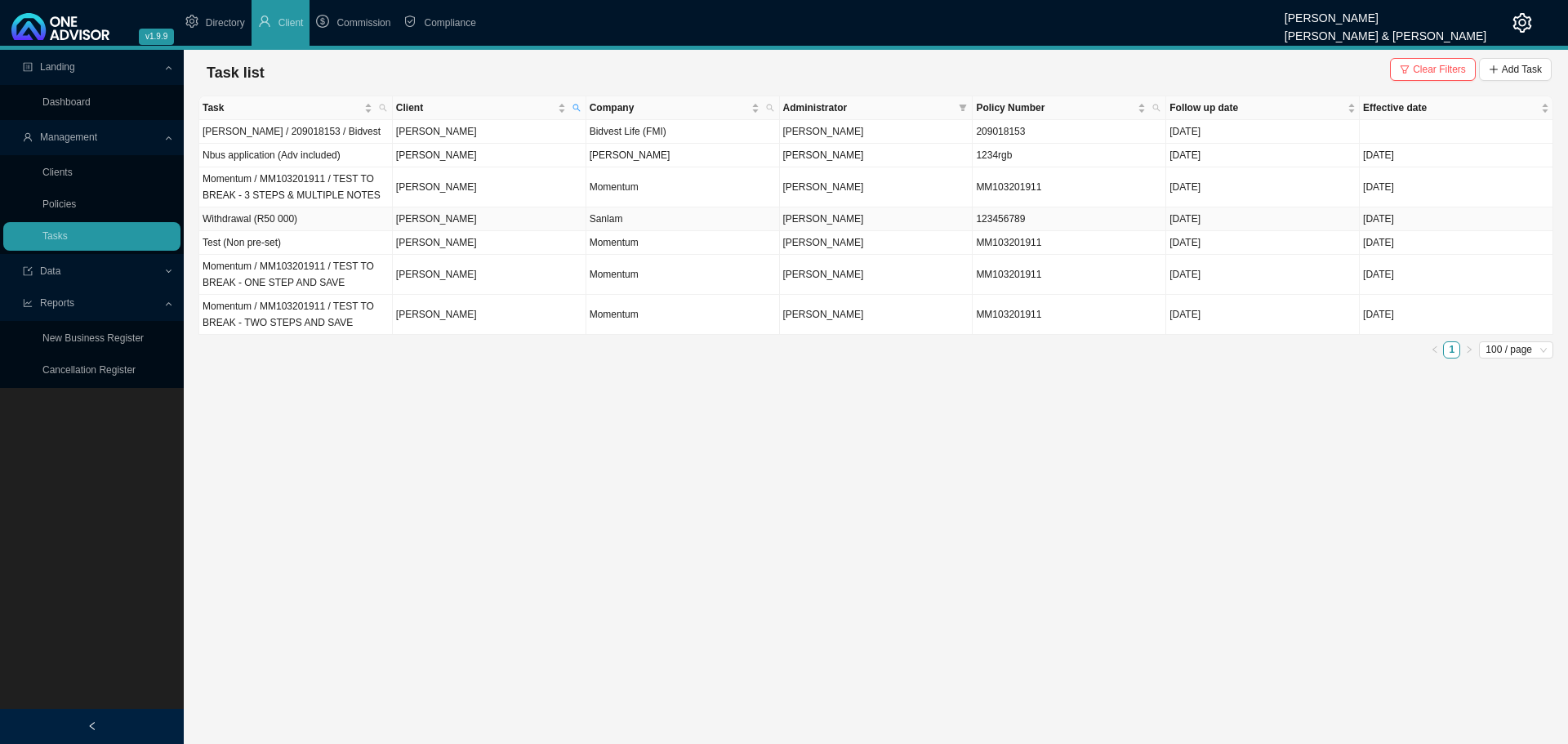
click at [323, 219] on td "Withdrawal (R50 000)" at bounding box center [297, 218] width 194 height 24
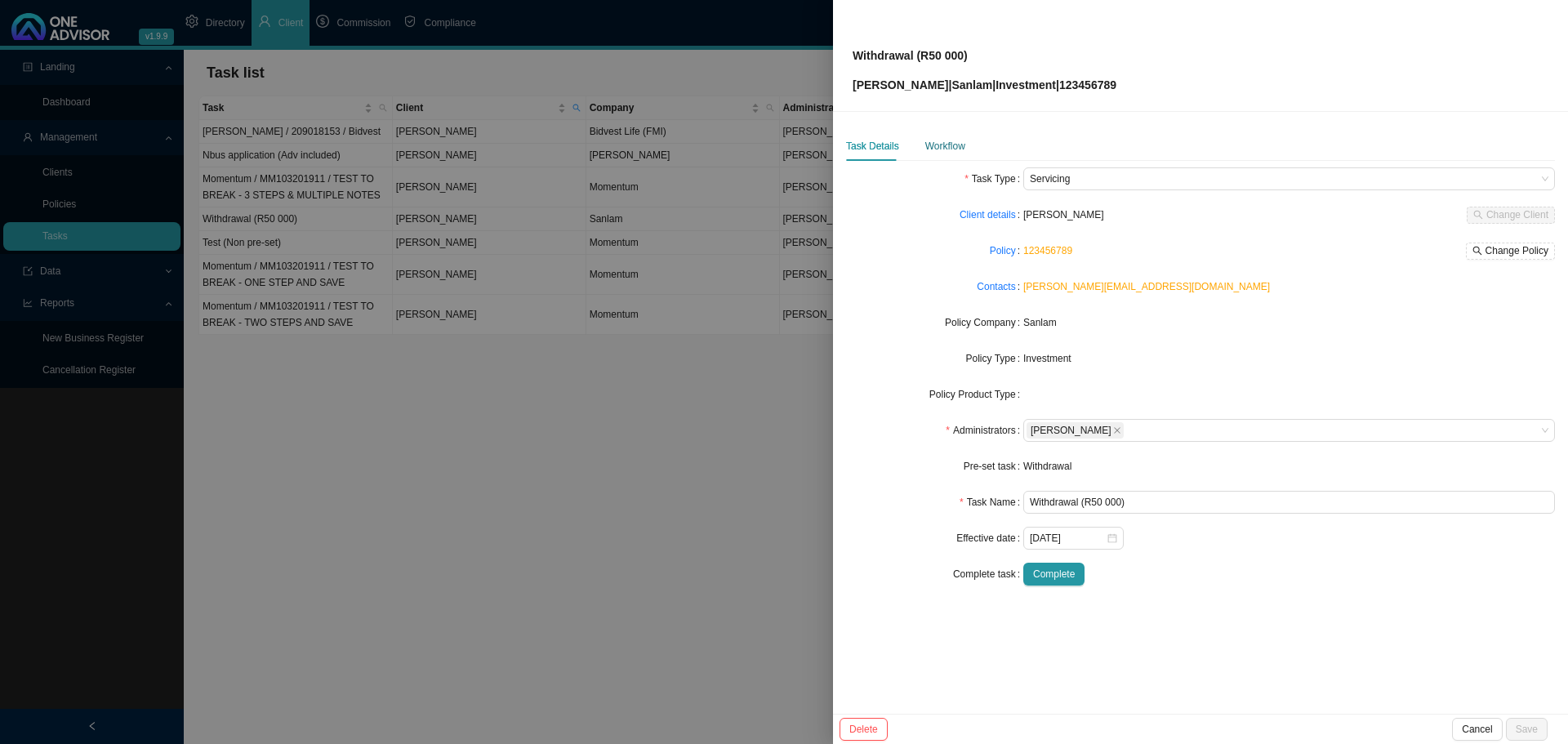
click at [953, 144] on div "Workflow" at bounding box center [945, 146] width 40 height 16
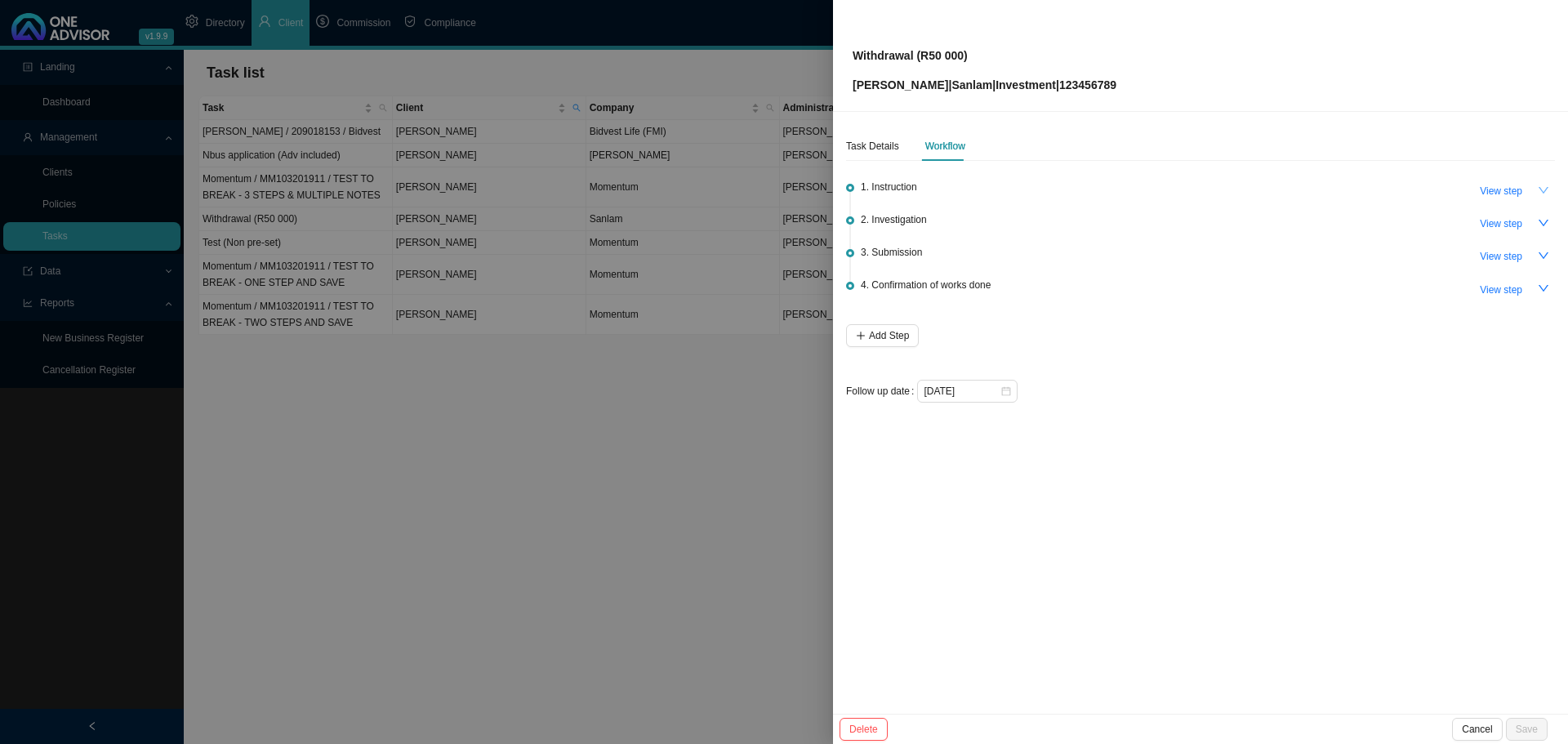
click at [1540, 190] on icon "down" at bounding box center [1544, 190] width 11 height 11
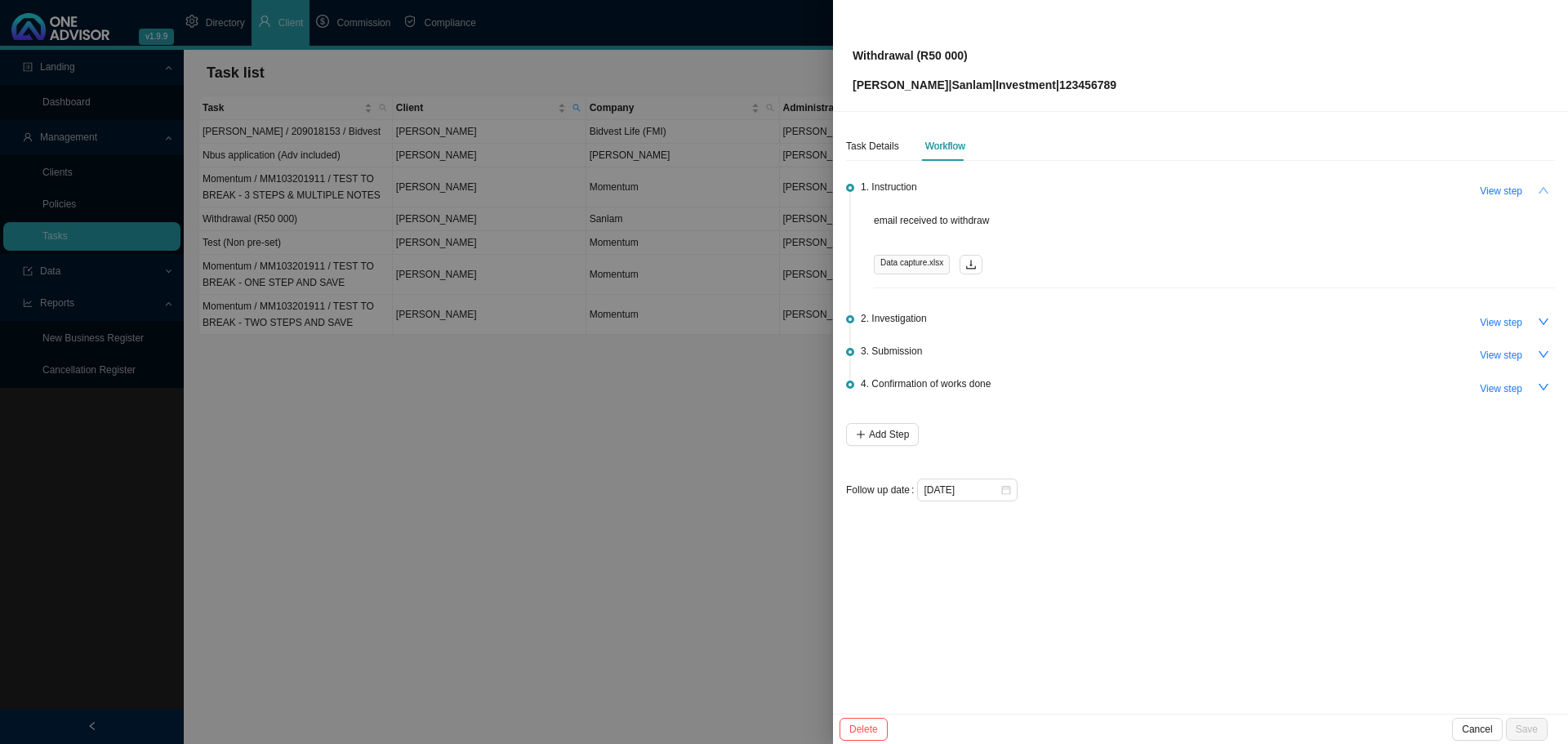
click at [1540, 190] on icon "up" at bounding box center [1544, 190] width 11 height 11
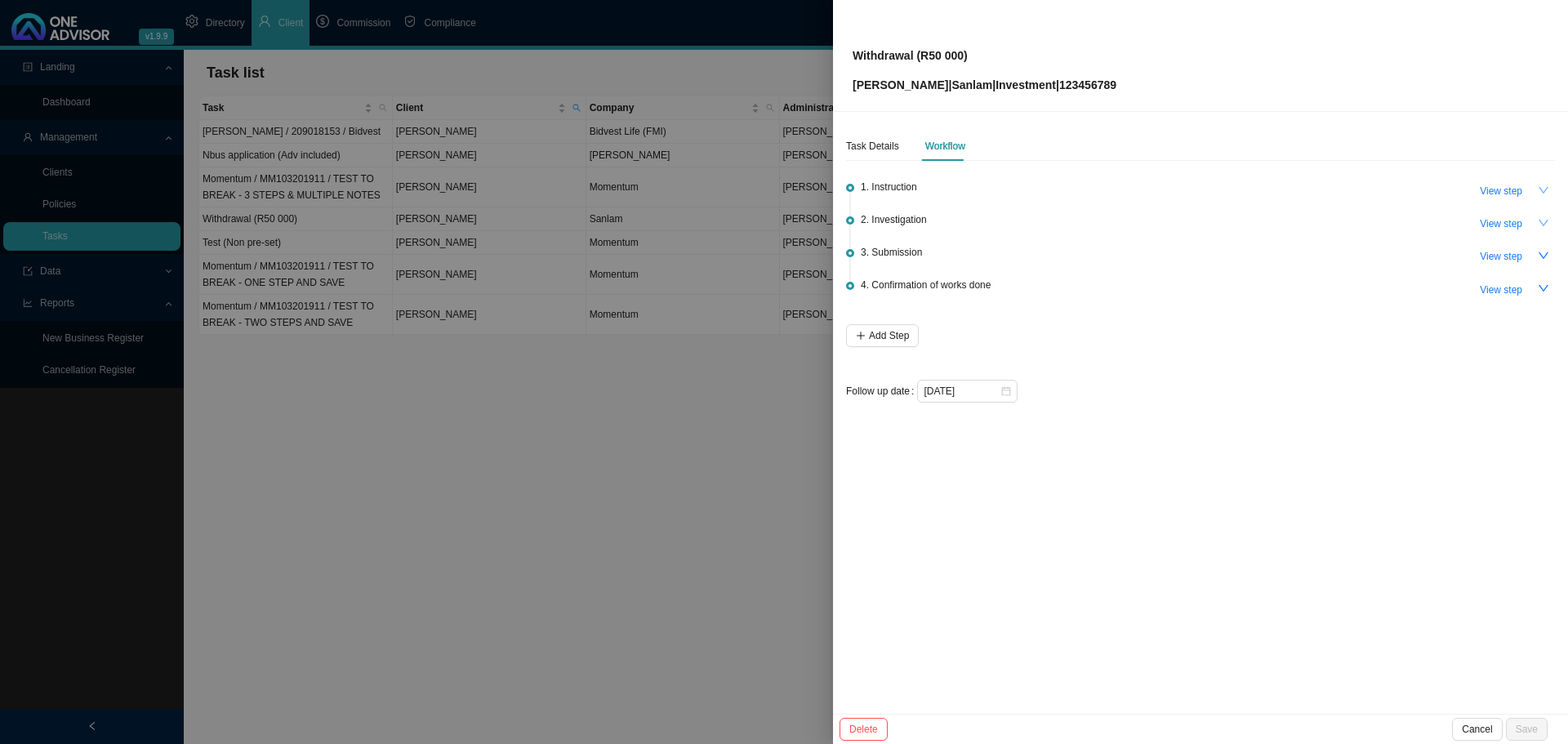
click at [1545, 216] on button "button" at bounding box center [1544, 223] width 23 height 23
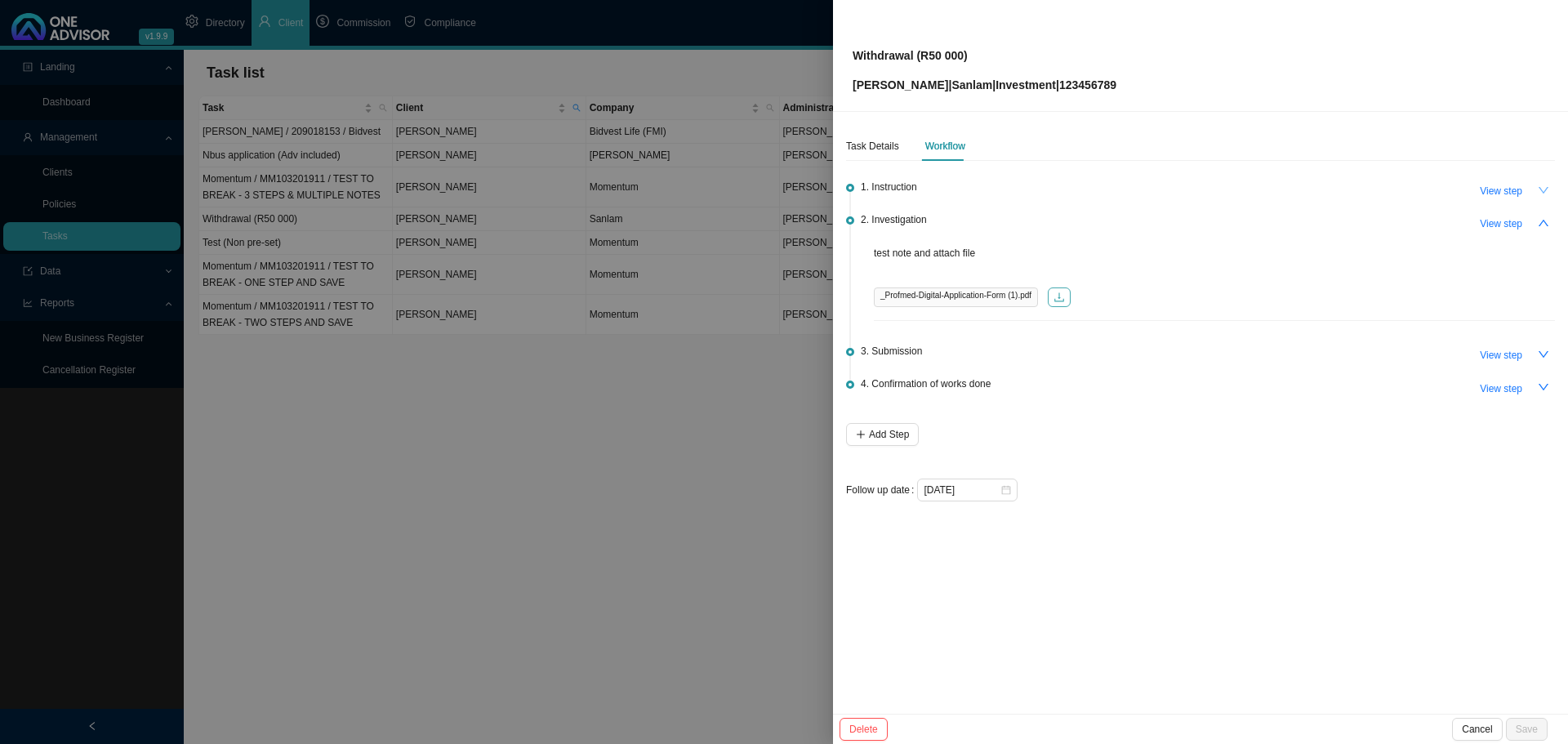
click at [1059, 297] on icon "download" at bounding box center [1059, 298] width 11 height 11
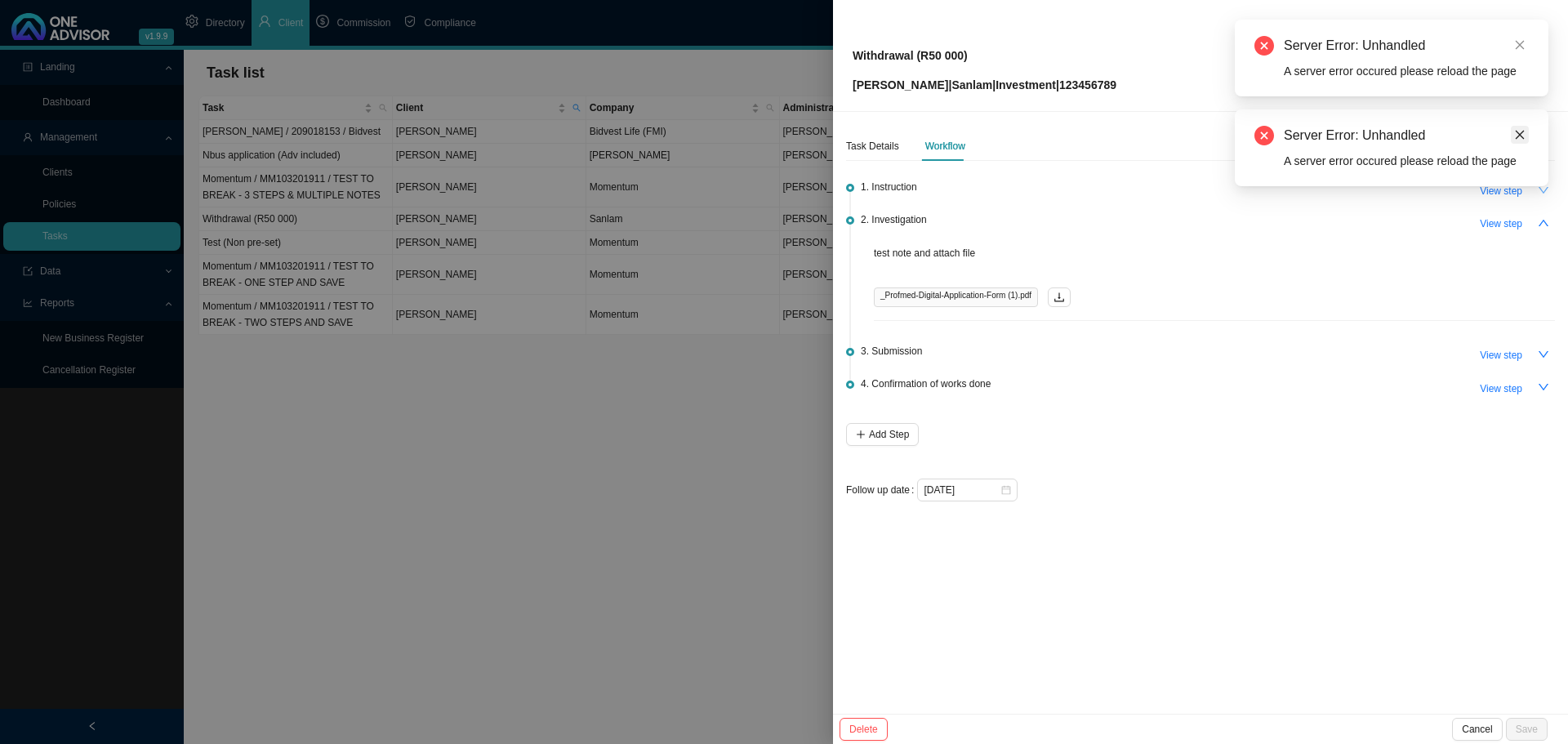
click at [1518, 132] on icon "close" at bounding box center [1520, 135] width 11 height 11
drag, startPoint x: 1517, startPoint y: 42, endPoint x: 1522, endPoint y: 62, distance: 20.6
click at [1517, 41] on icon "close" at bounding box center [1520, 45] width 11 height 11
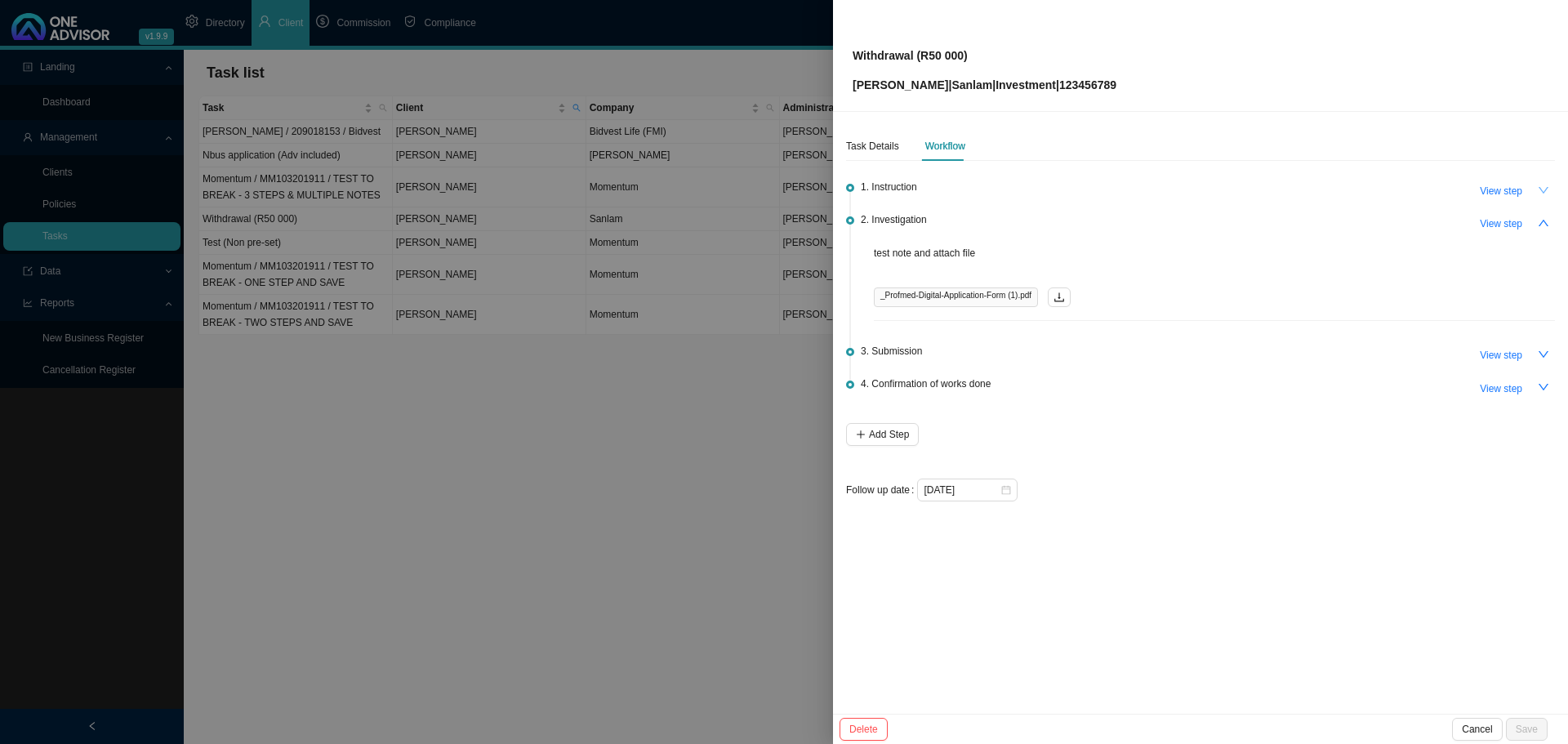
click at [1544, 190] on icon "down" at bounding box center [1544, 190] width 11 height 11
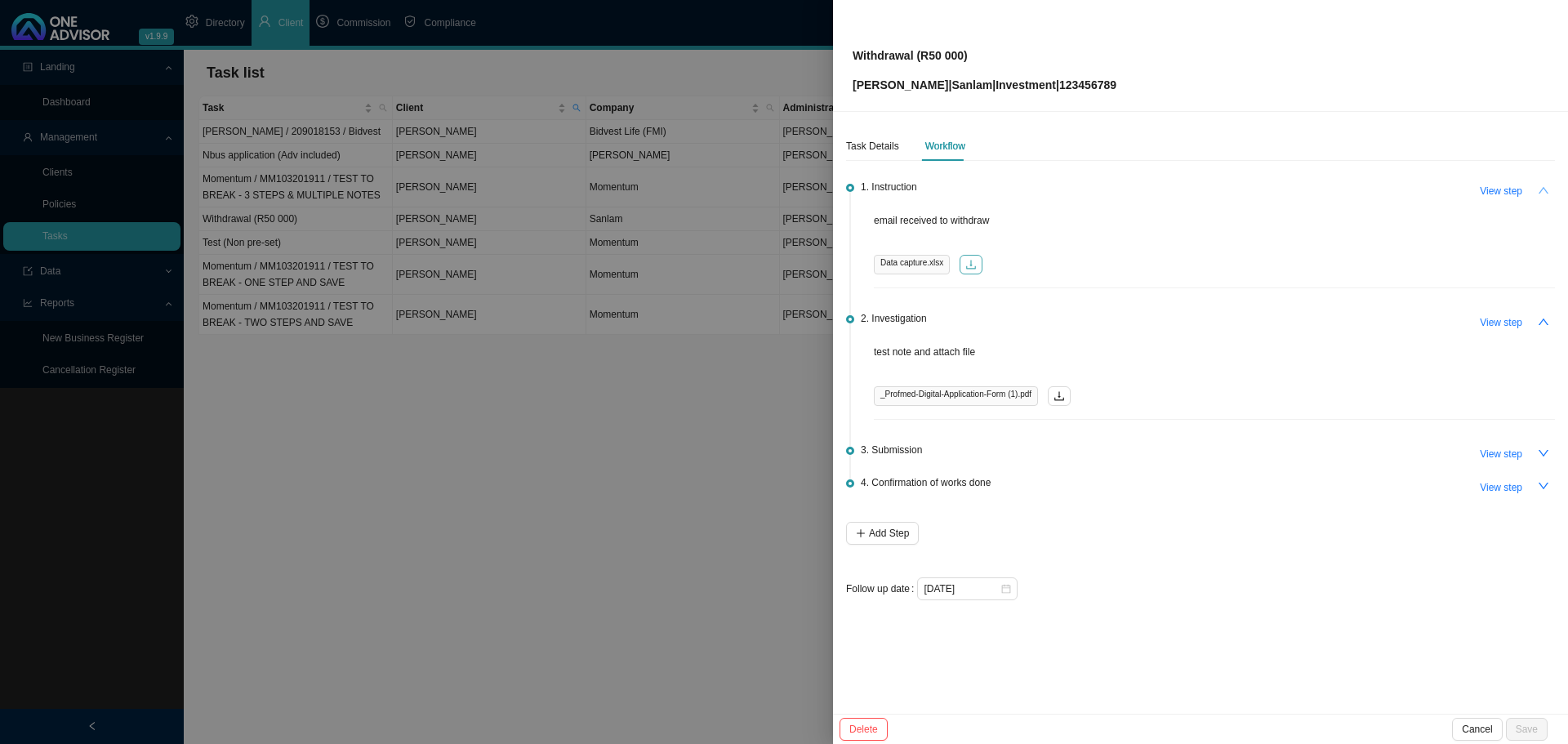
click at [973, 261] on icon "download" at bounding box center [971, 265] width 11 height 11
click at [1517, 43] on icon "close" at bounding box center [1520, 45] width 11 height 11
click at [1538, 451] on icon "down" at bounding box center [1544, 453] width 11 height 11
click at [1544, 452] on icon "up" at bounding box center [1544, 453] width 11 height 11
click at [1546, 318] on icon "up" at bounding box center [1544, 322] width 11 height 11
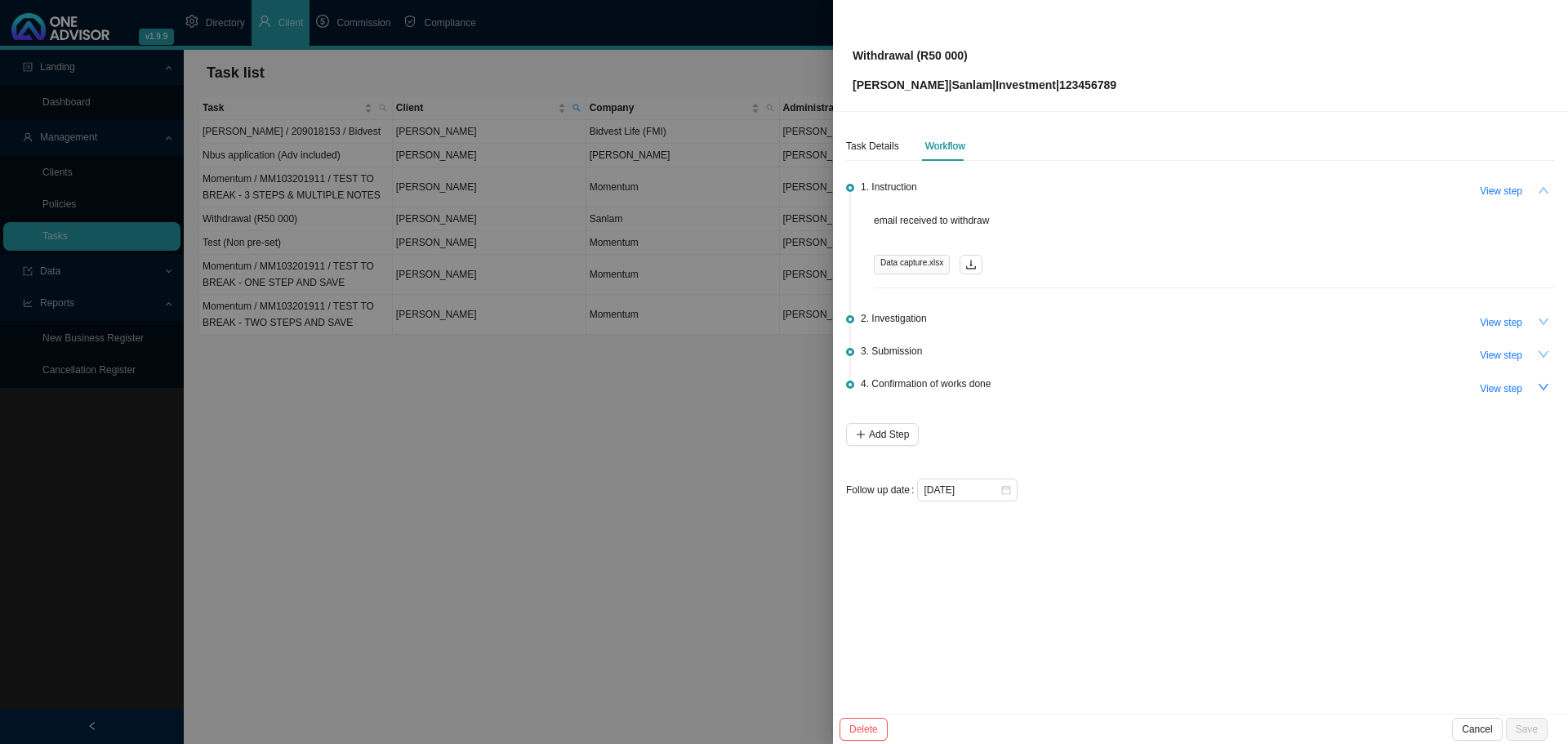
click at [1539, 186] on icon "up" at bounding box center [1544, 190] width 11 height 11
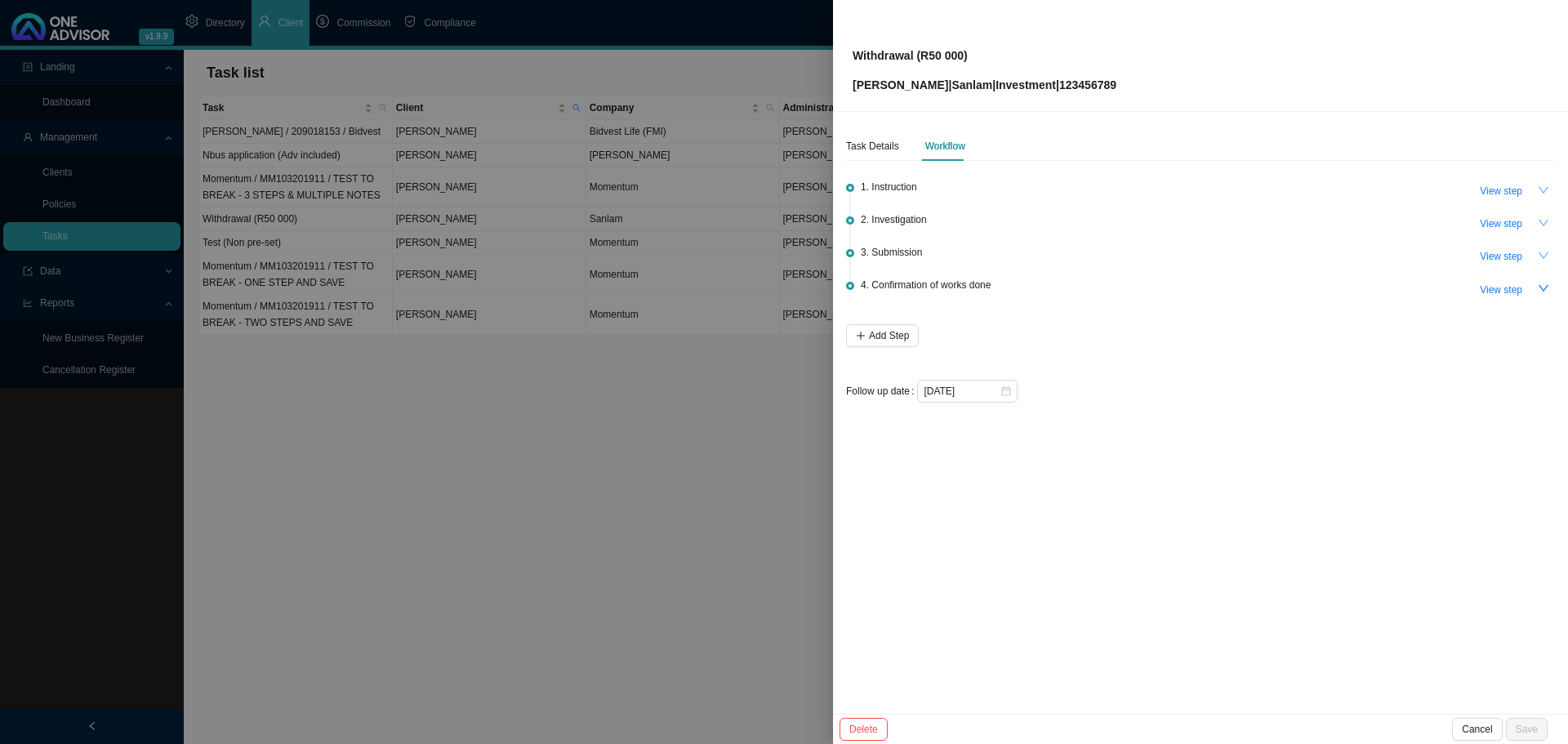
click at [1544, 188] on icon "down" at bounding box center [1544, 190] width 11 height 11
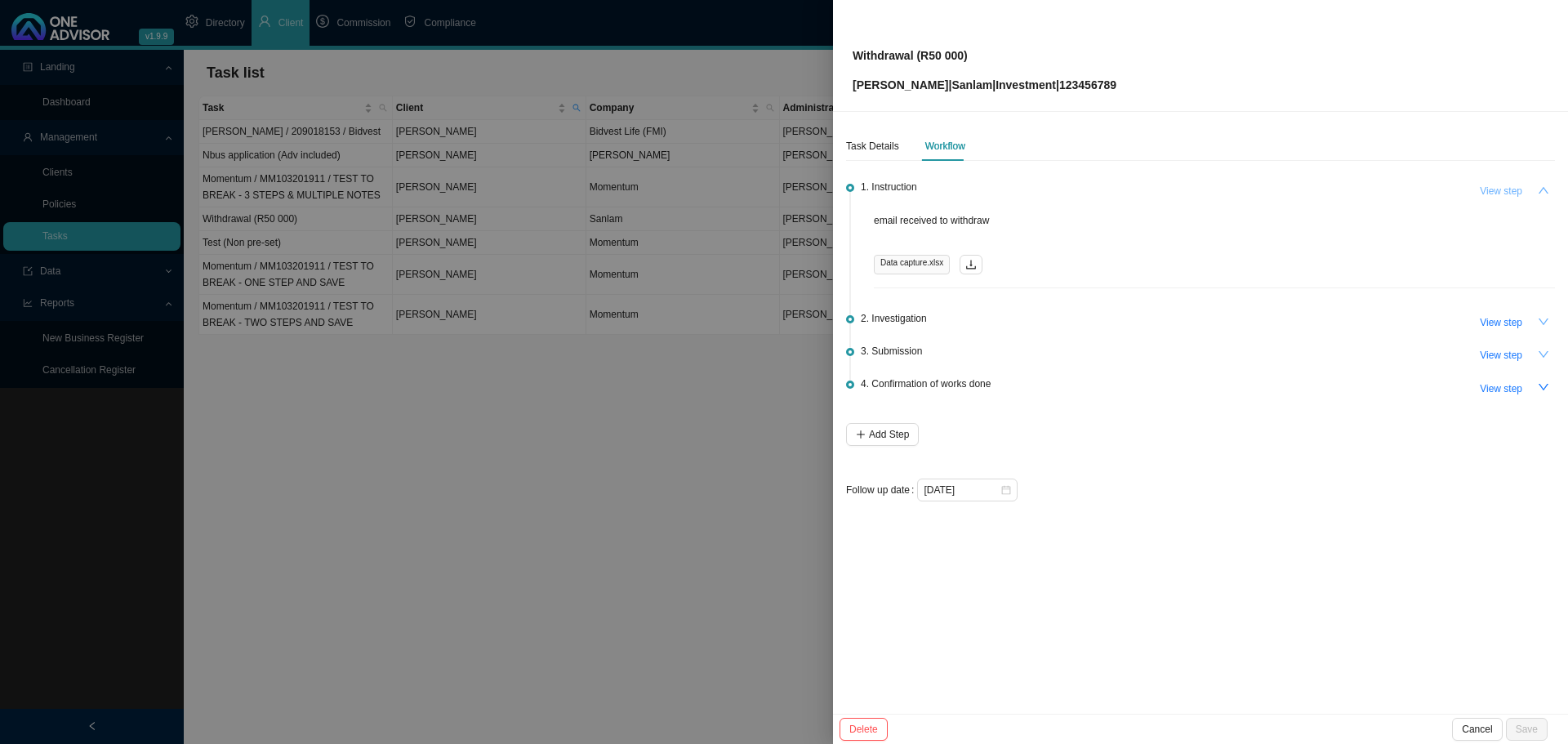
click at [1495, 193] on span "View step" at bounding box center [1500, 190] width 42 height 16
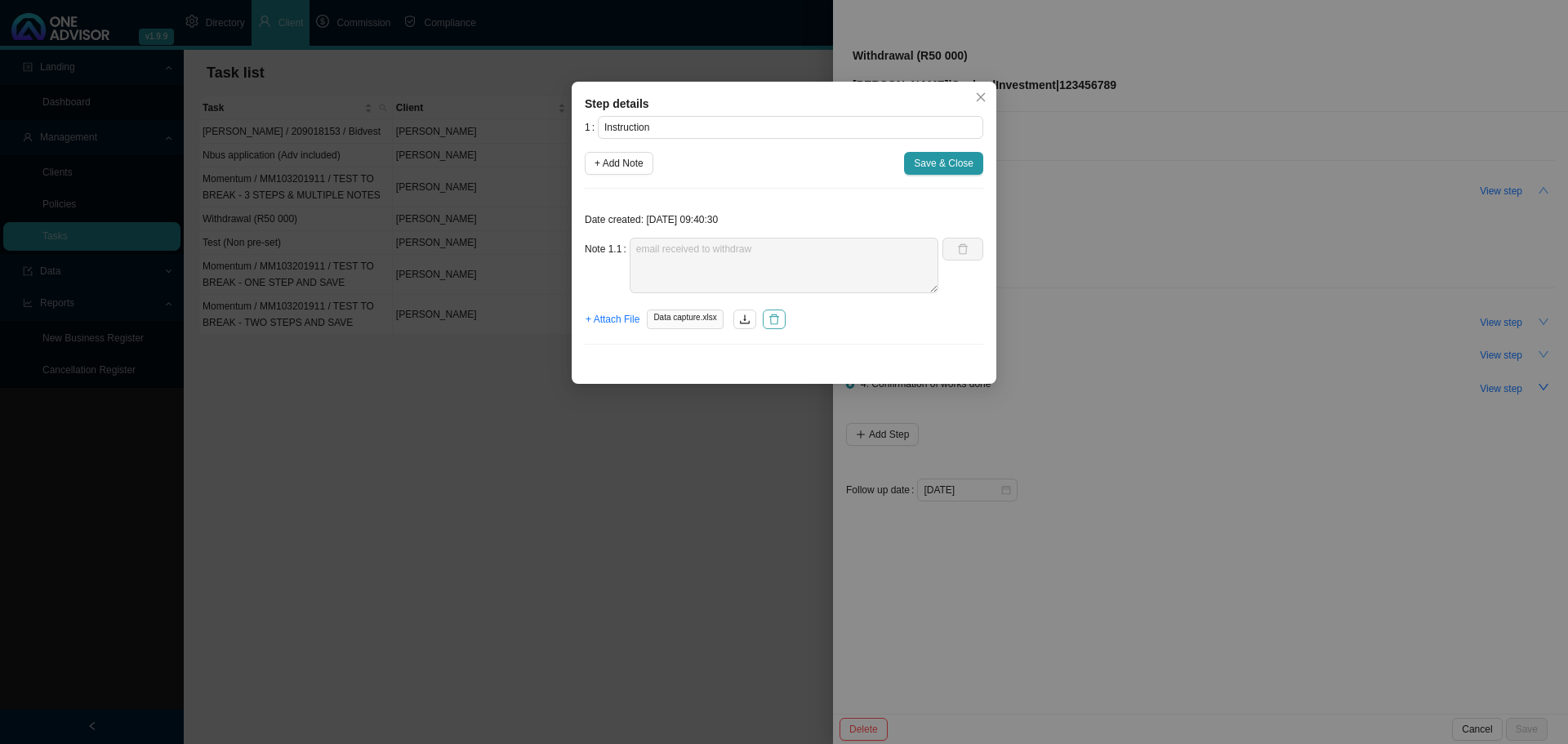
click at [771, 319] on icon "delete" at bounding box center [774, 319] width 11 height 11
click at [612, 319] on span "+ Attach File" at bounding box center [612, 318] width 54 height 16
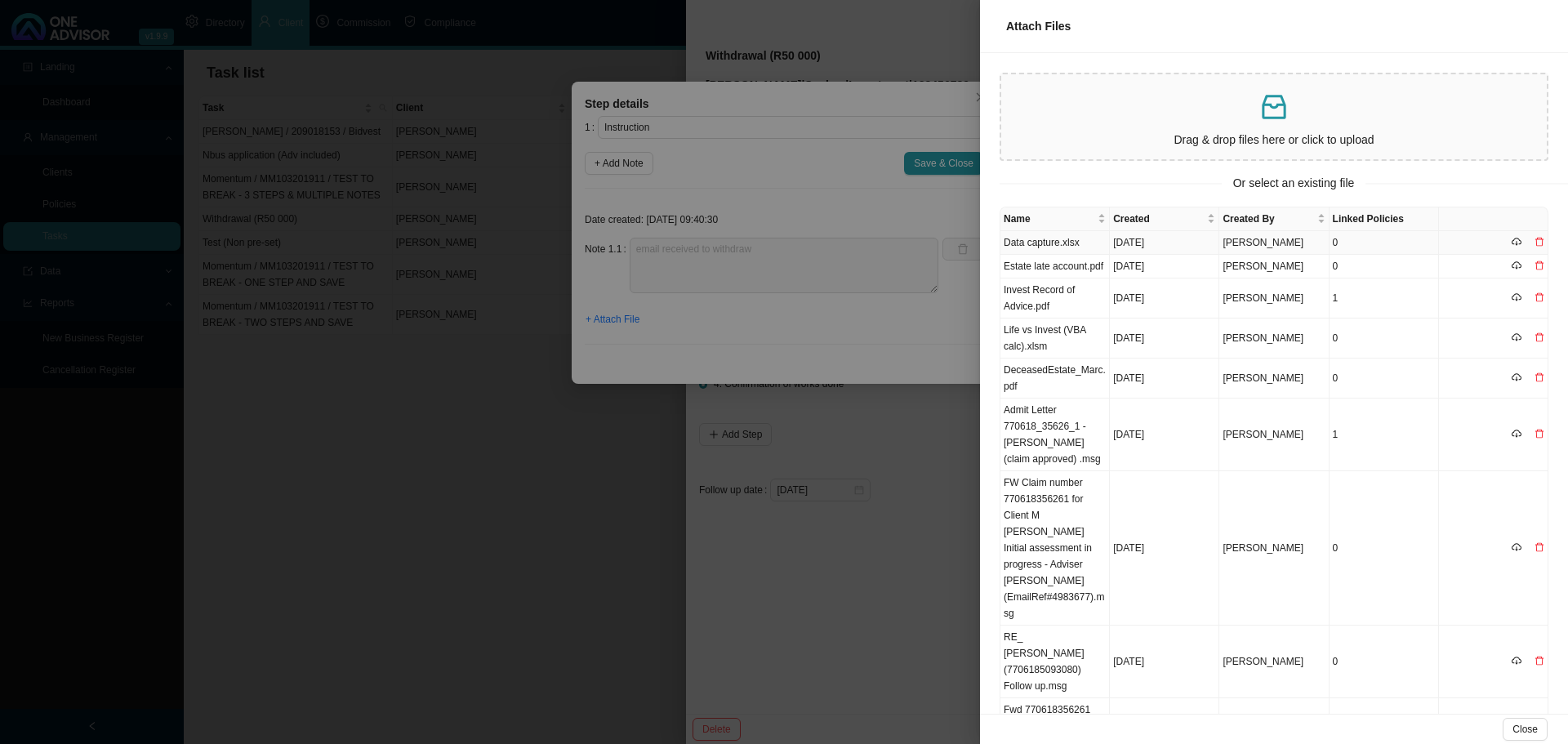
click at [1055, 238] on td "Data capture.xlsx" at bounding box center [1055, 242] width 109 height 24
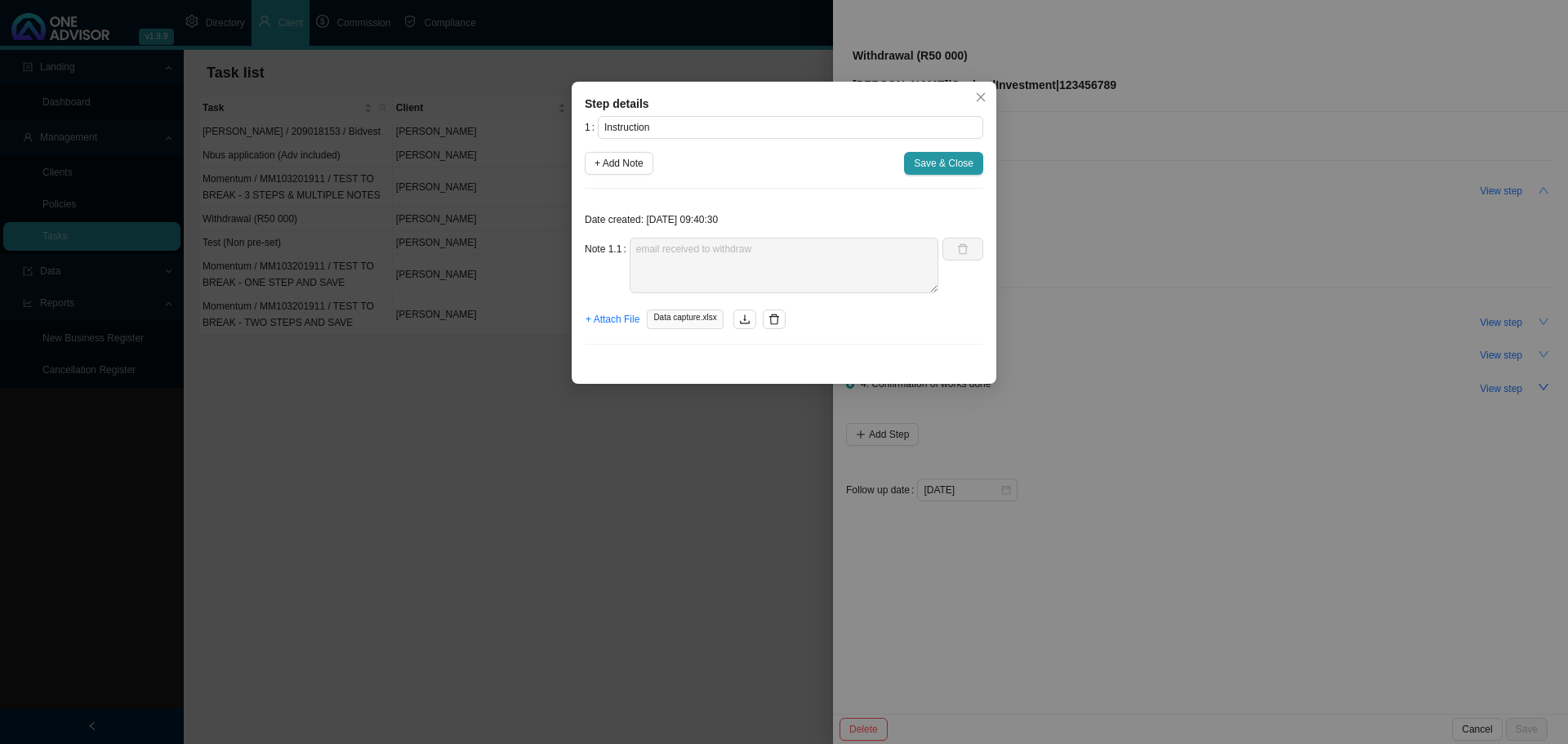
click at [940, 164] on span "Save & Close" at bounding box center [943, 163] width 59 height 16
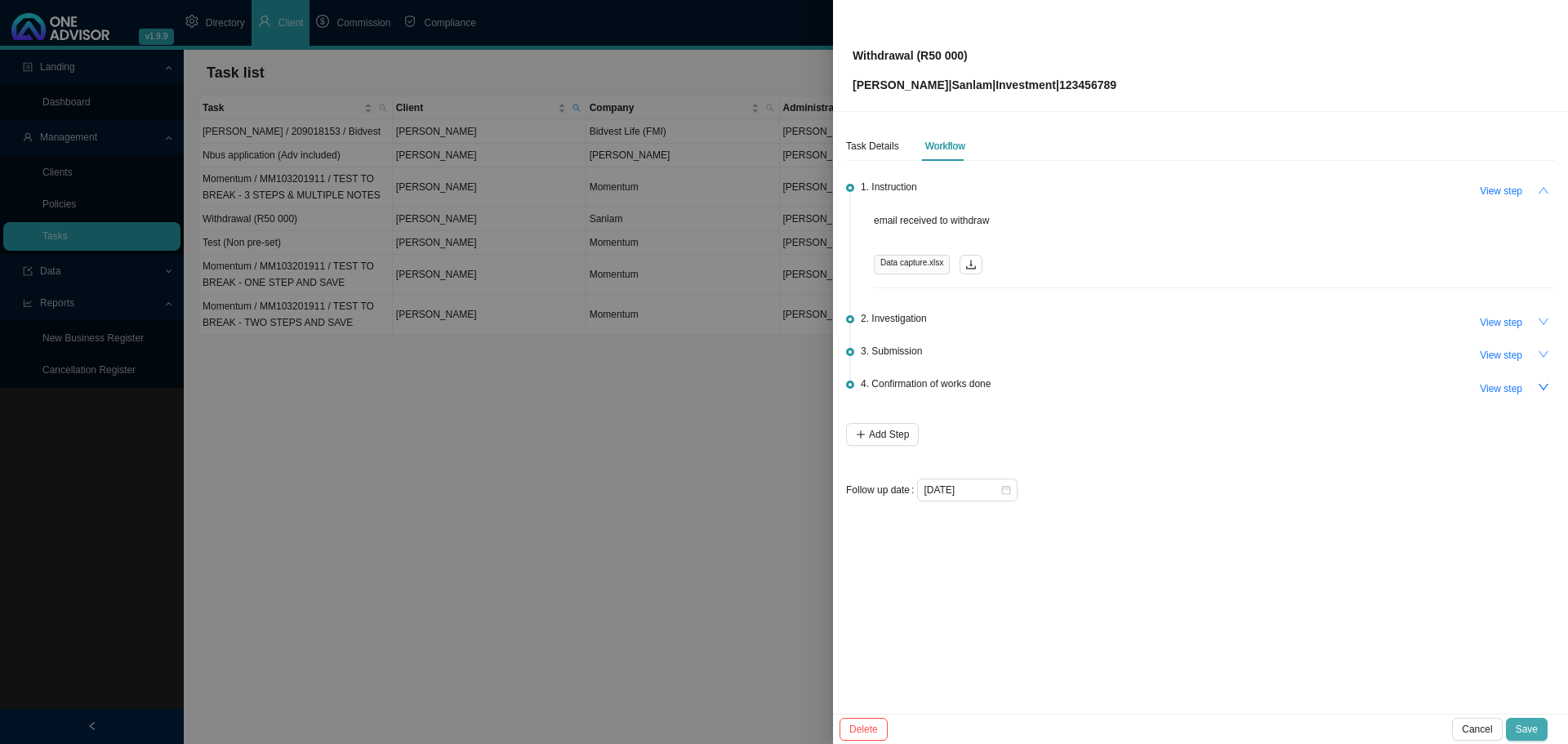
click at [1523, 724] on span "Save" at bounding box center [1526, 729] width 22 height 16
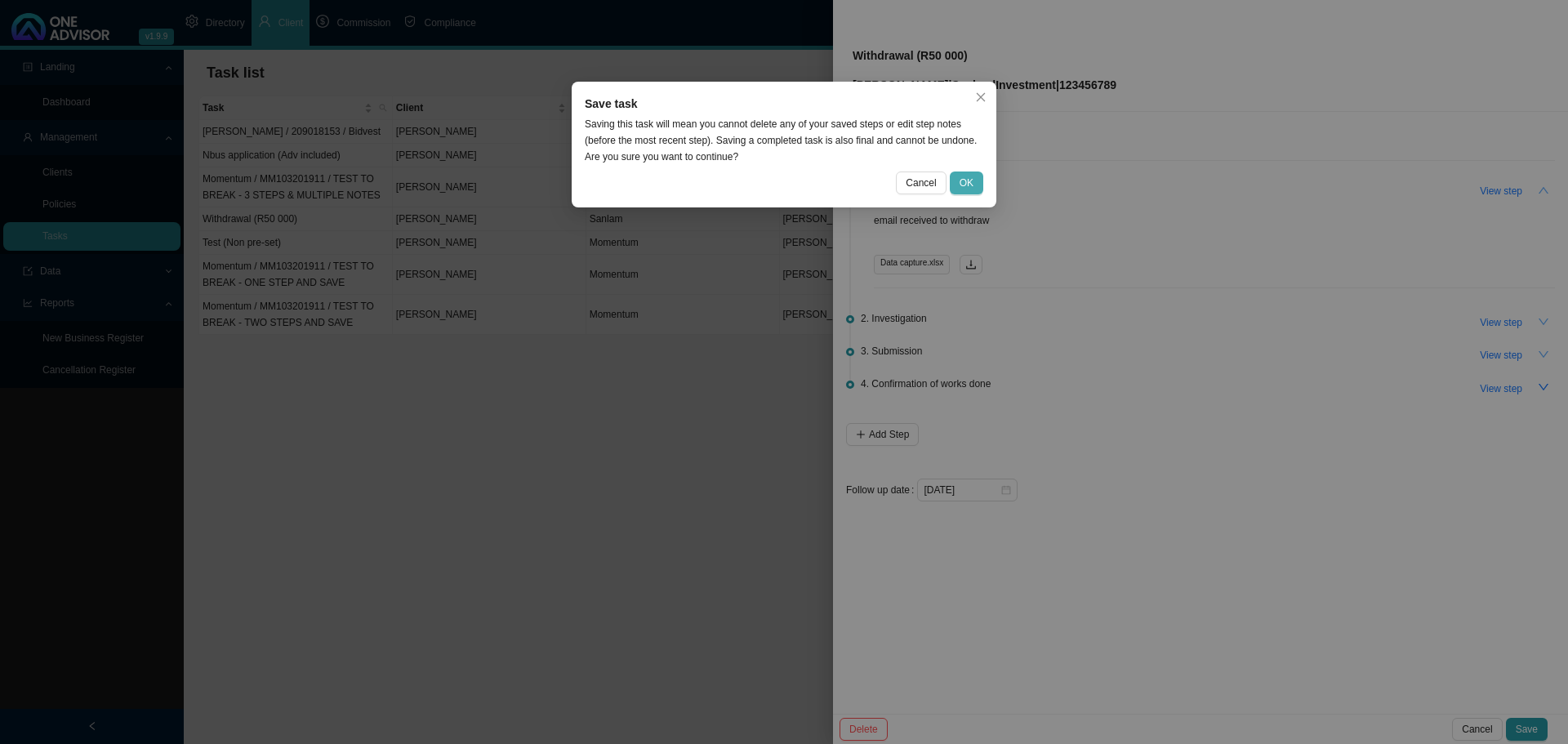
click at [963, 183] on span "OK" at bounding box center [966, 183] width 14 height 16
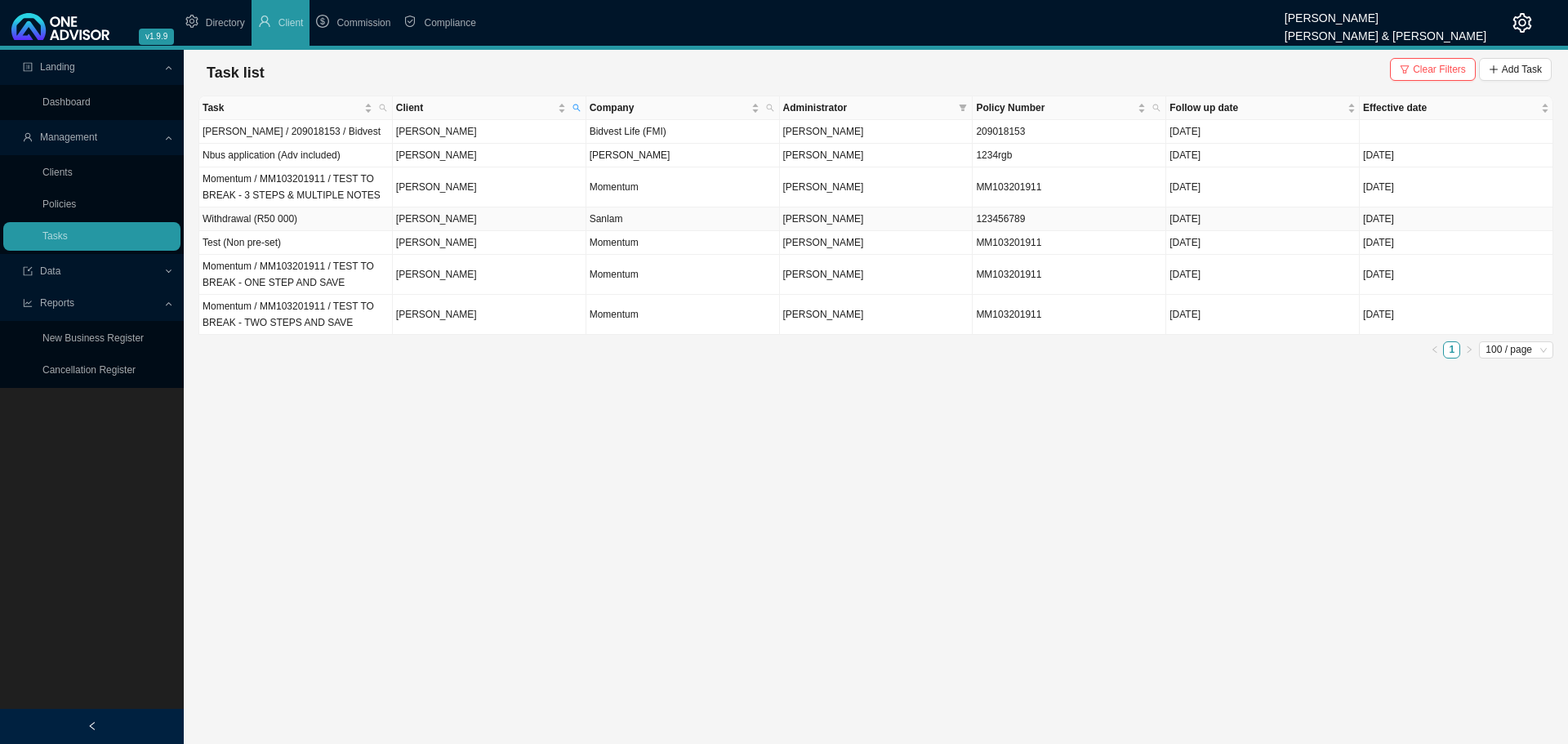
click at [353, 218] on td "Withdrawal (R50 000)" at bounding box center [297, 218] width 194 height 24
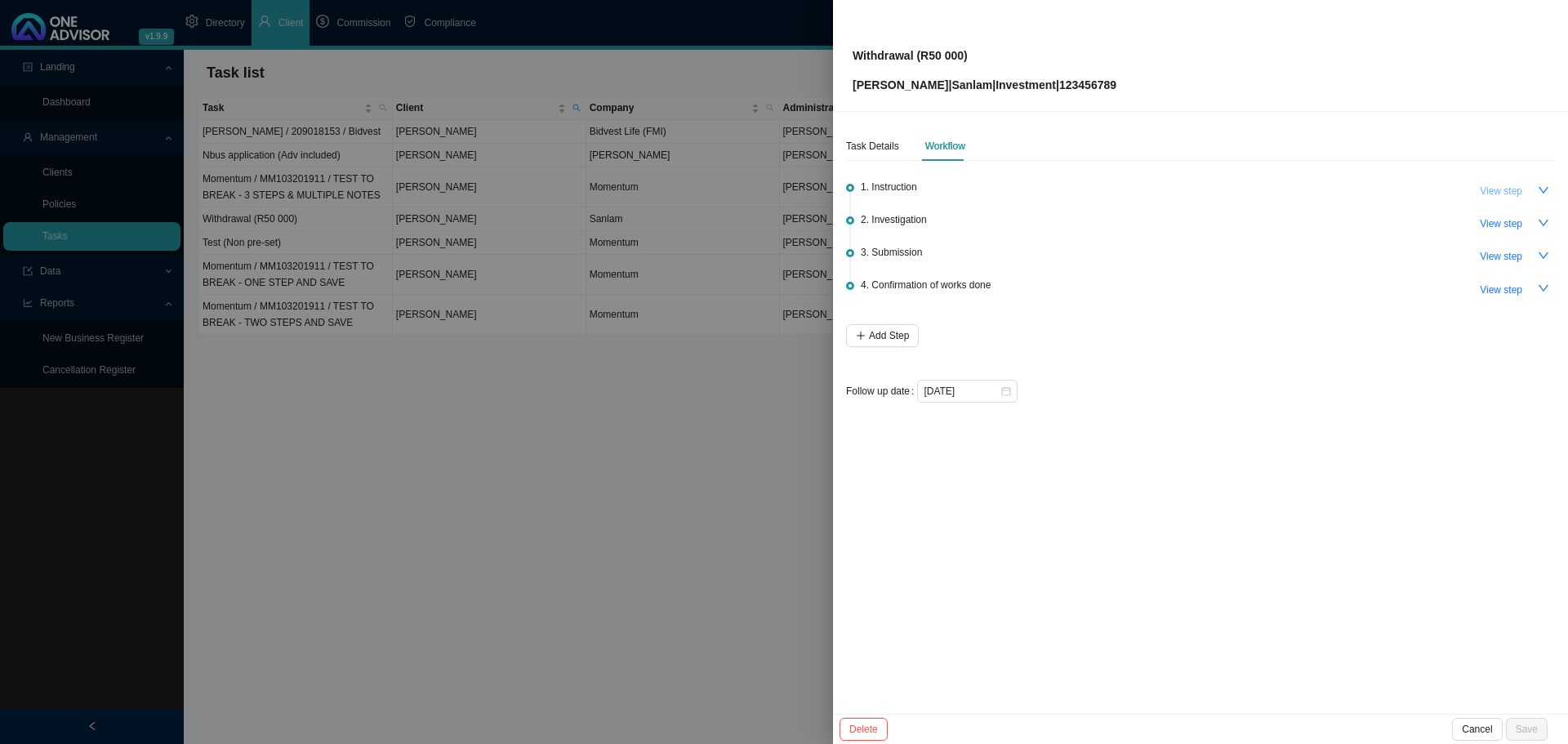
click at [1505, 186] on span "View step" at bounding box center [1500, 190] width 42 height 16
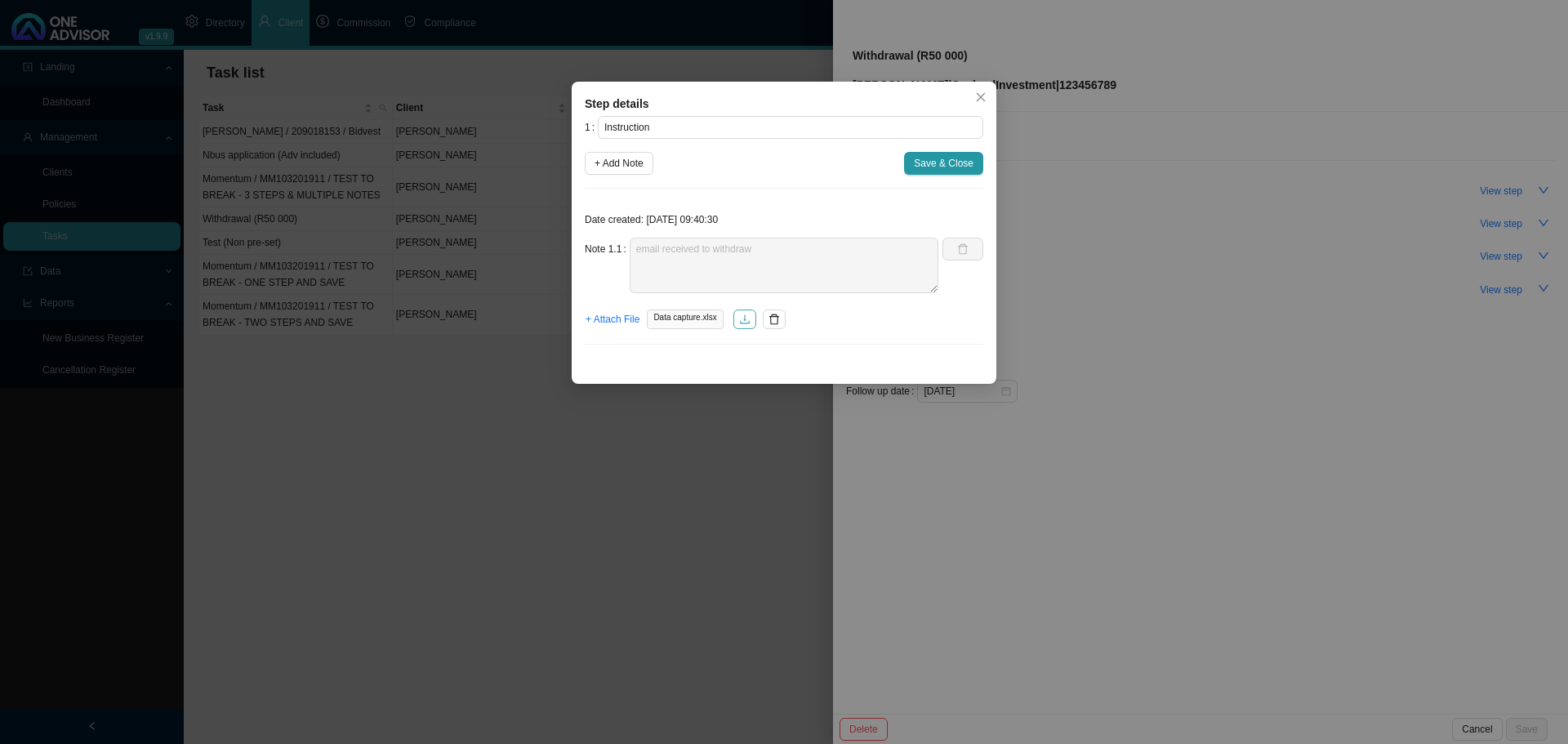
click at [743, 316] on icon "download" at bounding box center [745, 319] width 9 height 9
click at [954, 164] on span "Save & Close" at bounding box center [943, 163] width 59 height 16
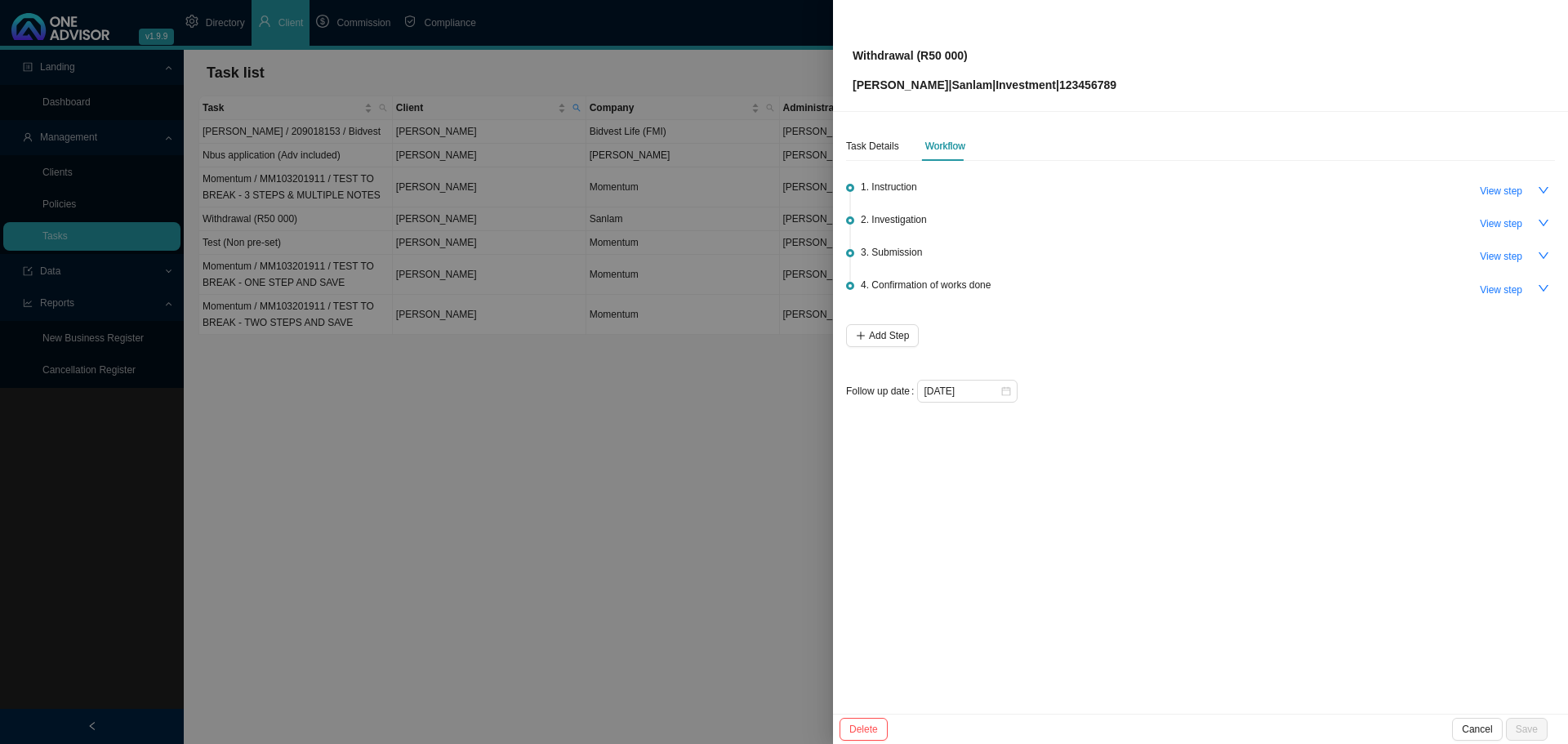
click at [593, 495] on div at bounding box center [784, 372] width 1568 height 744
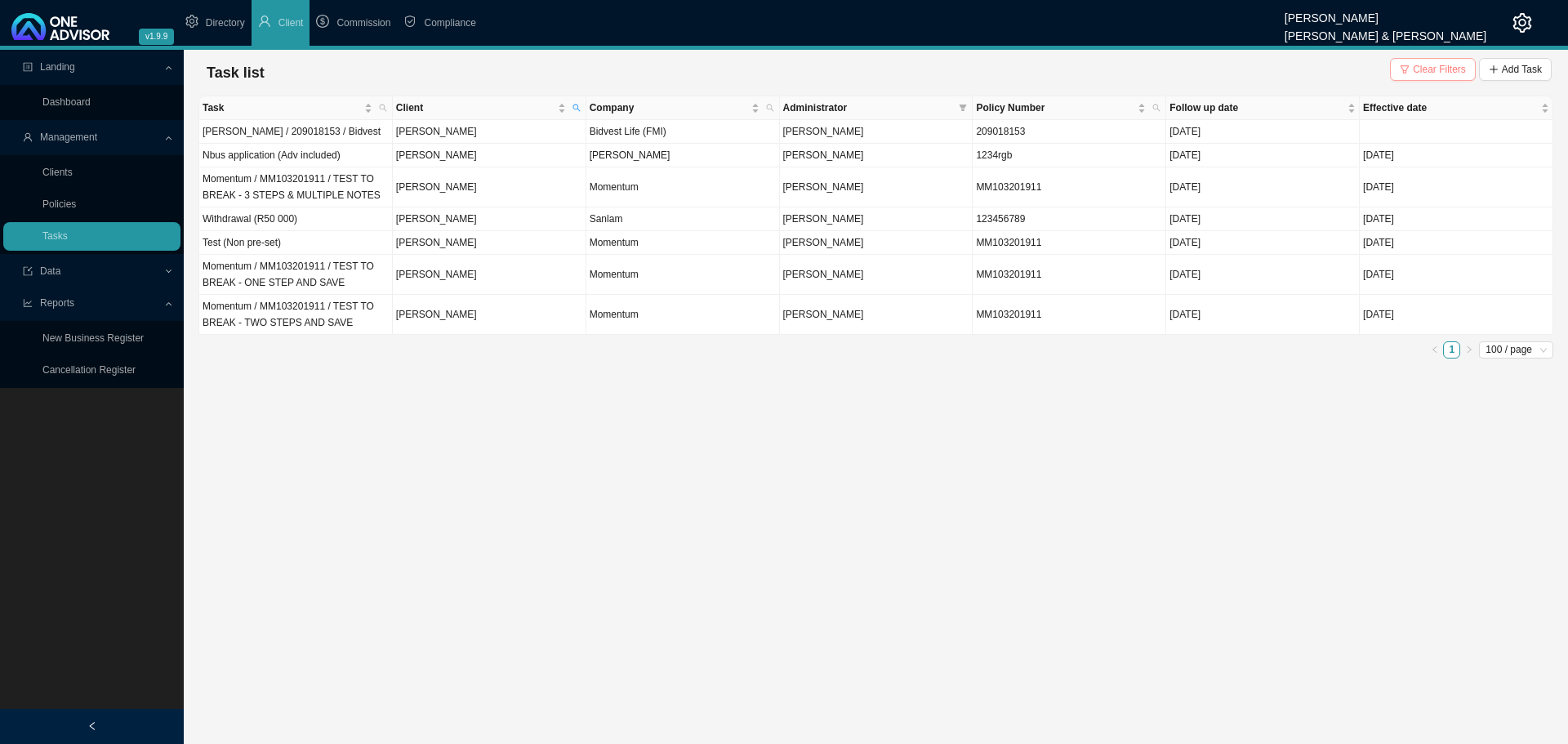
click at [1444, 64] on span "Clear Filters" at bounding box center [1439, 69] width 53 height 16
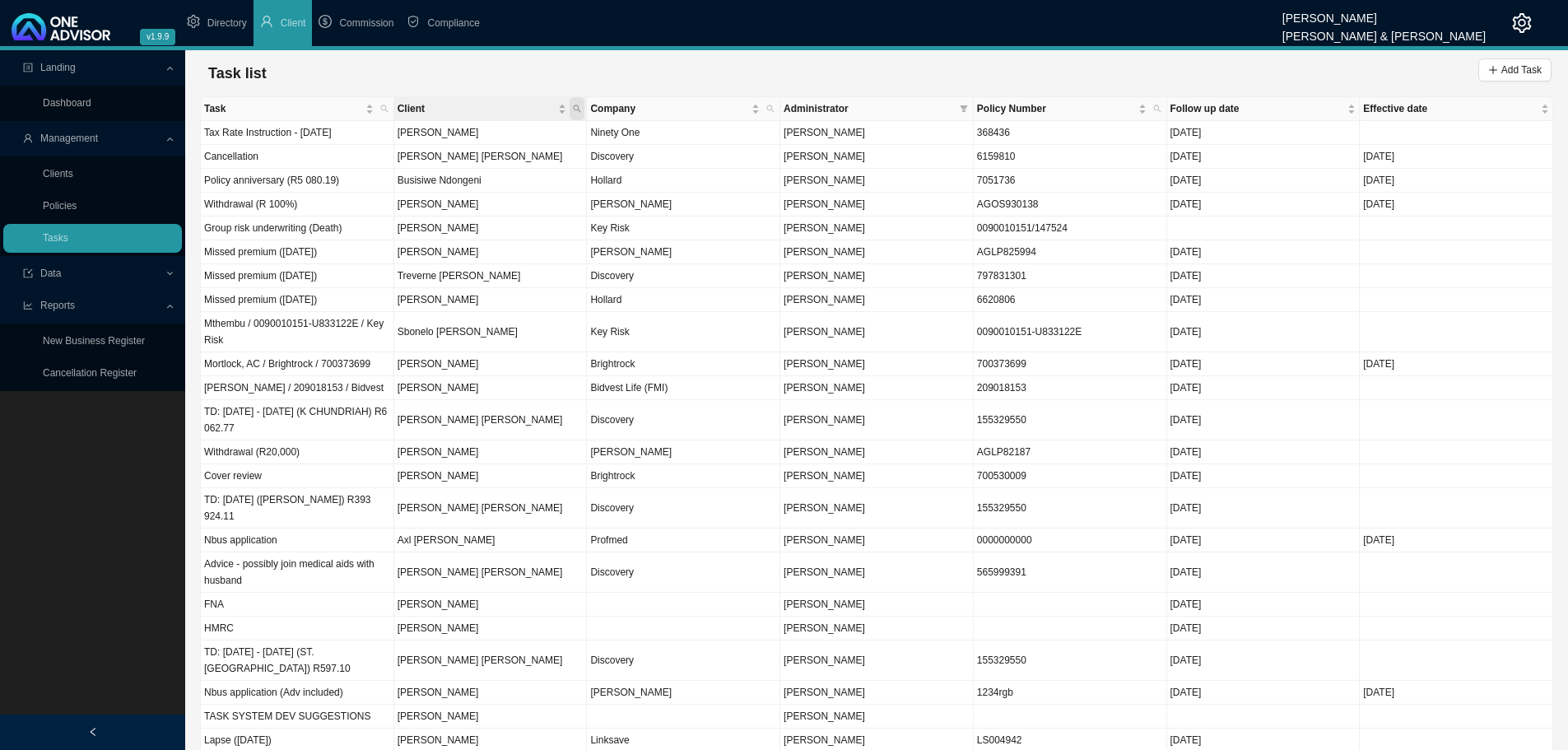
click at [581, 104] on icon "search" at bounding box center [577, 108] width 9 height 9
type input "[PERSON_NAME]"
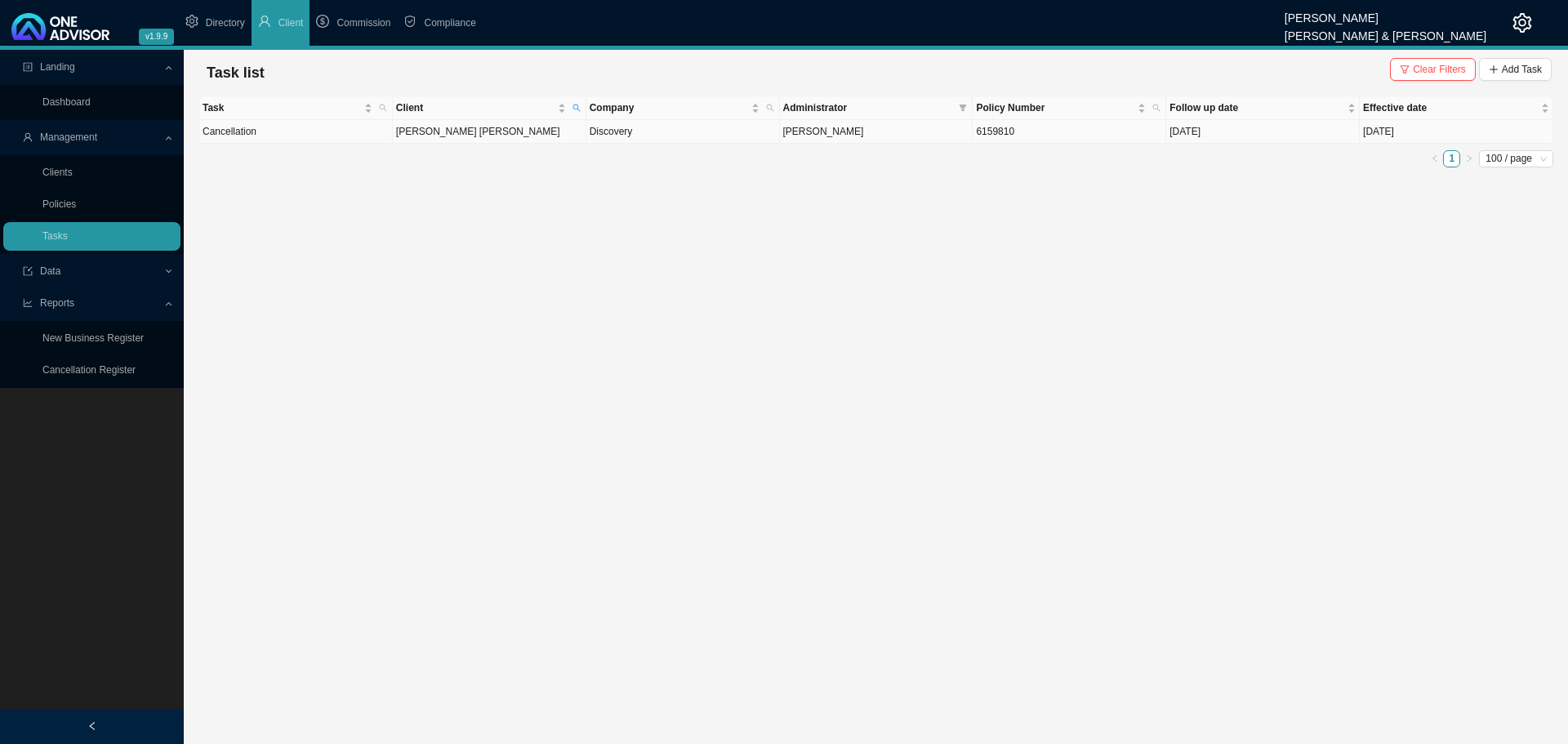
click at [511, 133] on td "[PERSON_NAME] [PERSON_NAME]" at bounding box center [490, 131] width 194 height 24
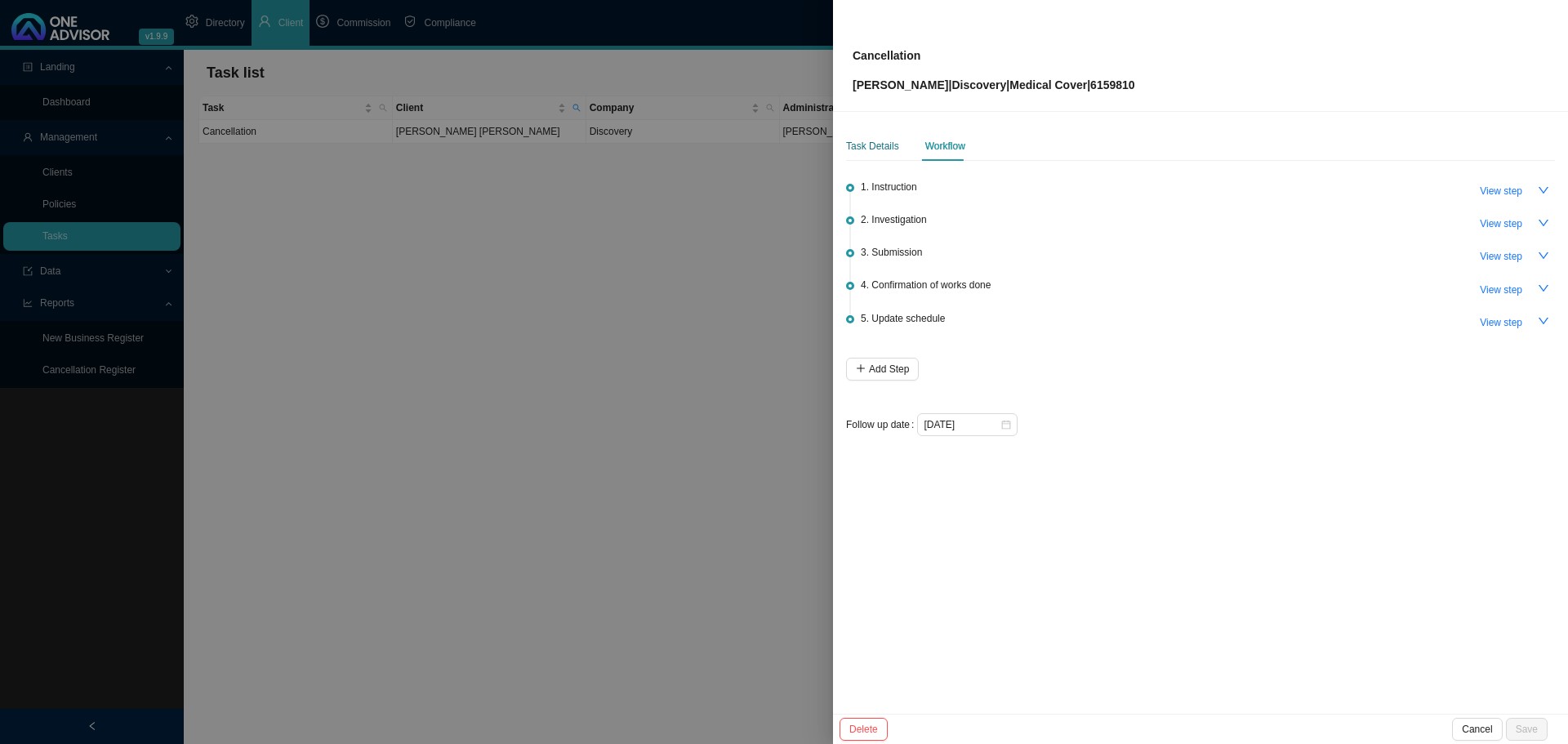
click at [864, 143] on div "Task Details" at bounding box center [872, 146] width 53 height 16
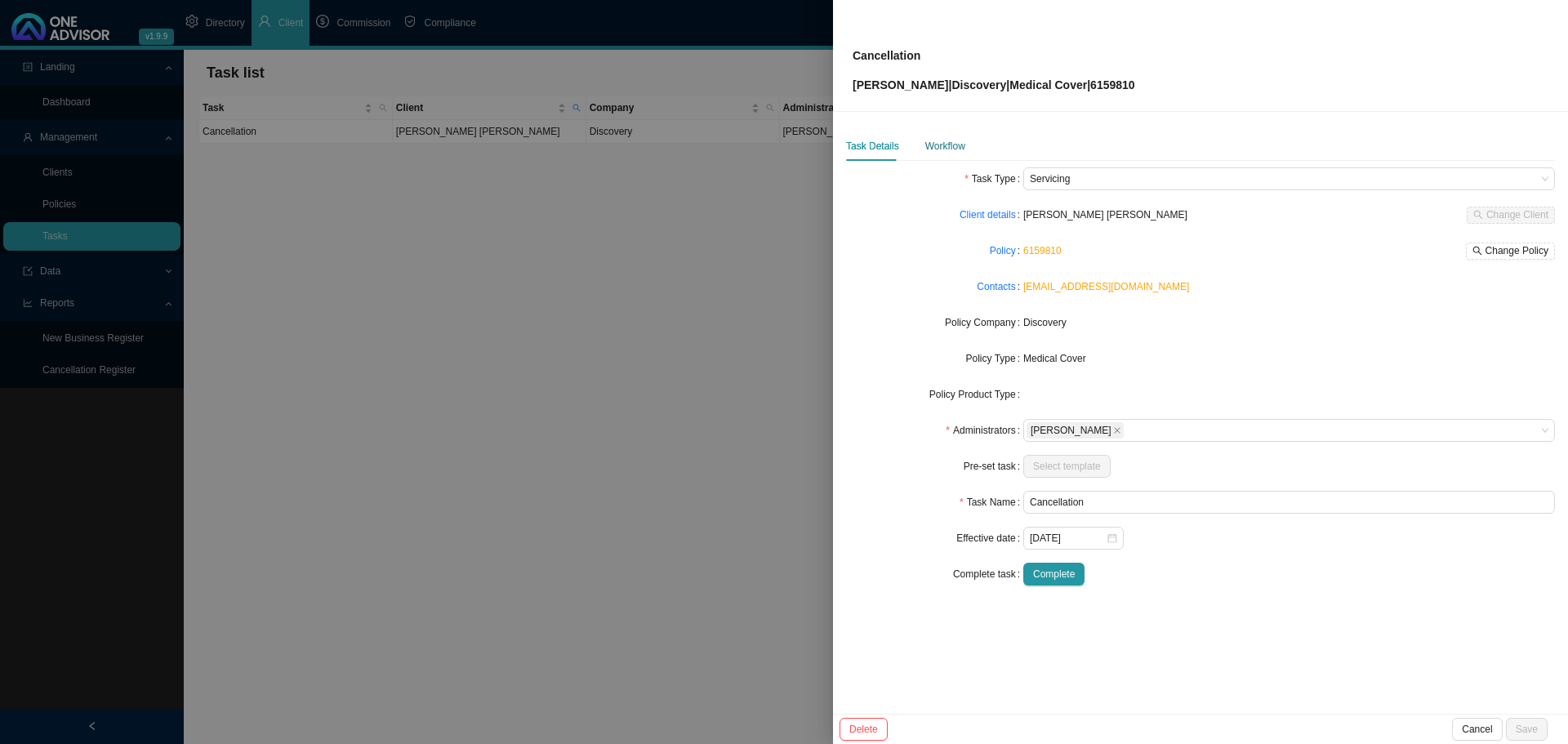
click at [948, 147] on div "Workflow" at bounding box center [945, 146] width 40 height 16
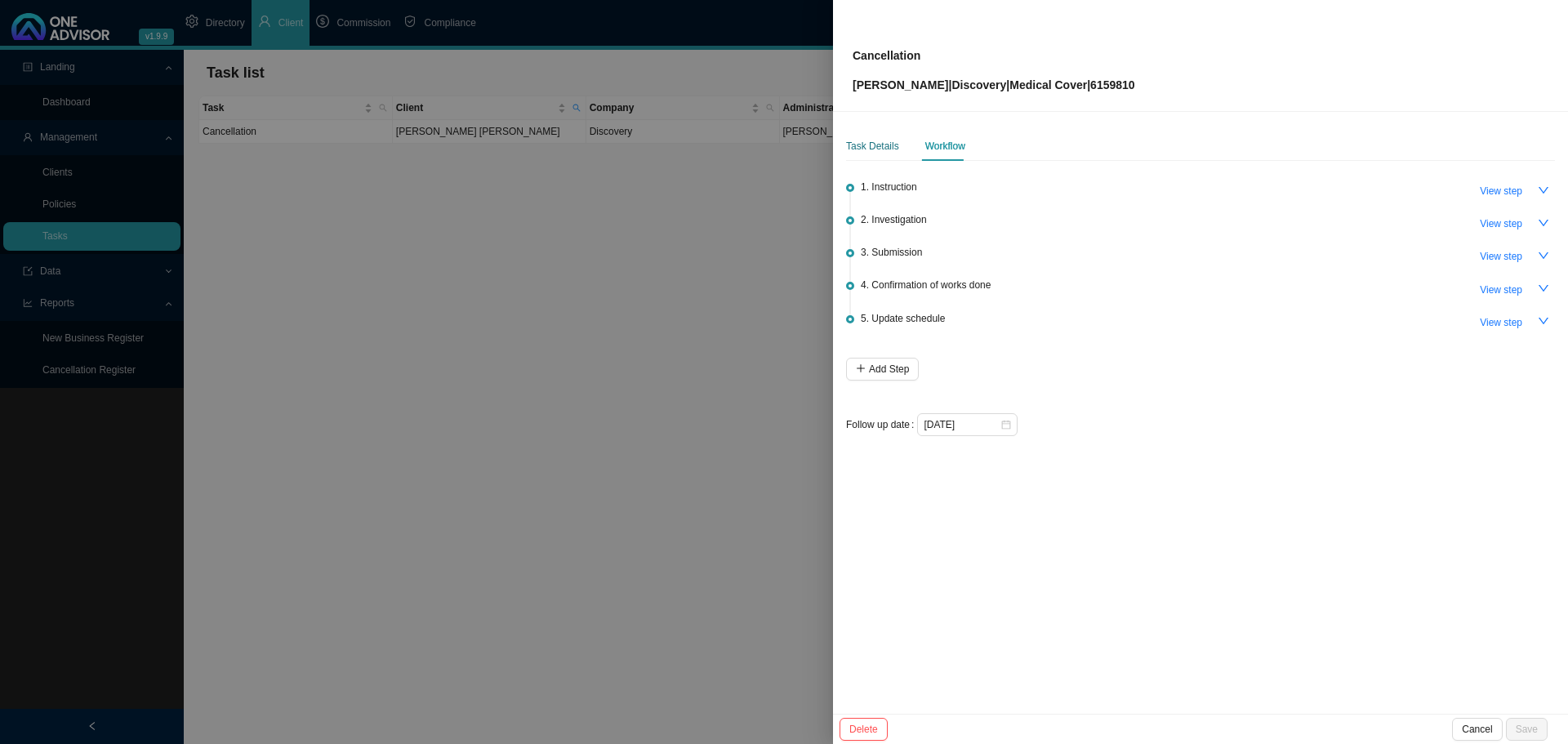
click at [869, 145] on div "Task Details" at bounding box center [872, 146] width 53 height 16
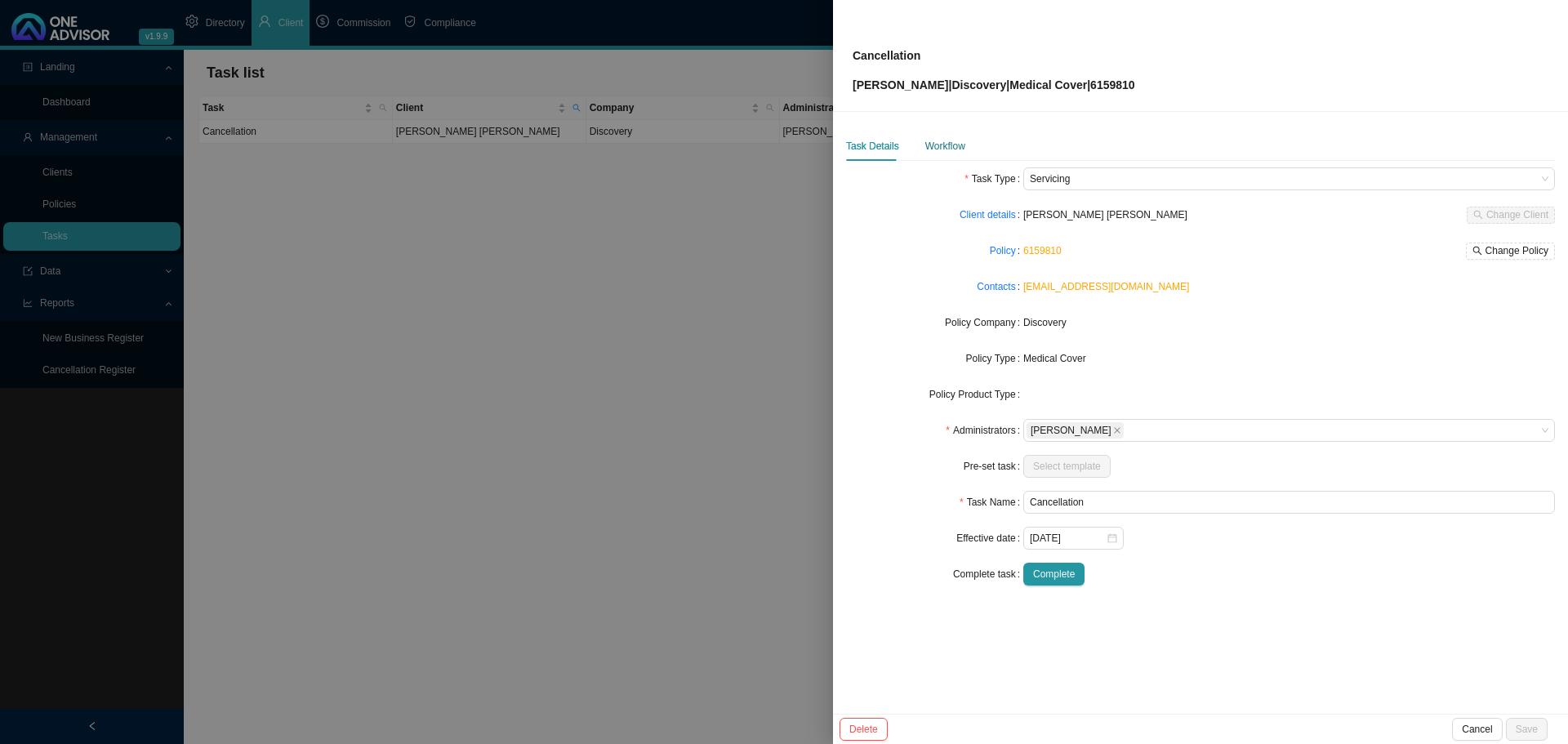
click at [953, 144] on div "Workflow" at bounding box center [945, 146] width 40 height 16
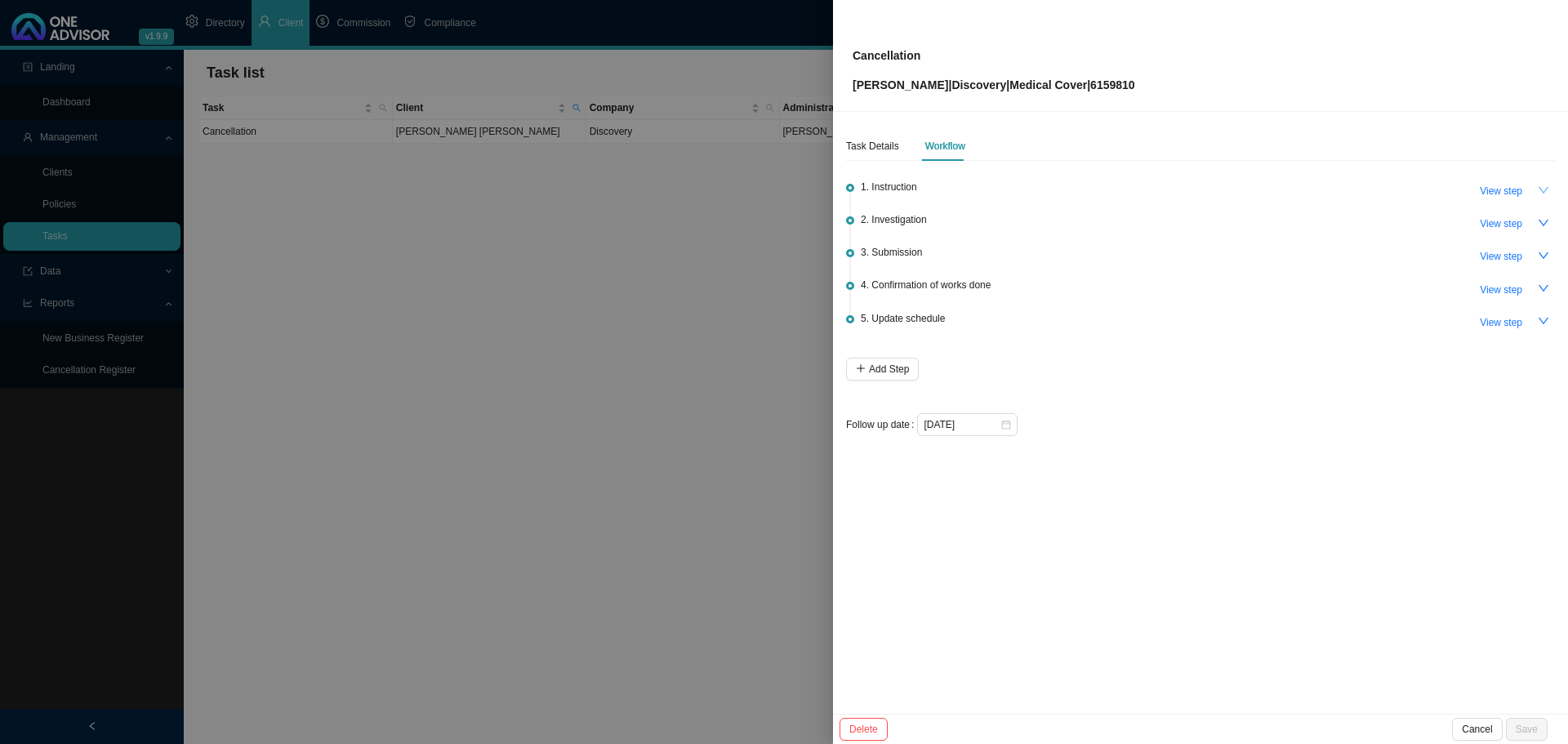
click at [1546, 186] on icon "down" at bounding box center [1544, 190] width 11 height 11
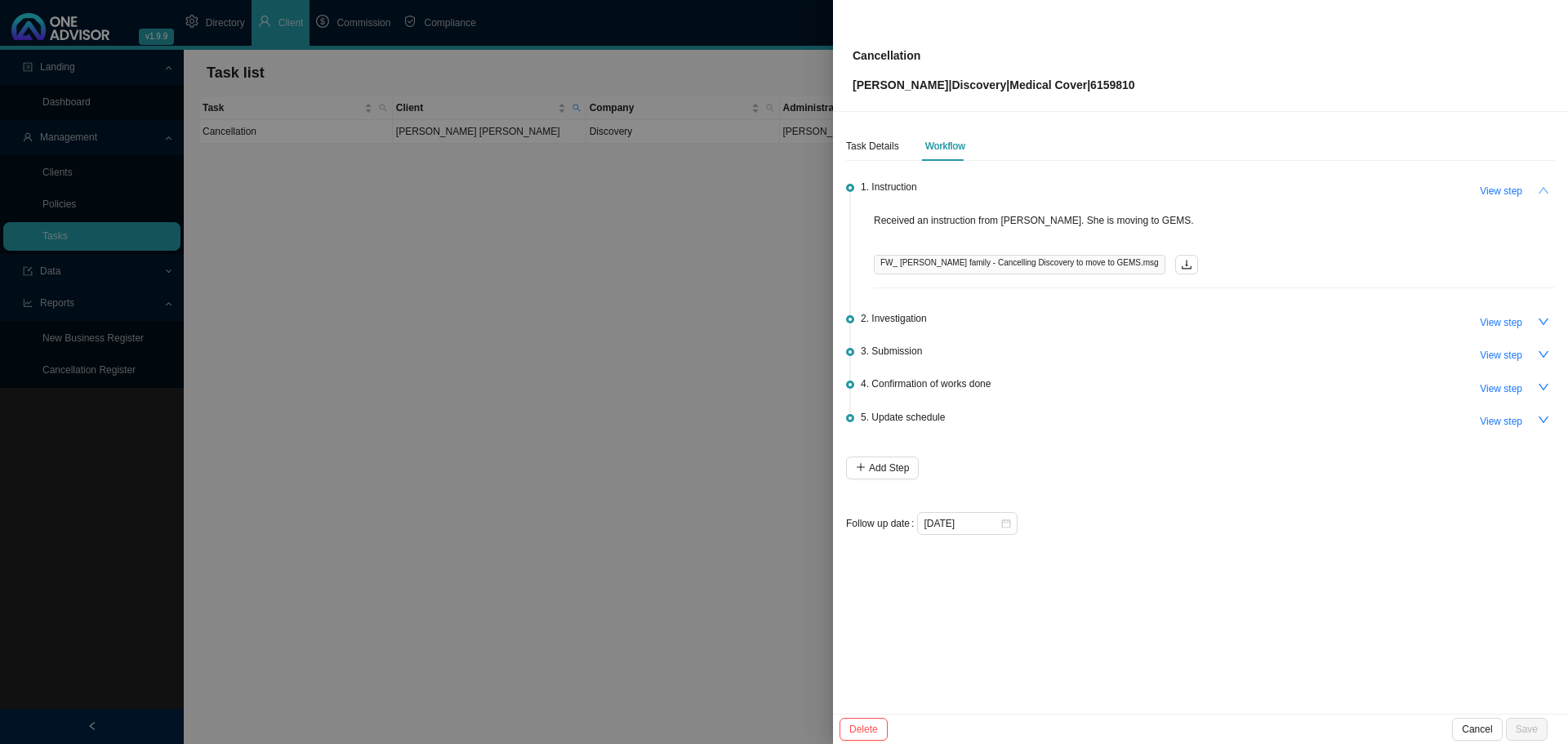
click at [1546, 186] on icon "up" at bounding box center [1544, 190] width 11 height 11
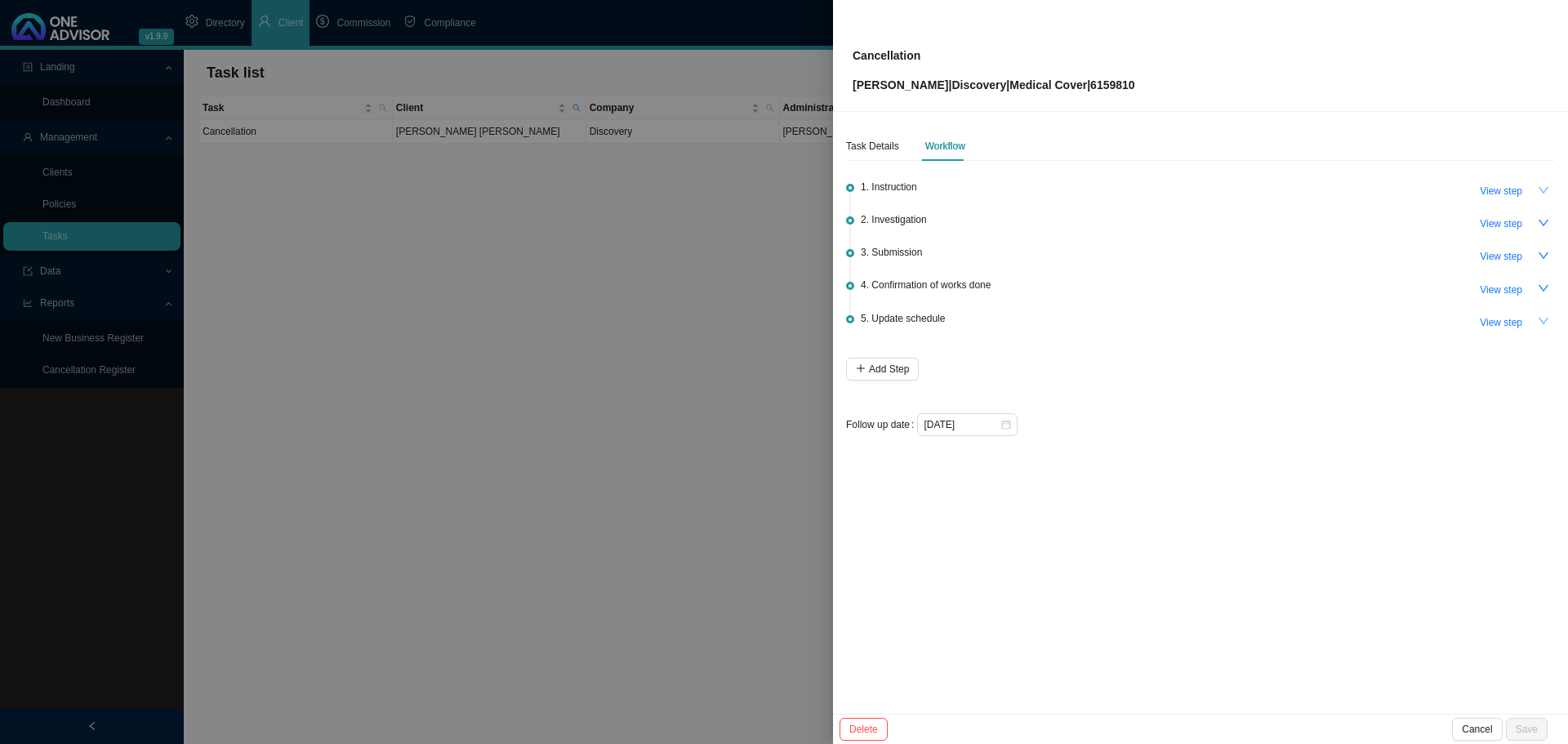
click at [1544, 311] on button "button" at bounding box center [1544, 322] width 23 height 23
click at [1544, 317] on icon "up" at bounding box center [1544, 321] width 11 height 11
click at [1541, 286] on icon "down" at bounding box center [1544, 288] width 11 height 11
click at [1541, 286] on icon "up" at bounding box center [1544, 288] width 11 height 11
click at [1542, 255] on icon "down" at bounding box center [1544, 255] width 9 height 7
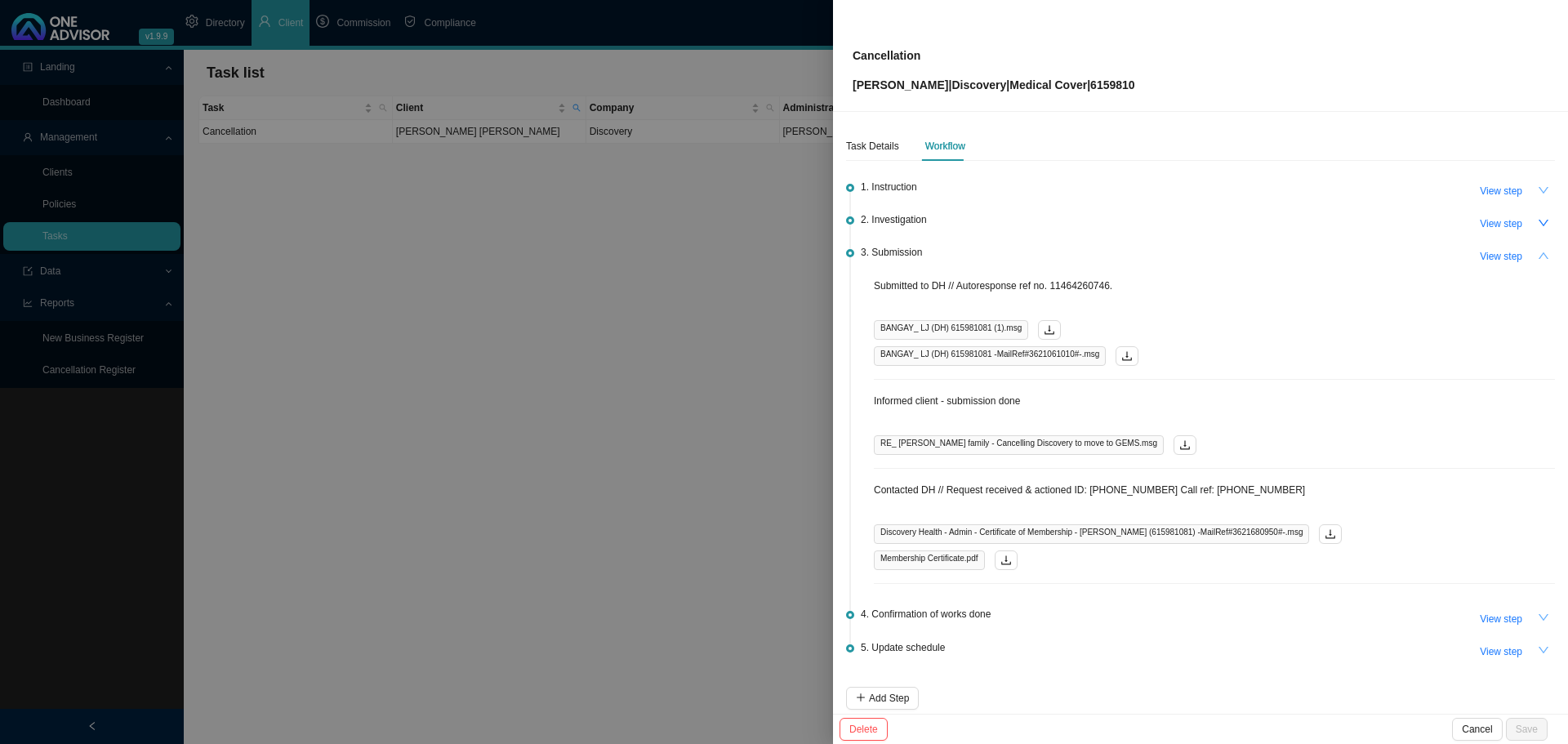
click at [1538, 254] on icon "up" at bounding box center [1544, 255] width 11 height 11
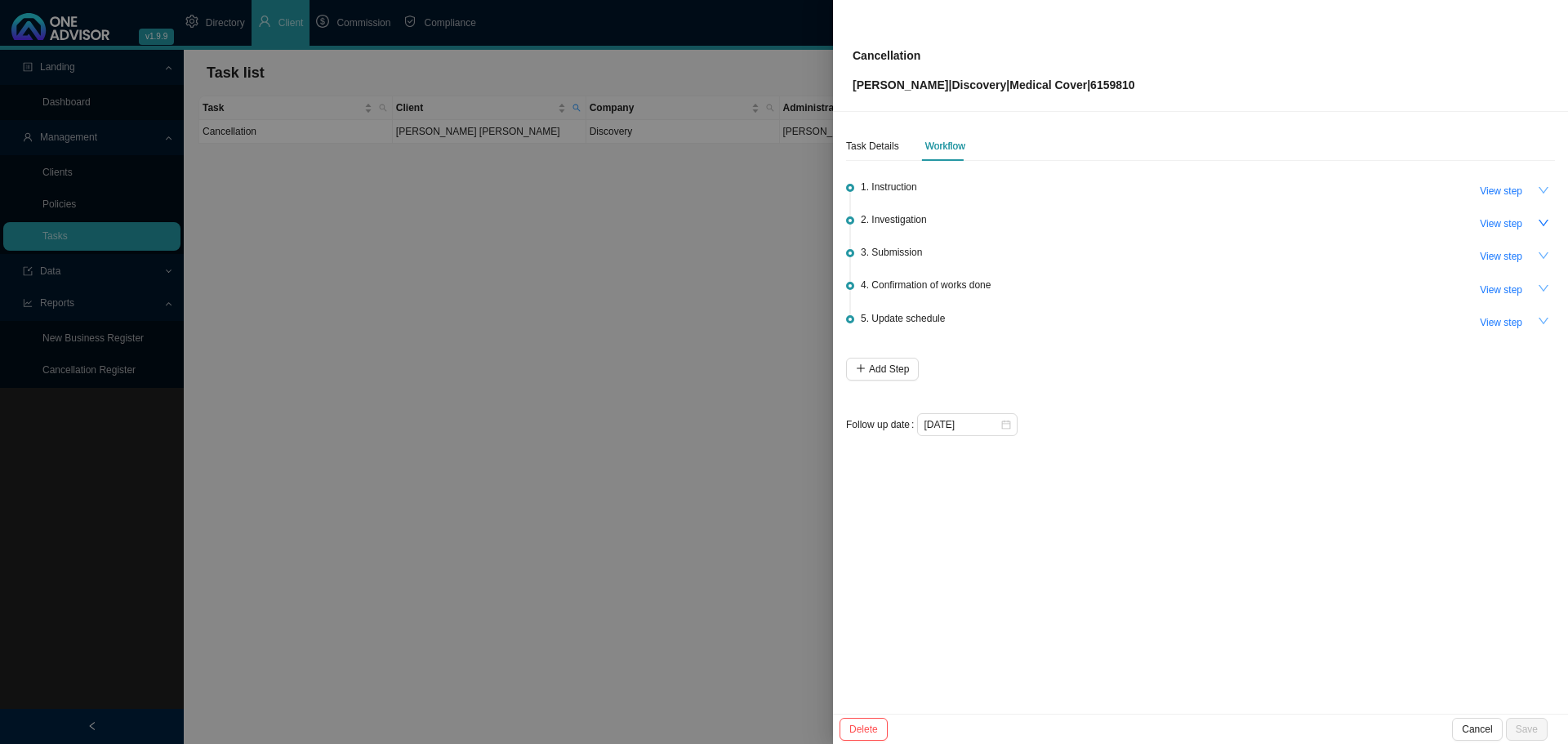
click at [1543, 284] on icon "down" at bounding box center [1544, 288] width 11 height 11
click at [1543, 285] on icon "up" at bounding box center [1544, 288] width 9 height 7
click at [1501, 252] on span "View step" at bounding box center [1500, 256] width 42 height 16
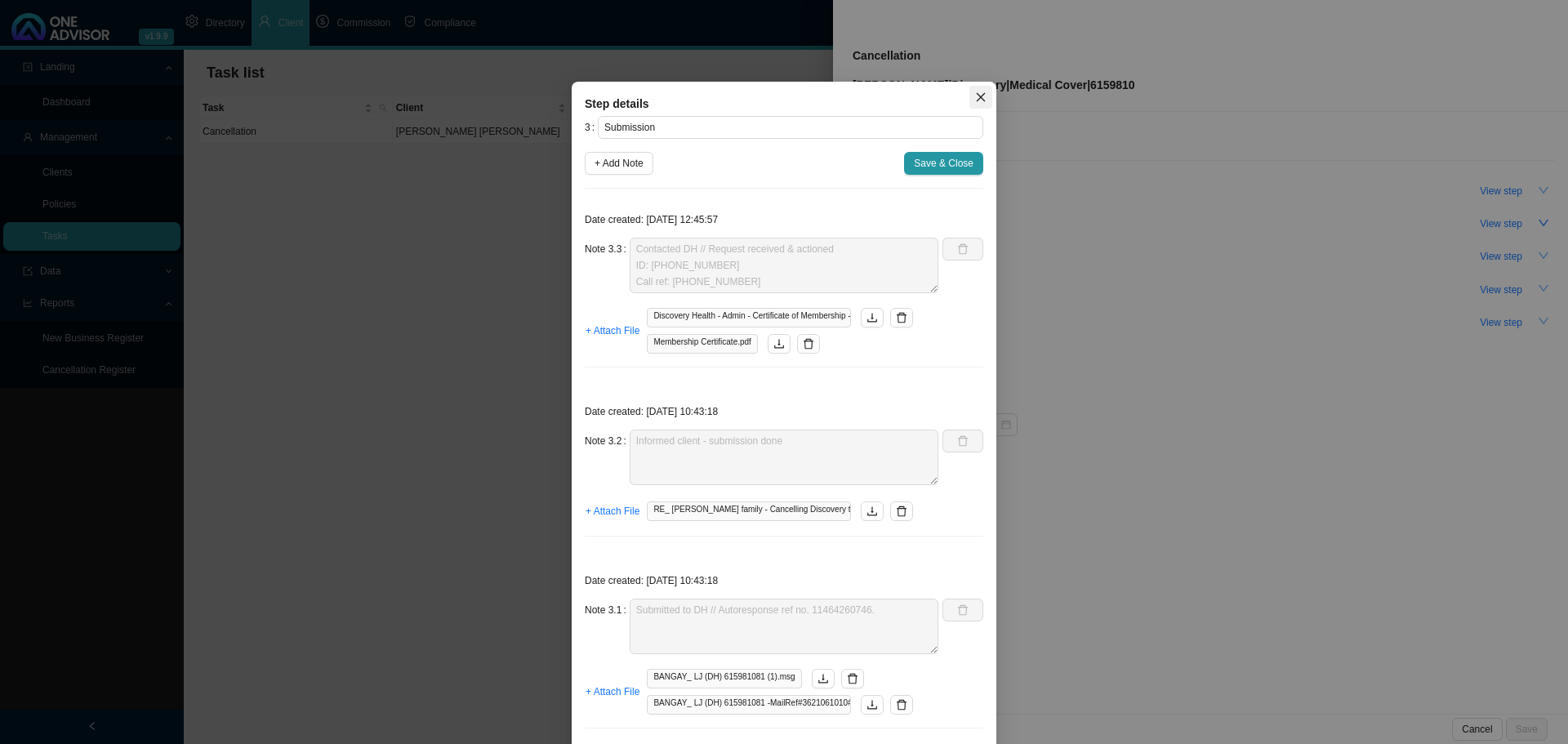
click at [975, 94] on icon "close" at bounding box center [980, 97] width 11 height 11
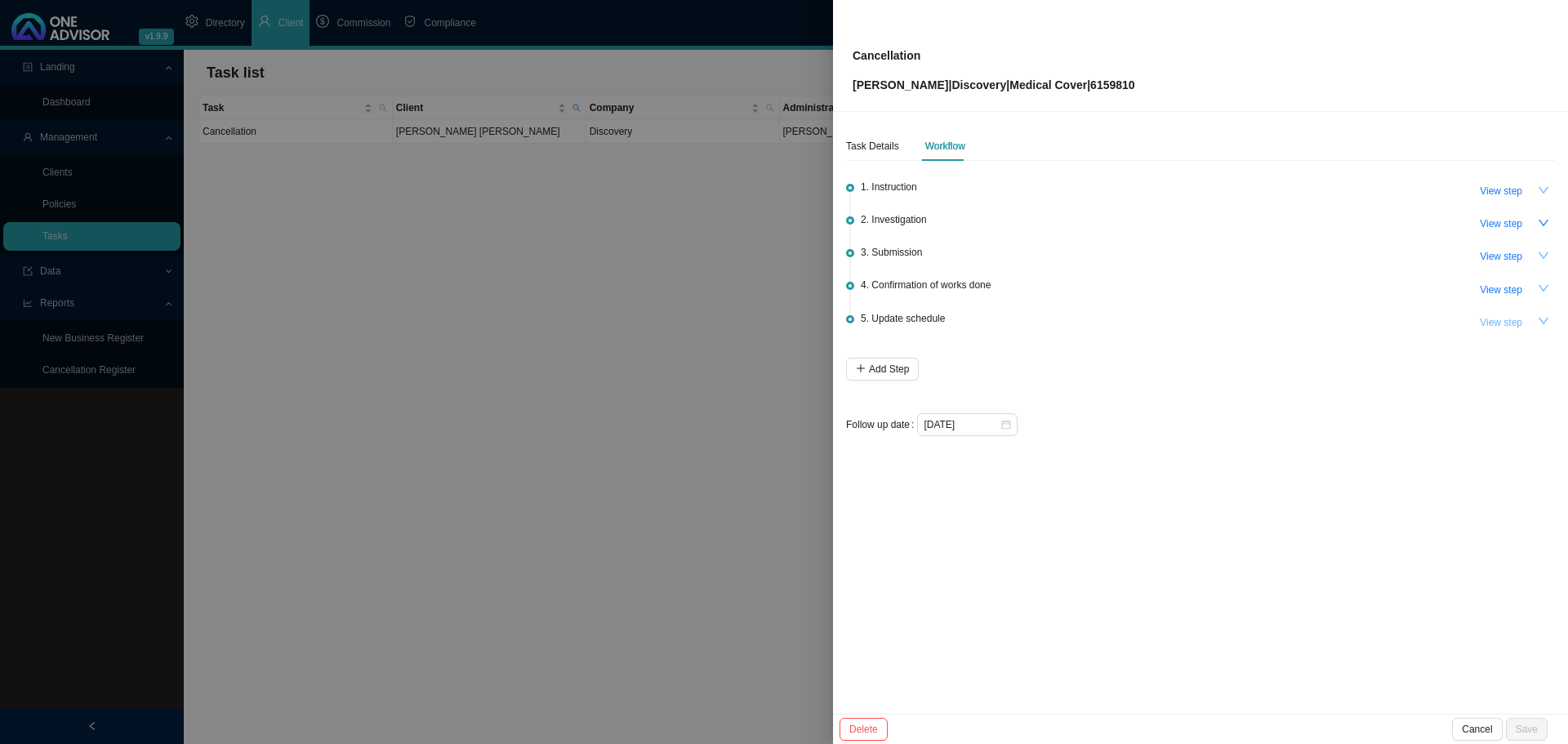
click at [1503, 315] on span "View step" at bounding box center [1500, 322] width 42 height 16
type input "Update schedule"
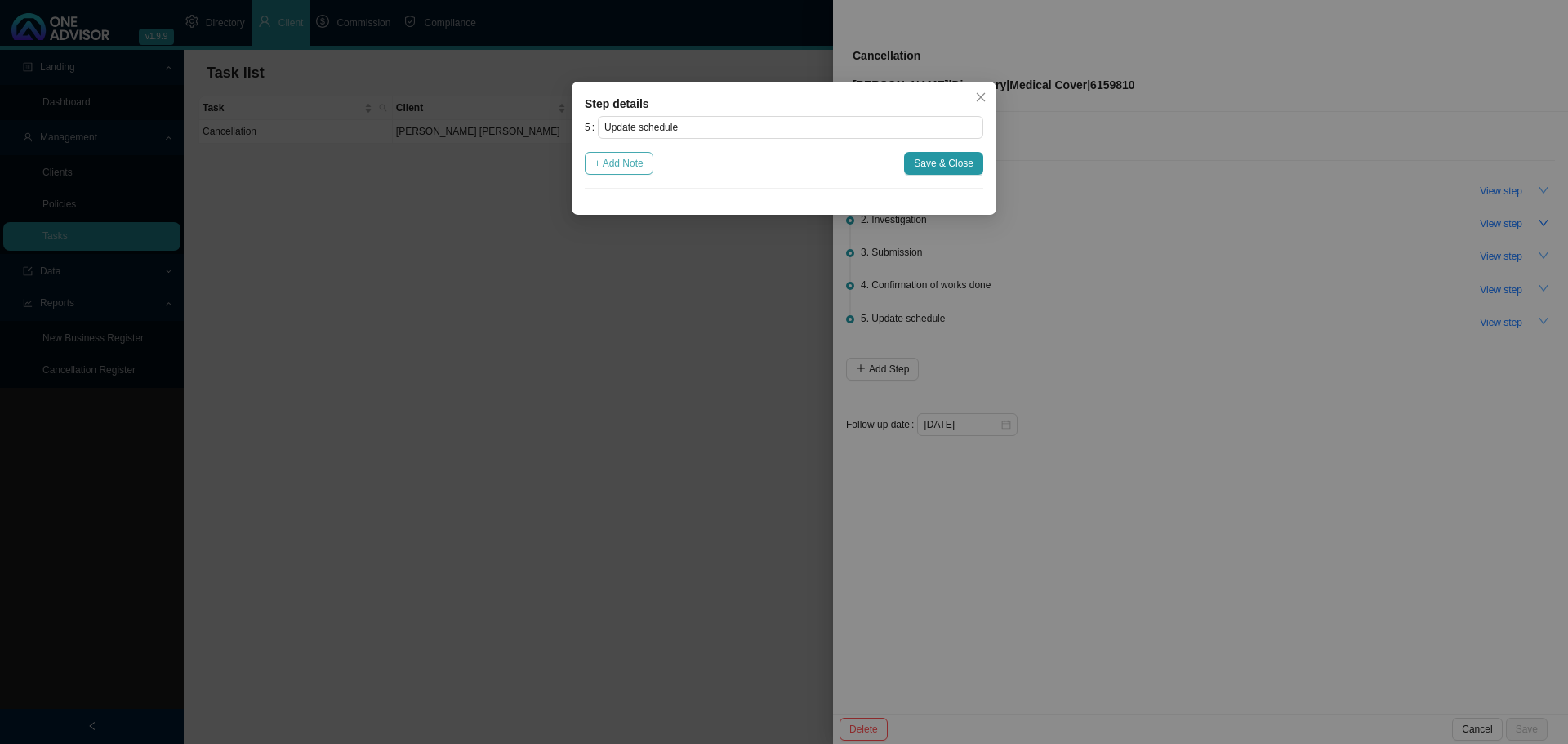
click at [627, 155] on span "+ Add Note" at bounding box center [619, 163] width 49 height 16
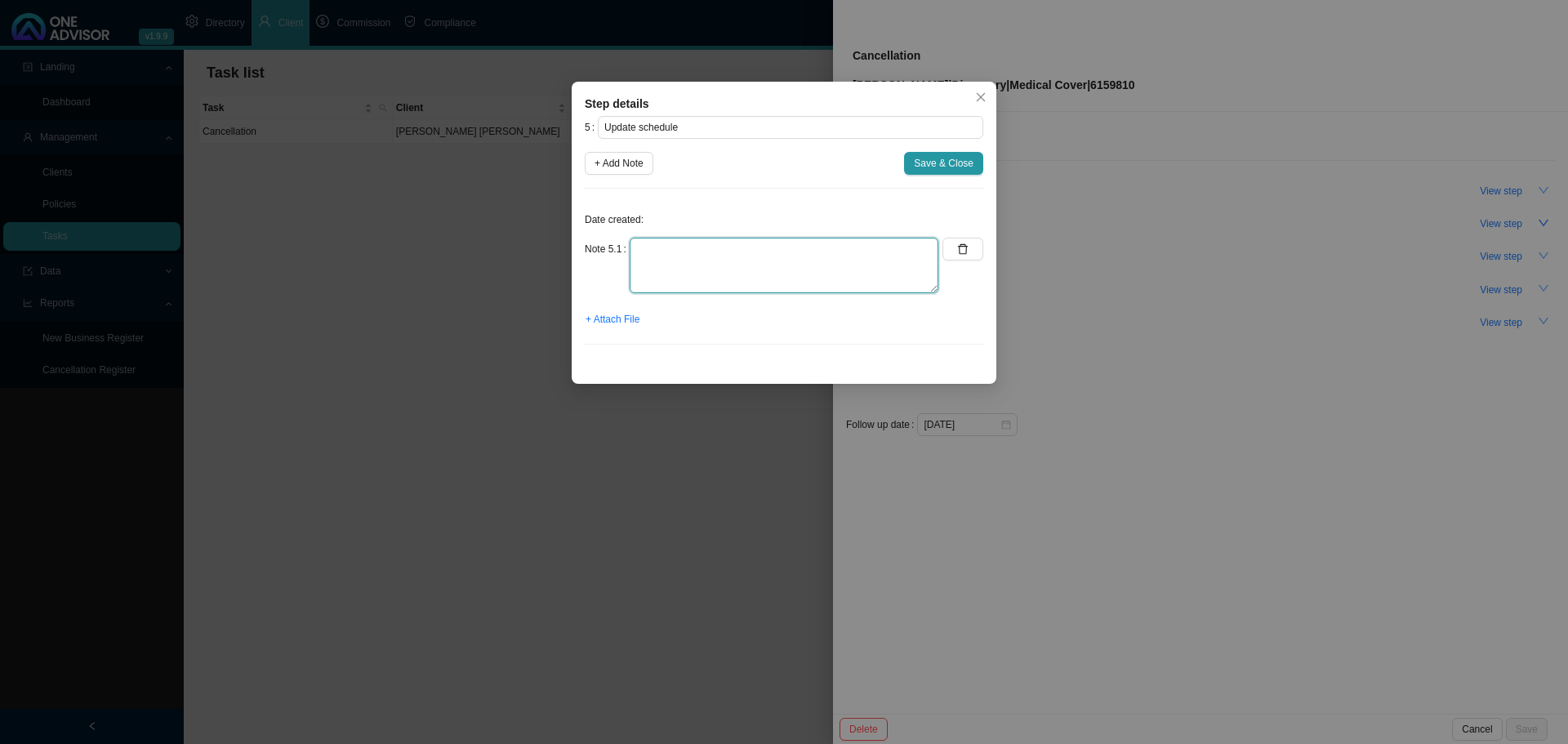
click at [656, 253] on textarea at bounding box center [784, 265] width 309 height 56
type textarea "Test Note"
click at [945, 163] on span "Save & Close" at bounding box center [943, 163] width 59 height 16
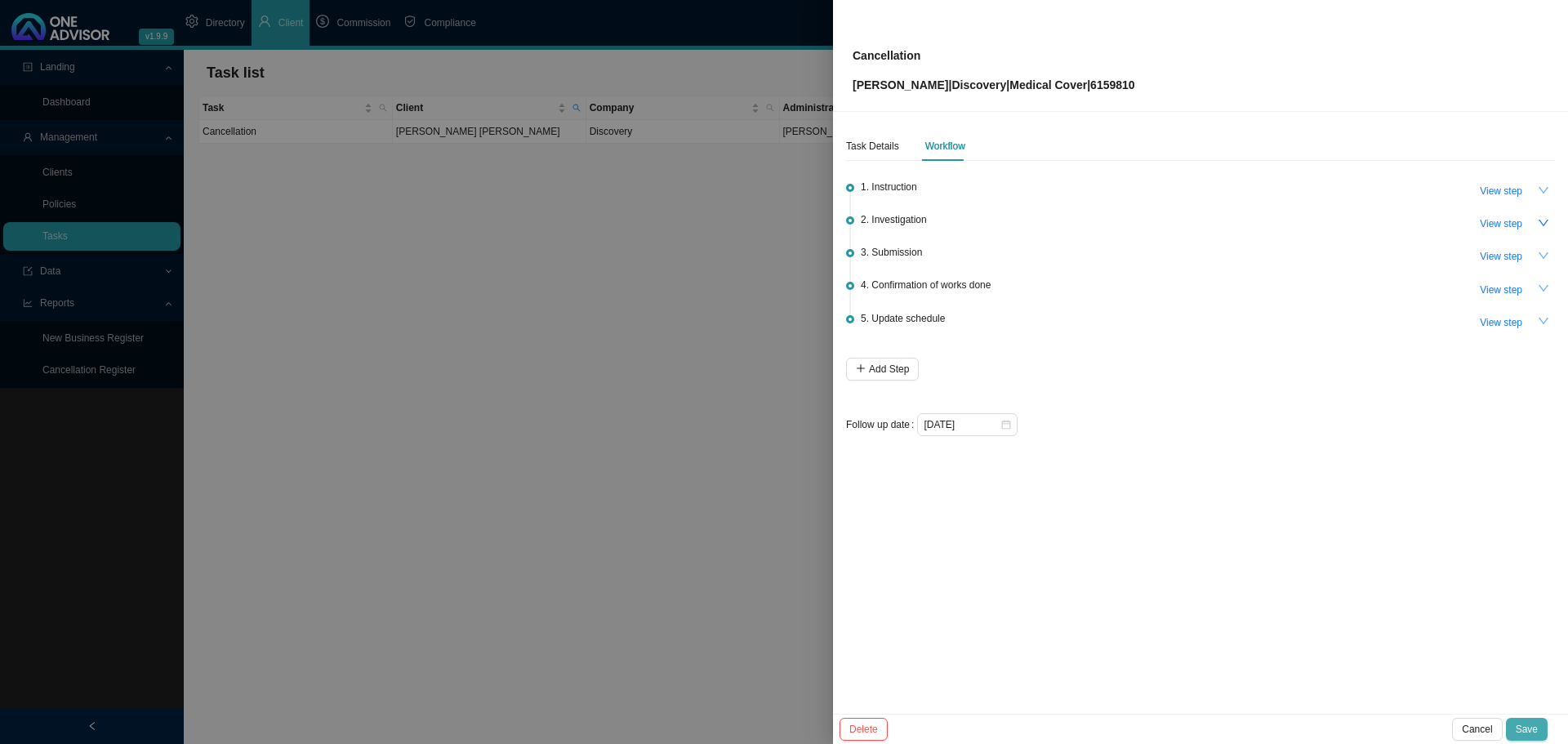
click at [1528, 725] on span "Save" at bounding box center [1526, 729] width 22 height 16
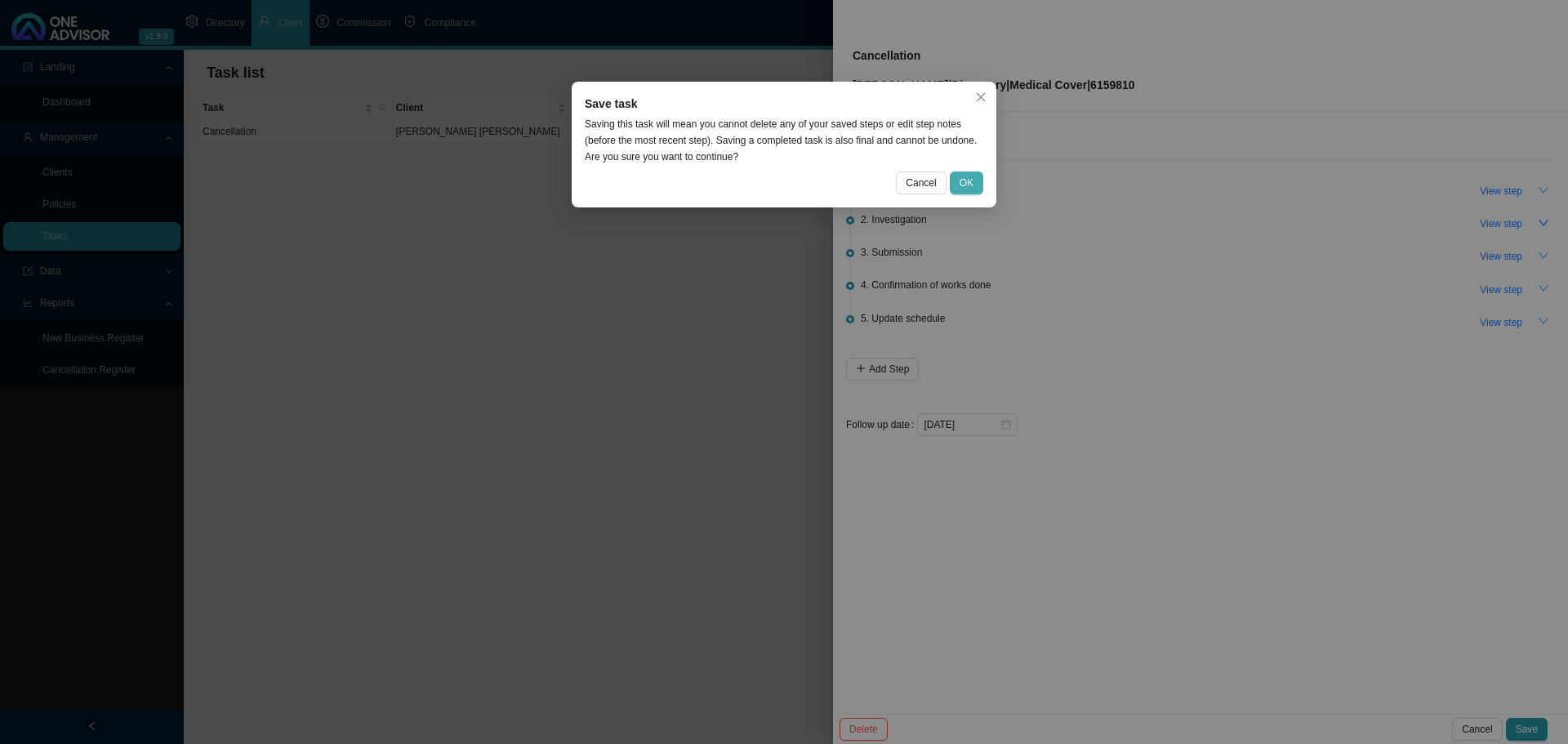
click at [966, 182] on span "OK" at bounding box center [966, 183] width 14 height 16
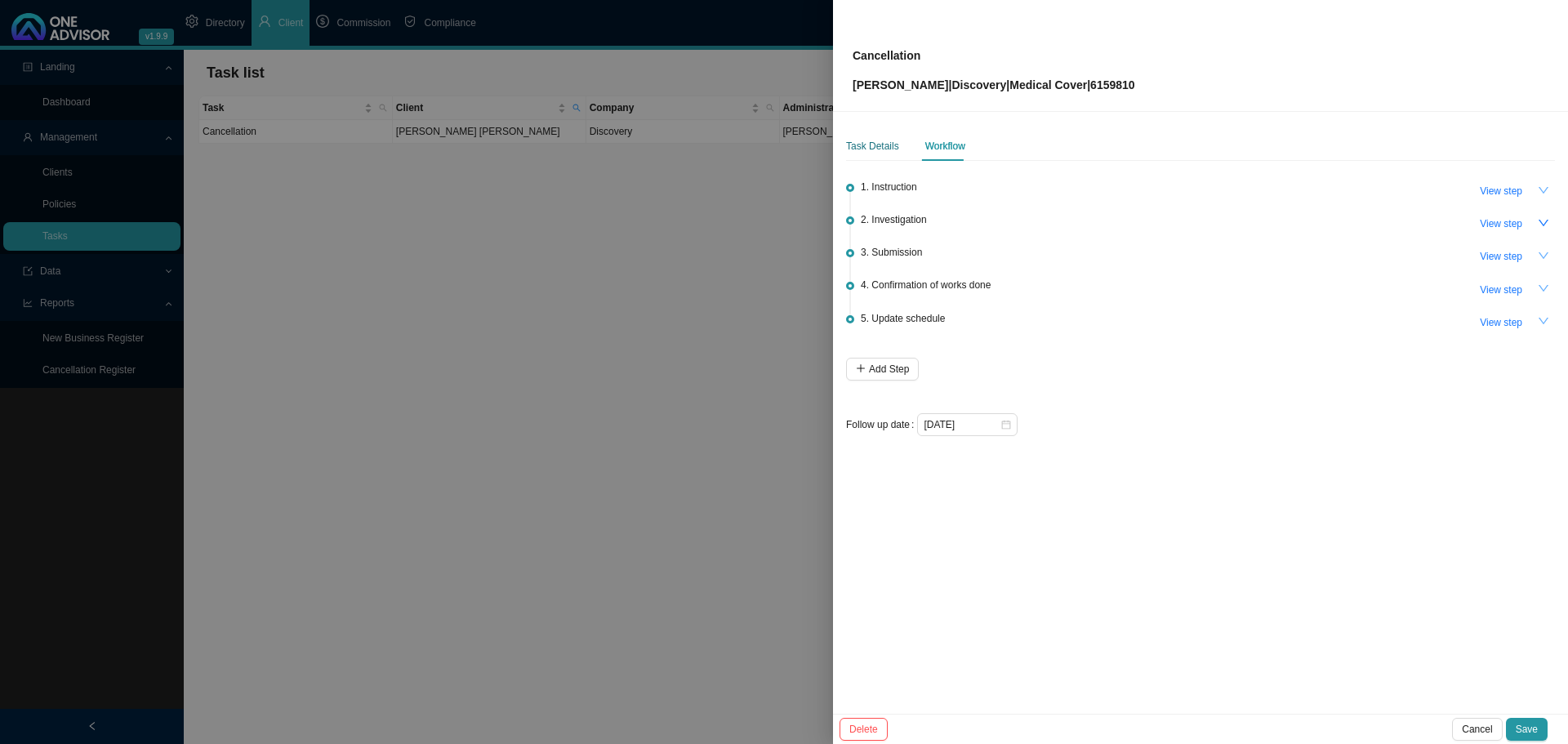
click at [875, 143] on div "Task Details" at bounding box center [872, 146] width 53 height 16
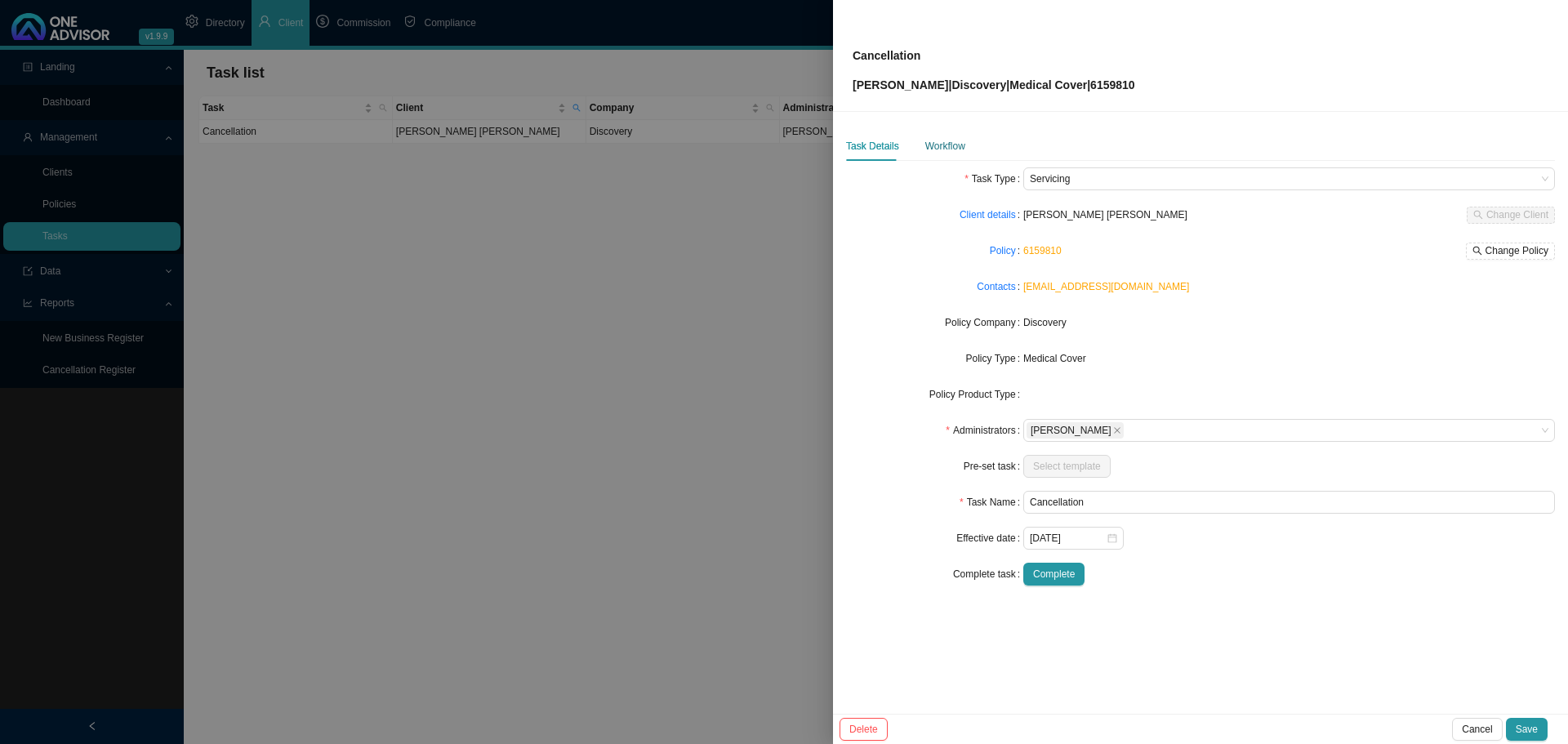
click at [929, 143] on div "Workflow" at bounding box center [945, 146] width 40 height 16
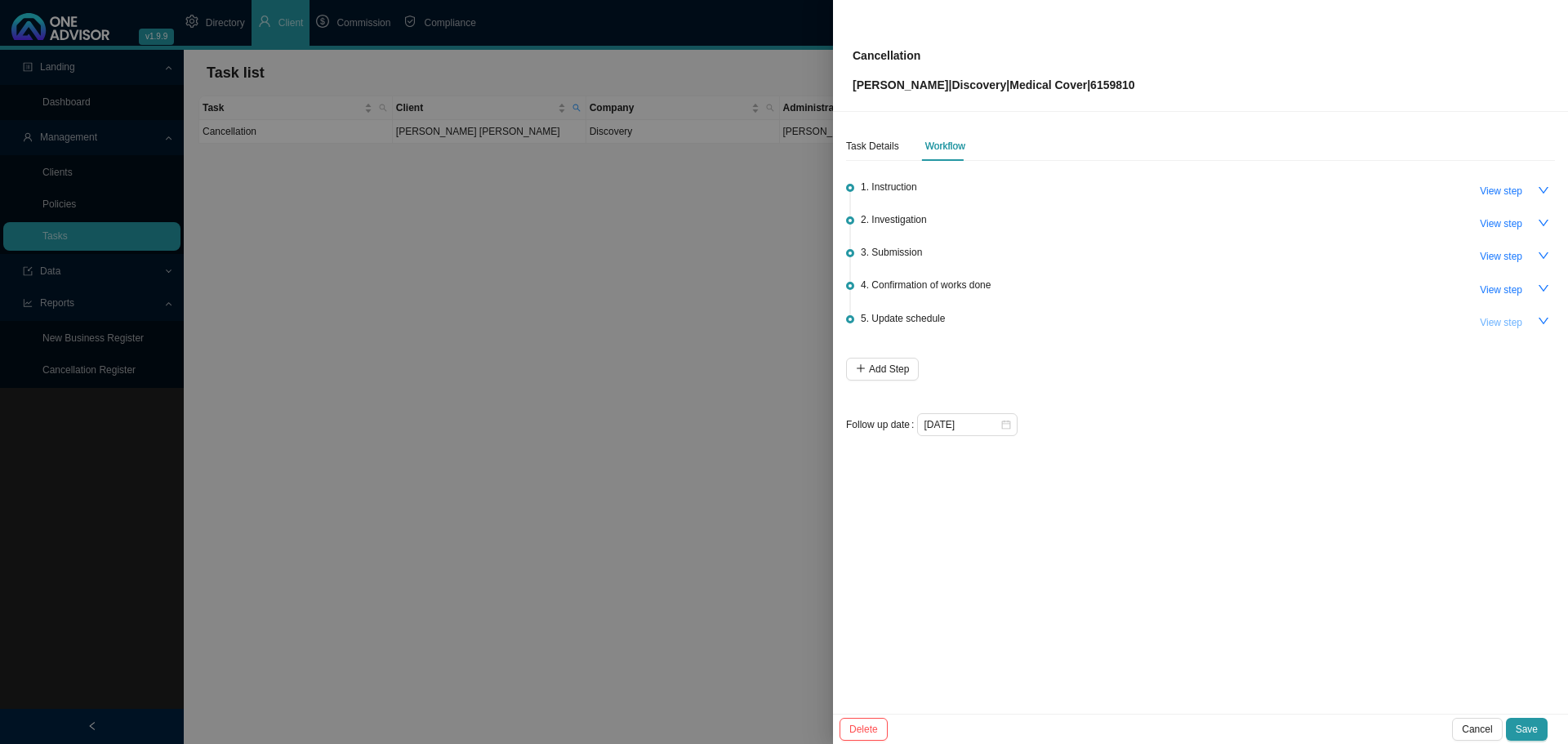
click at [1497, 316] on span "View step" at bounding box center [1500, 322] width 42 height 16
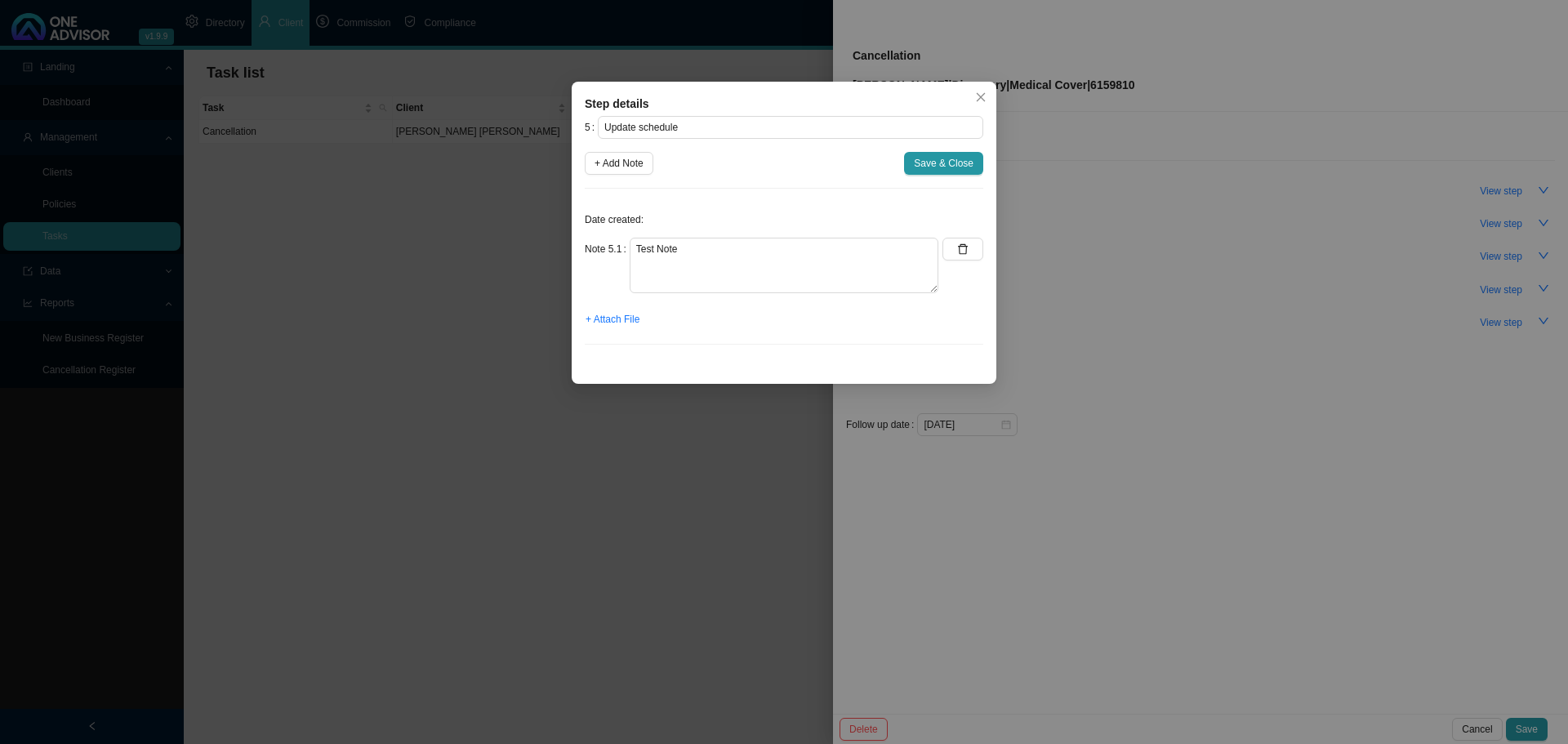
click at [699, 490] on div "Step details 5 Update schedule + Add Note Save & Close Date created: Note 5.1 T…" at bounding box center [784, 372] width 1568 height 744
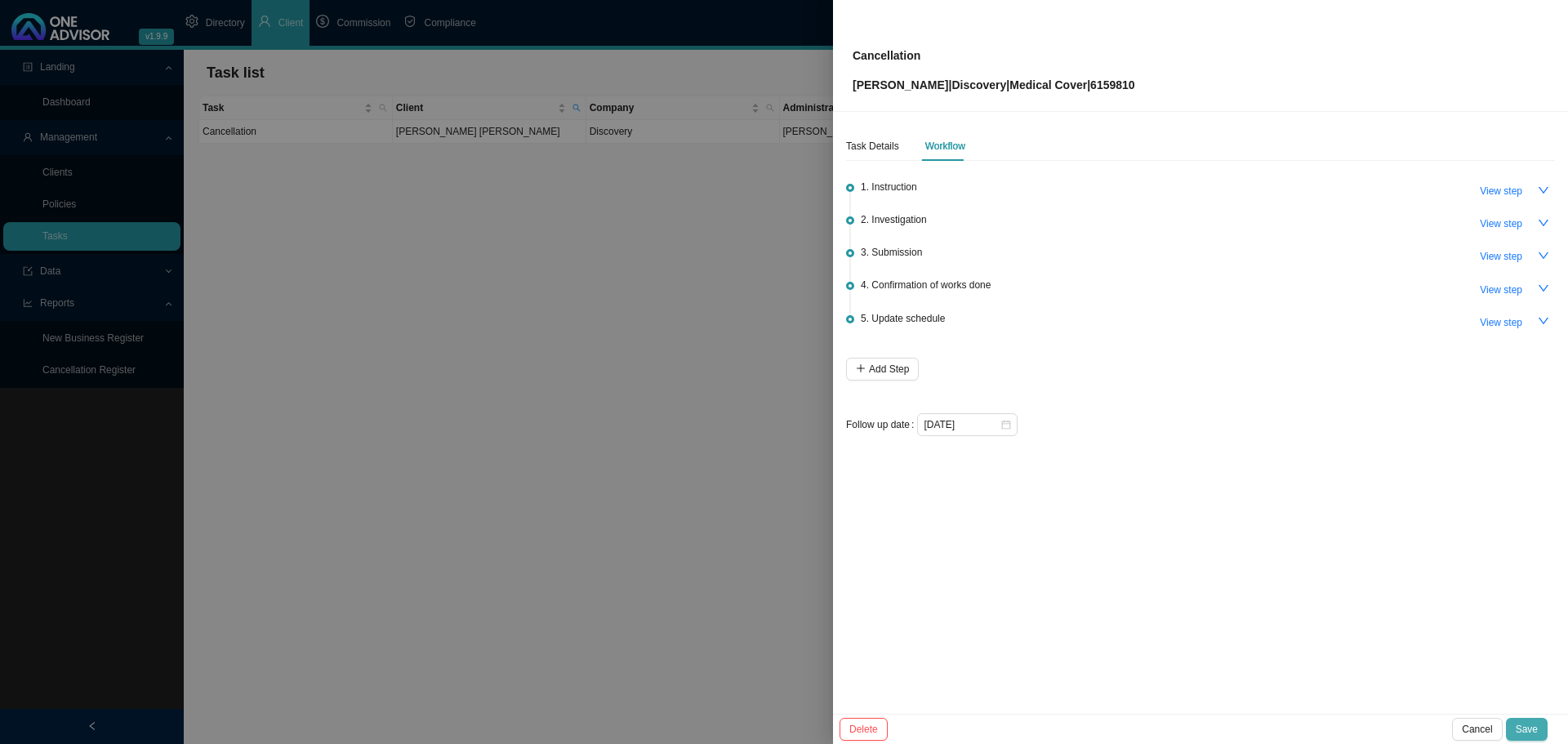
click at [1523, 726] on span "Save" at bounding box center [1526, 729] width 22 height 16
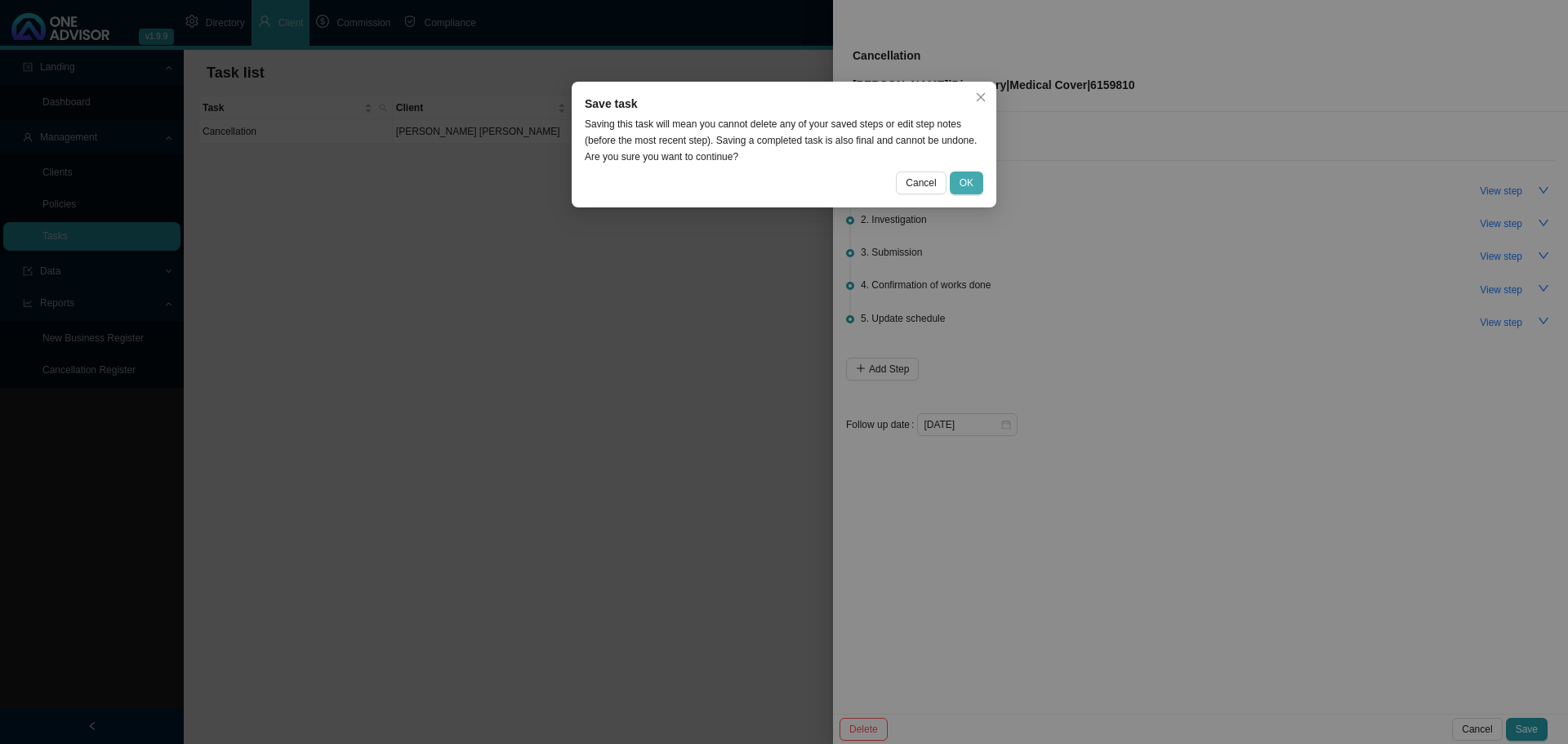
click at [961, 177] on span "OK" at bounding box center [966, 183] width 14 height 16
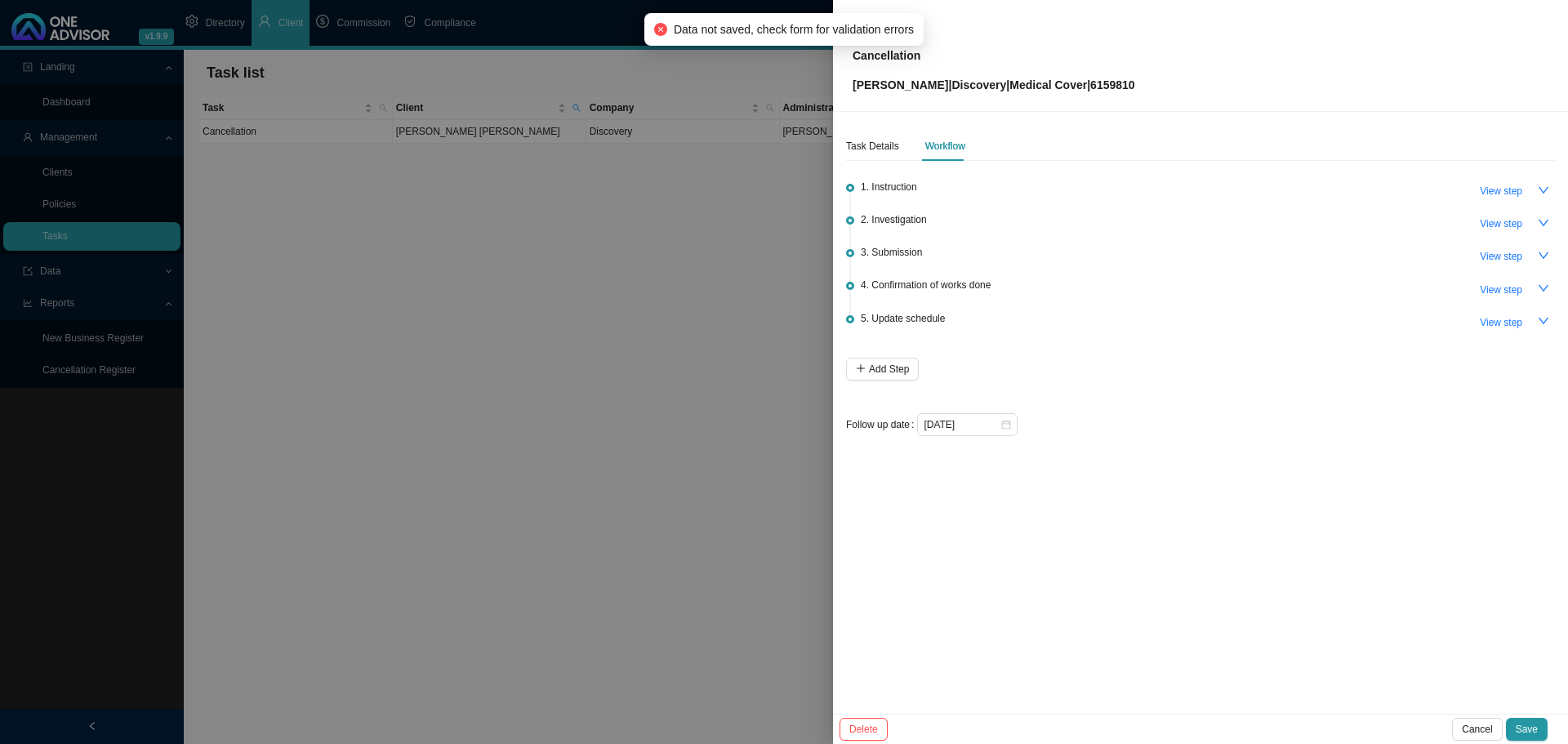
click at [582, 262] on div at bounding box center [784, 372] width 1568 height 744
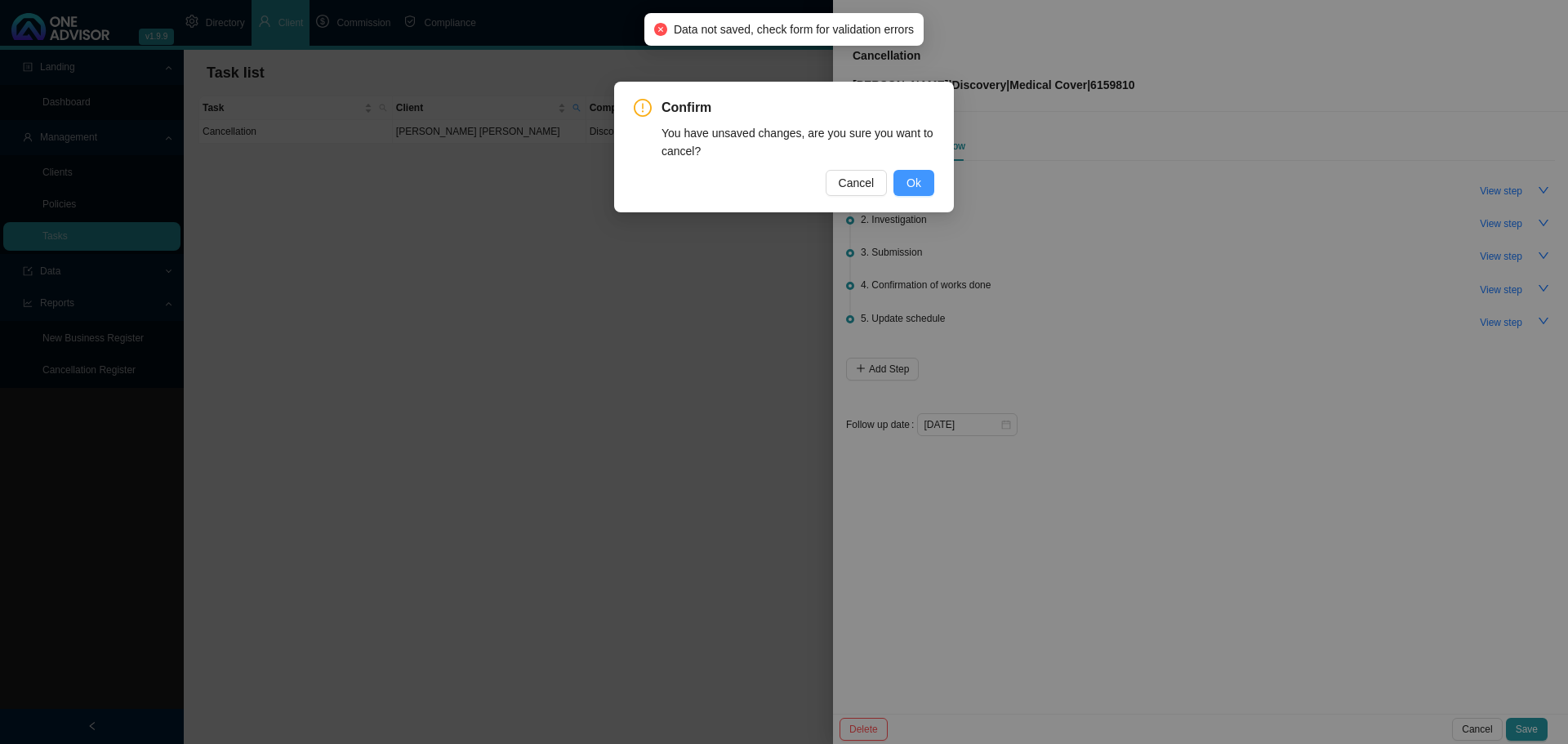
click at [913, 177] on span "Ok" at bounding box center [914, 183] width 15 height 18
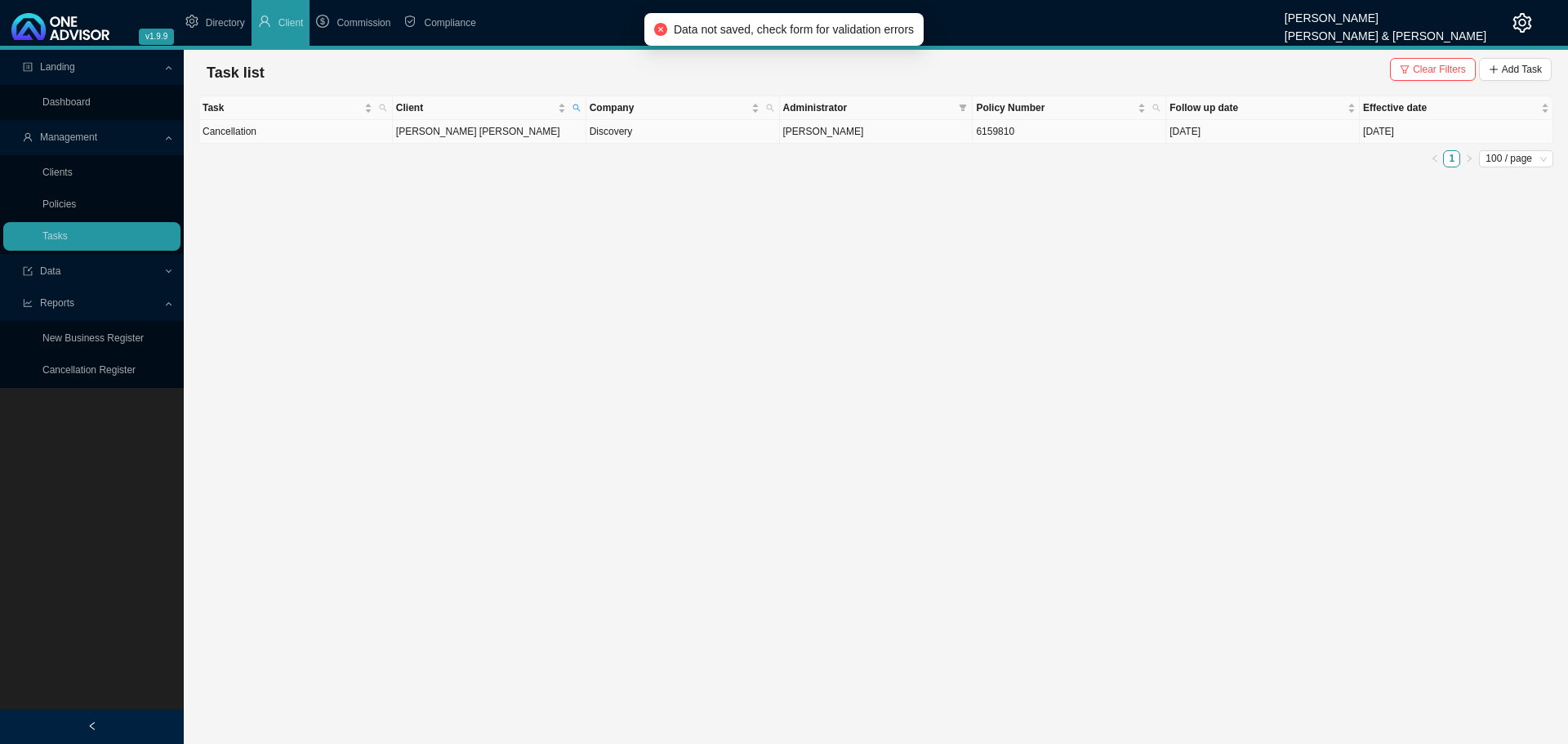
click at [906, 132] on td "[PERSON_NAME]" at bounding box center [877, 131] width 194 height 24
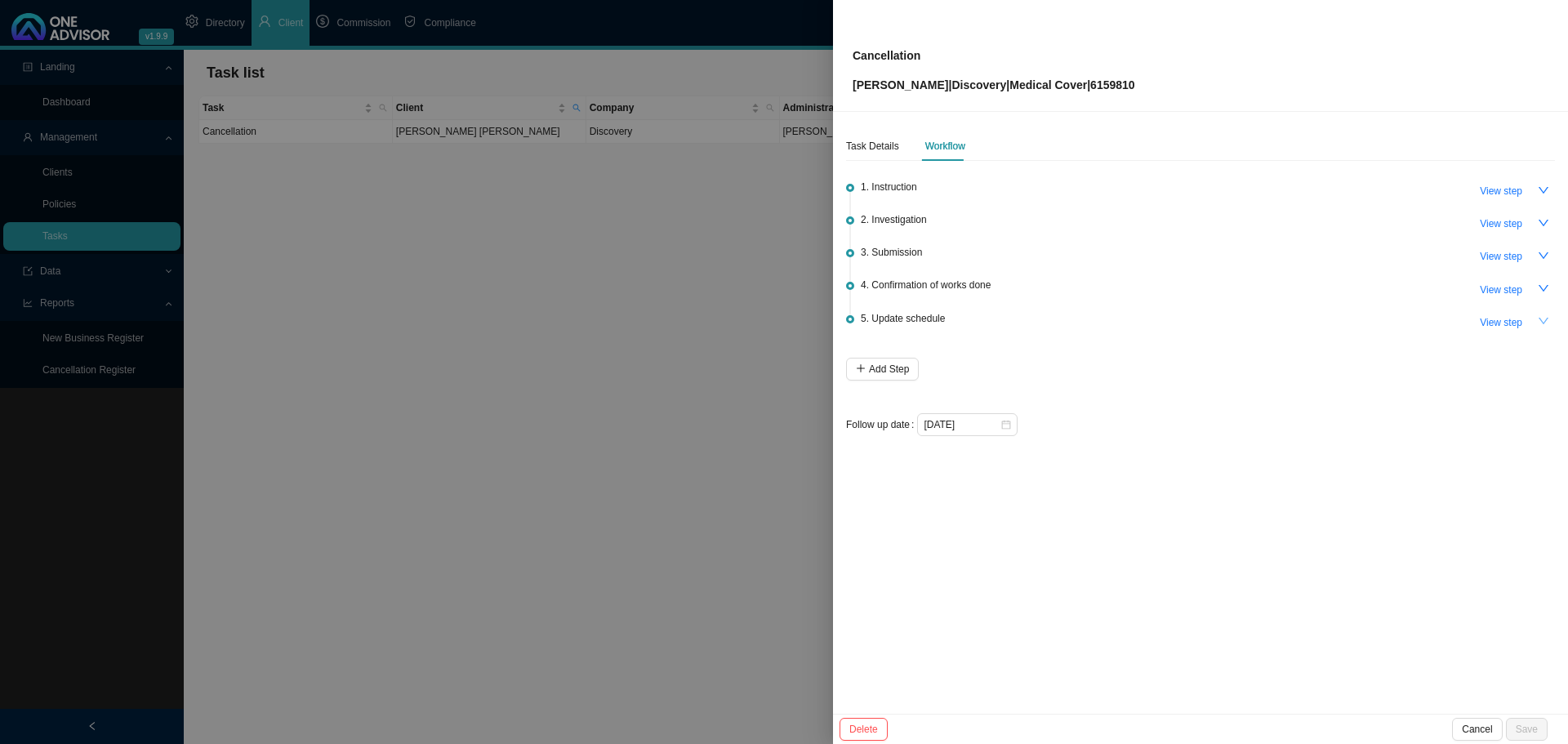
click at [1543, 316] on icon "down" at bounding box center [1544, 321] width 11 height 11
click at [1543, 316] on icon "up" at bounding box center [1544, 321] width 11 height 11
click at [1545, 253] on icon "down" at bounding box center [1544, 255] width 11 height 11
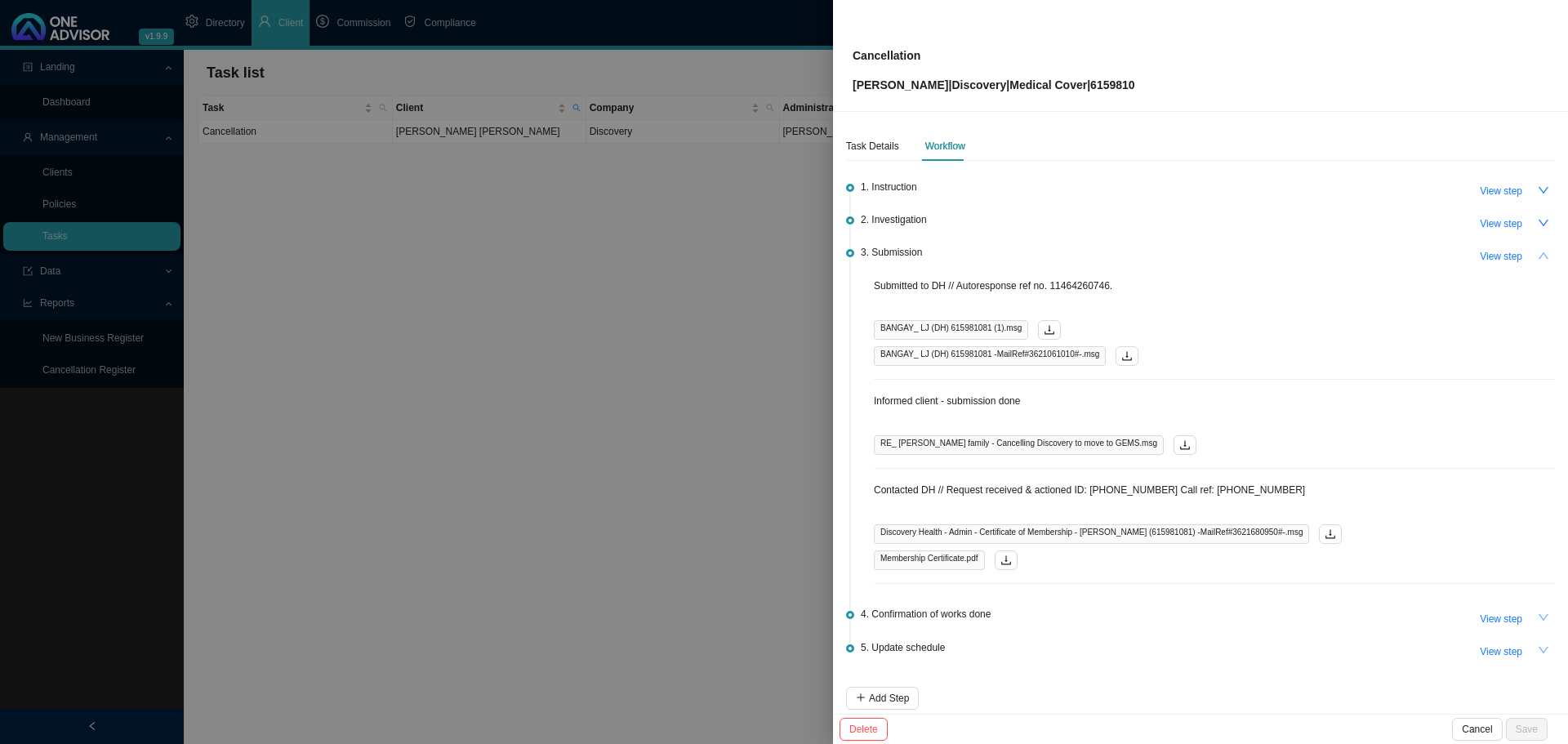
click at [1538, 614] on icon "down" at bounding box center [1544, 618] width 11 height 11
click at [1539, 614] on icon "up" at bounding box center [1544, 617] width 9 height 7
click at [1491, 614] on span "View step" at bounding box center [1500, 619] width 42 height 16
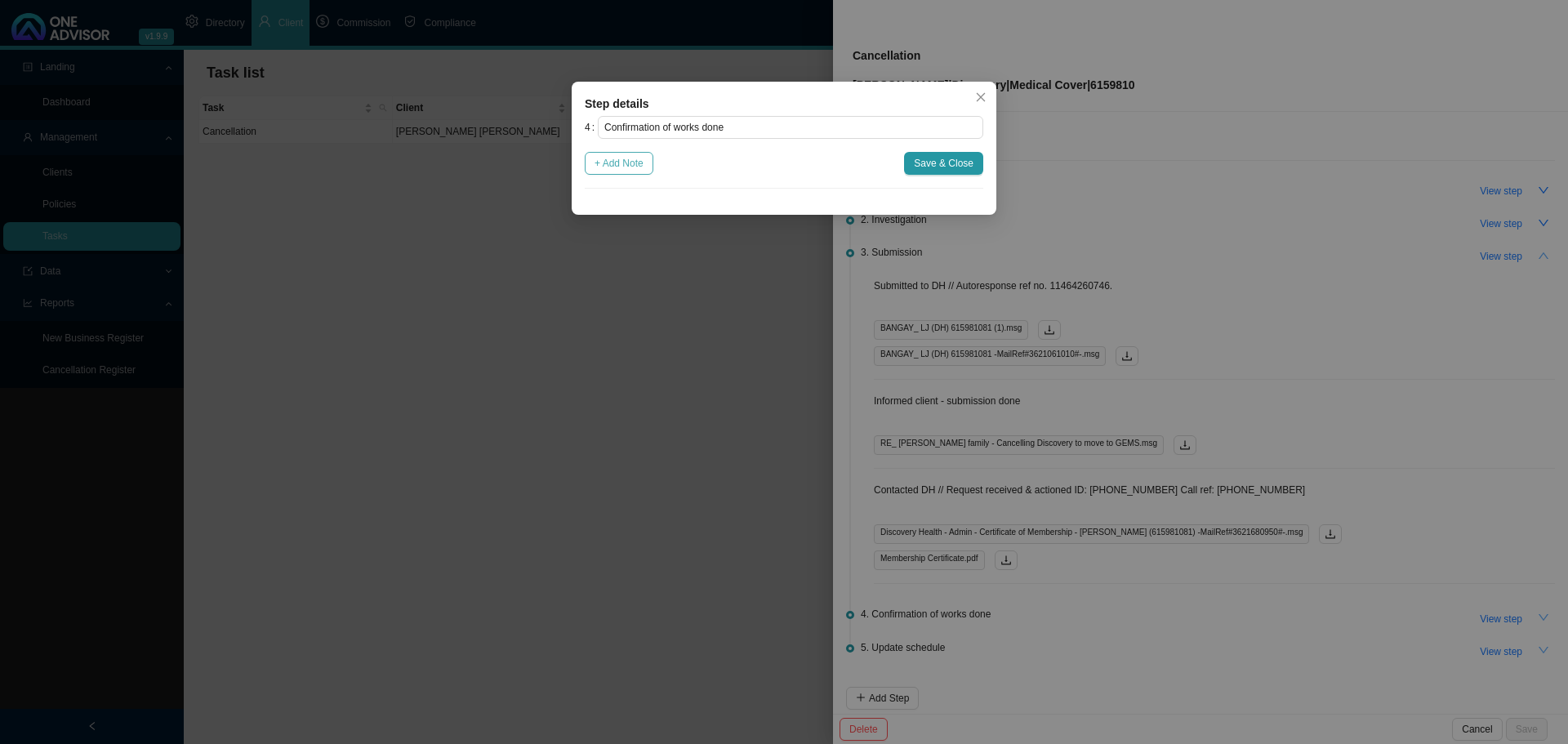
click at [612, 167] on span "+ Add Note" at bounding box center [619, 163] width 49 height 16
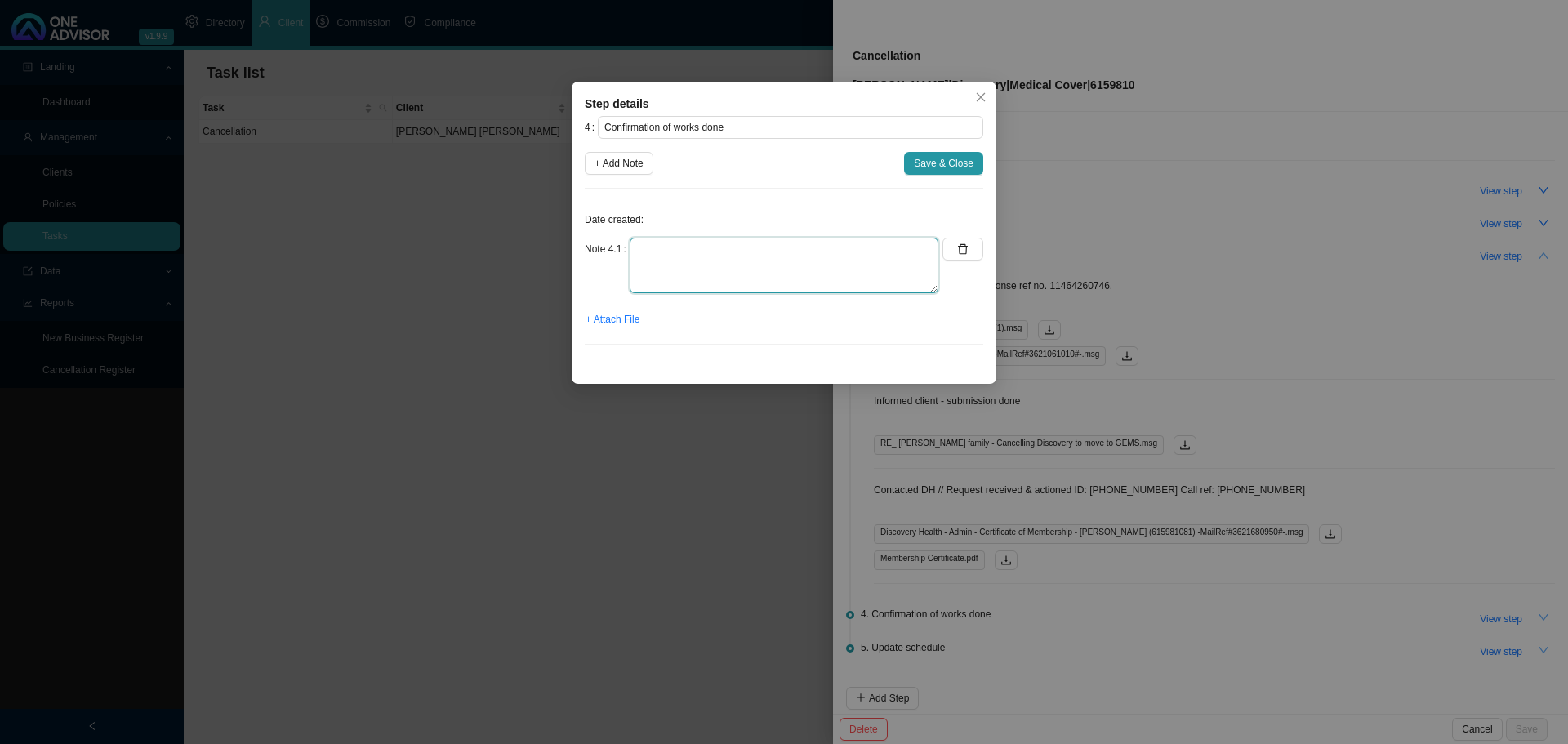
click at [650, 249] on textarea at bounding box center [784, 265] width 309 height 56
click at [675, 250] on textarea "test noteMarc" at bounding box center [784, 265] width 309 height 56
type textarea "test note [PERSON_NAME]"
click at [950, 166] on span "Save & Close" at bounding box center [943, 163] width 59 height 16
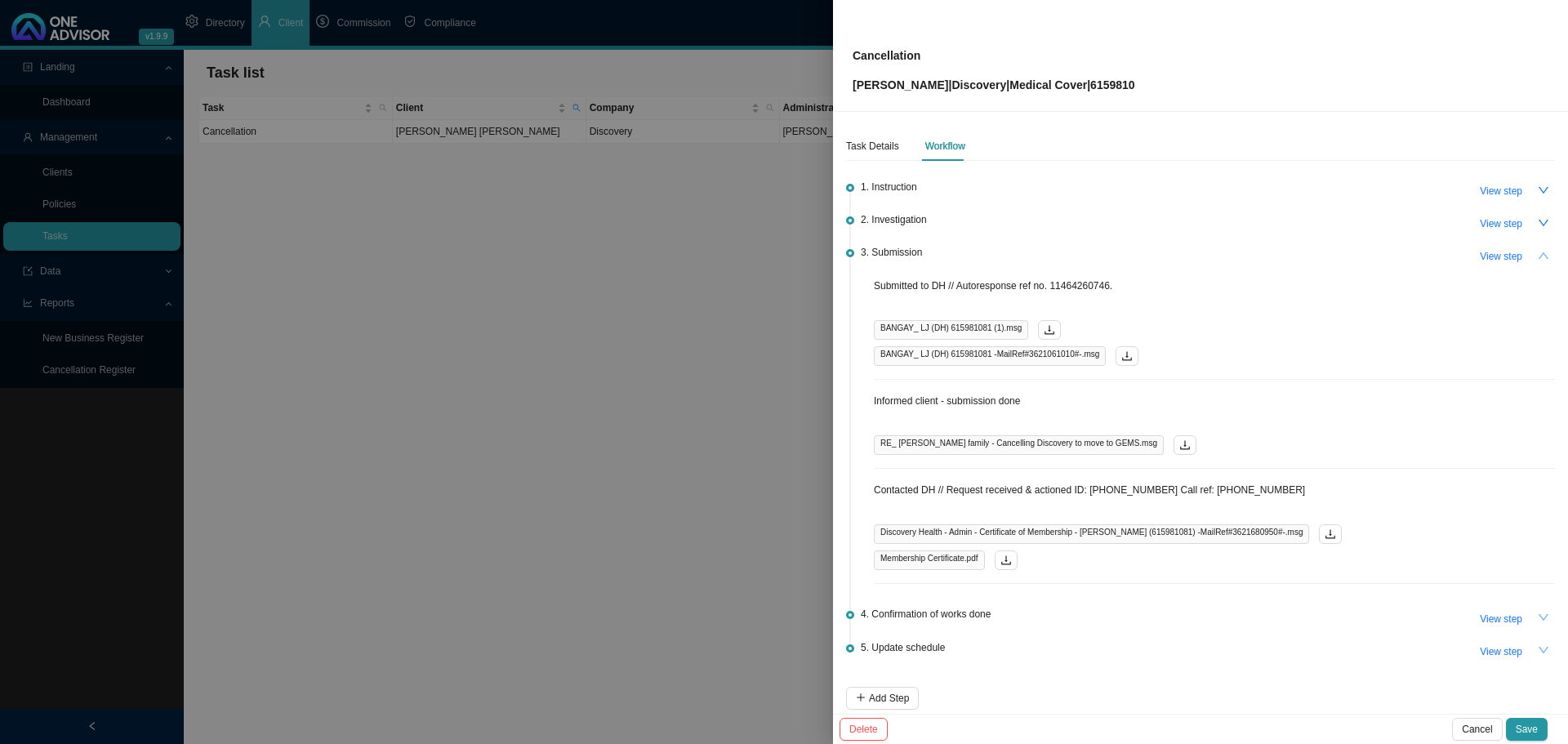
click at [1538, 612] on icon "down" at bounding box center [1544, 618] width 11 height 11
click at [1538, 612] on icon "up" at bounding box center [1544, 618] width 11 height 11
click at [1520, 729] on span "Save" at bounding box center [1526, 729] width 22 height 16
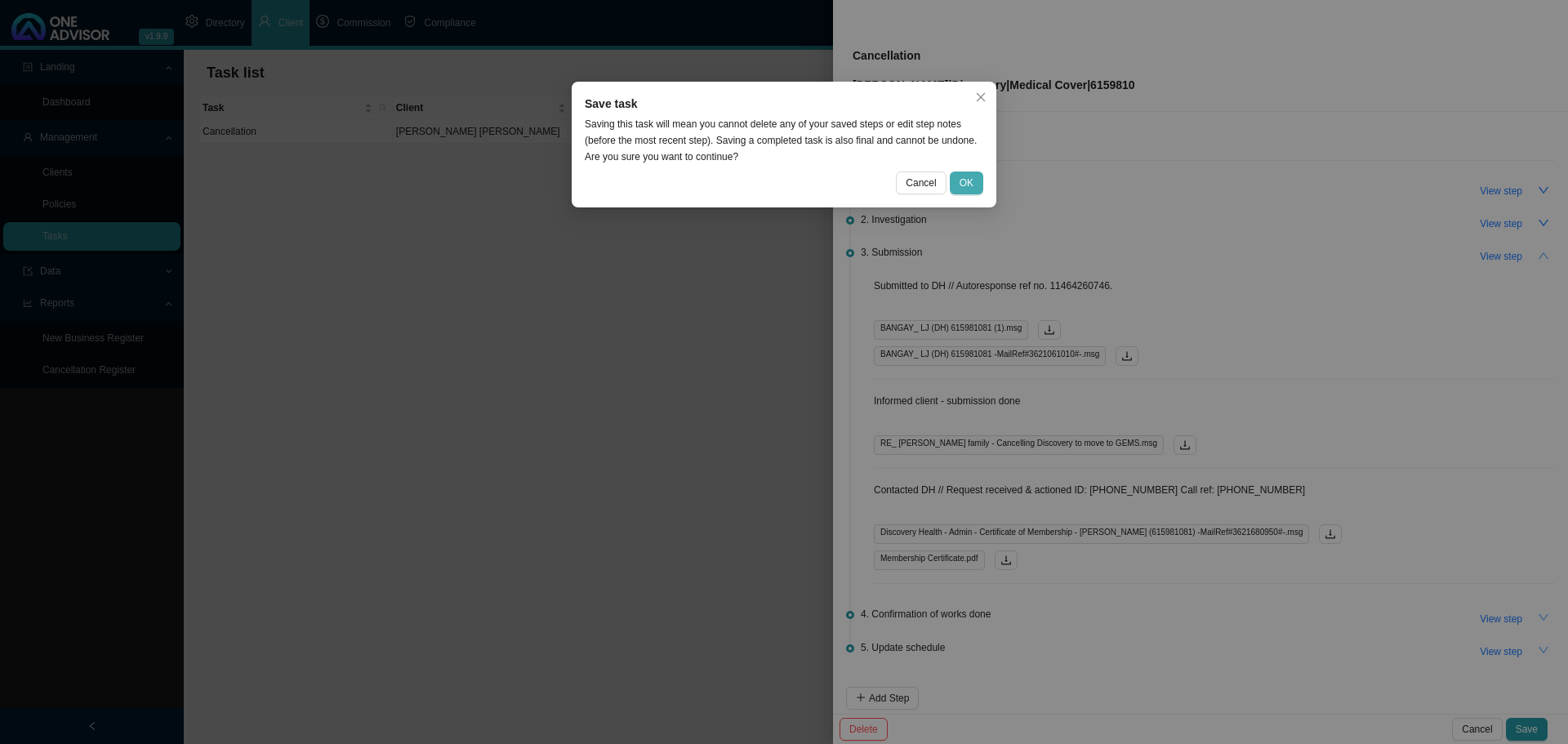
click at [970, 182] on span "OK" at bounding box center [966, 183] width 14 height 16
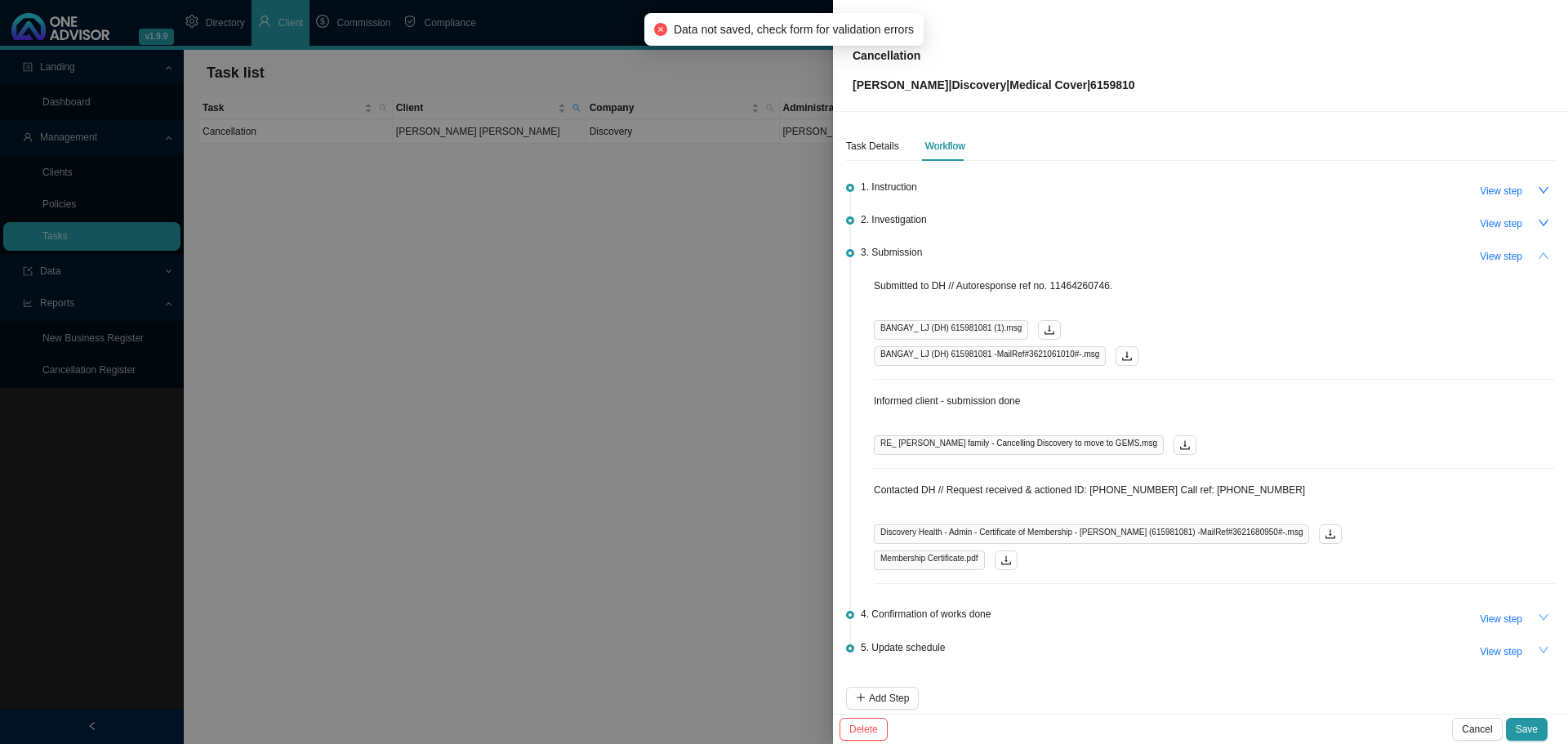
click at [740, 570] on div at bounding box center [784, 372] width 1568 height 744
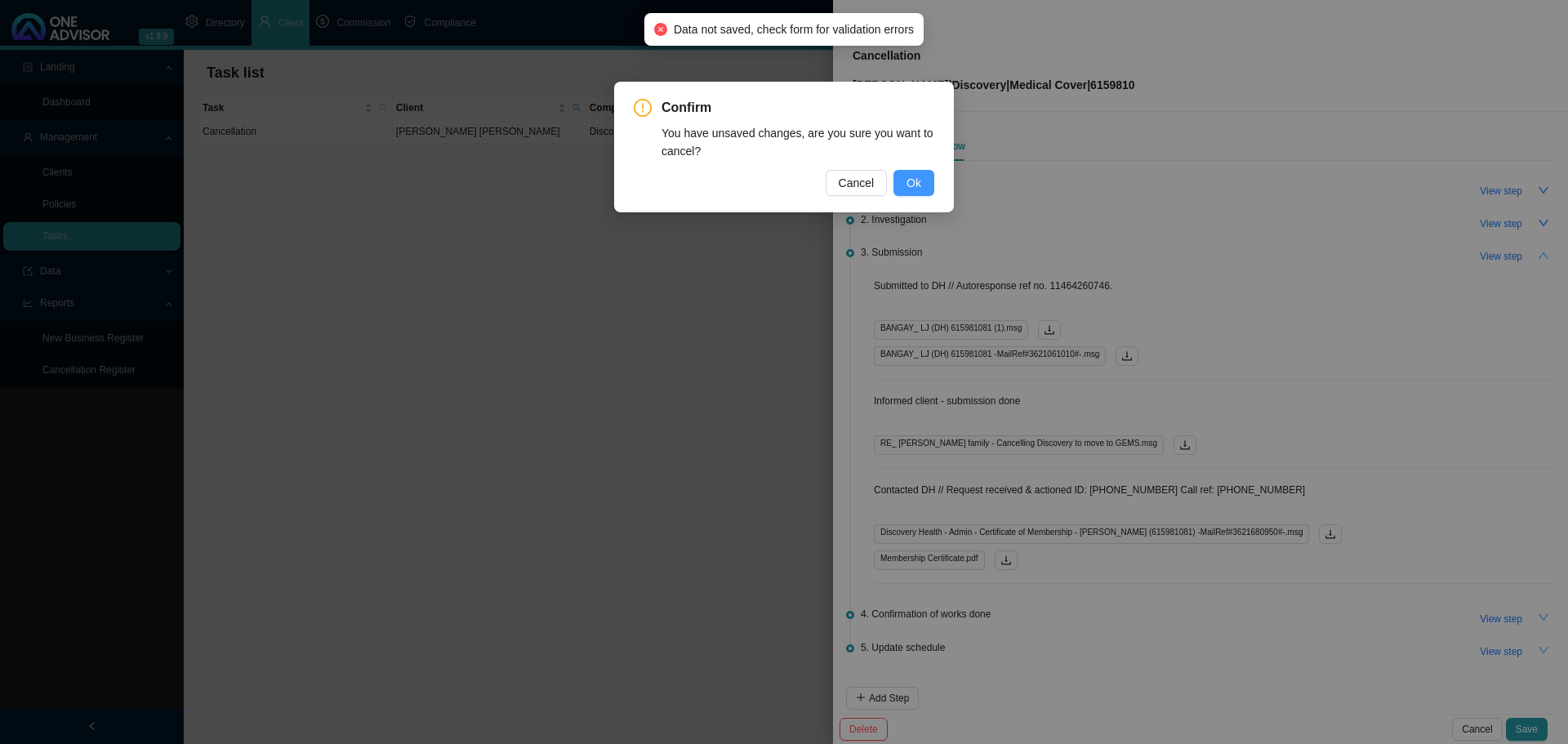
click at [918, 188] on span "Ok" at bounding box center [914, 183] width 15 height 18
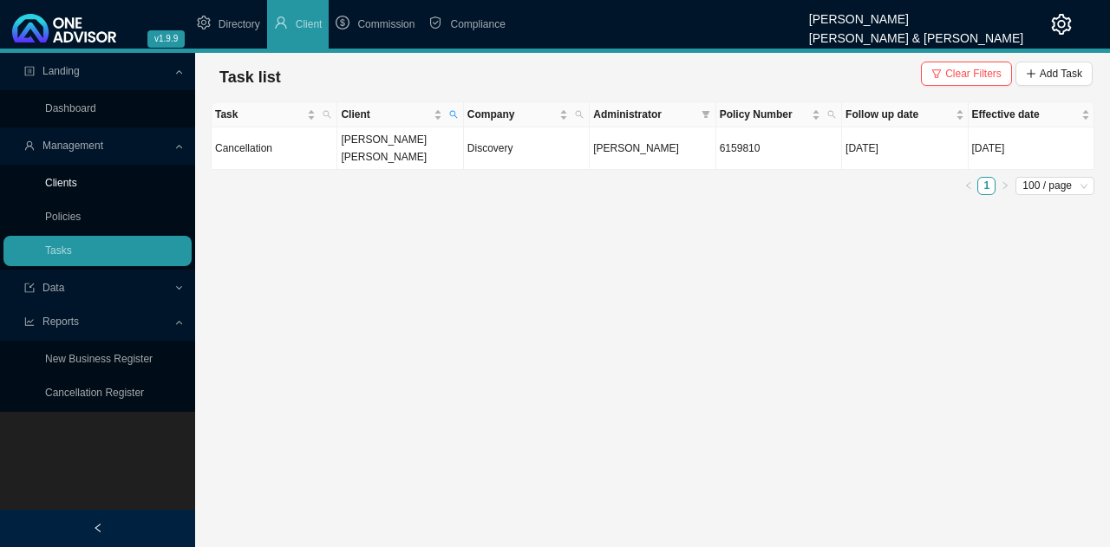
click at [56, 181] on link "Clients" at bounding box center [61, 183] width 32 height 12
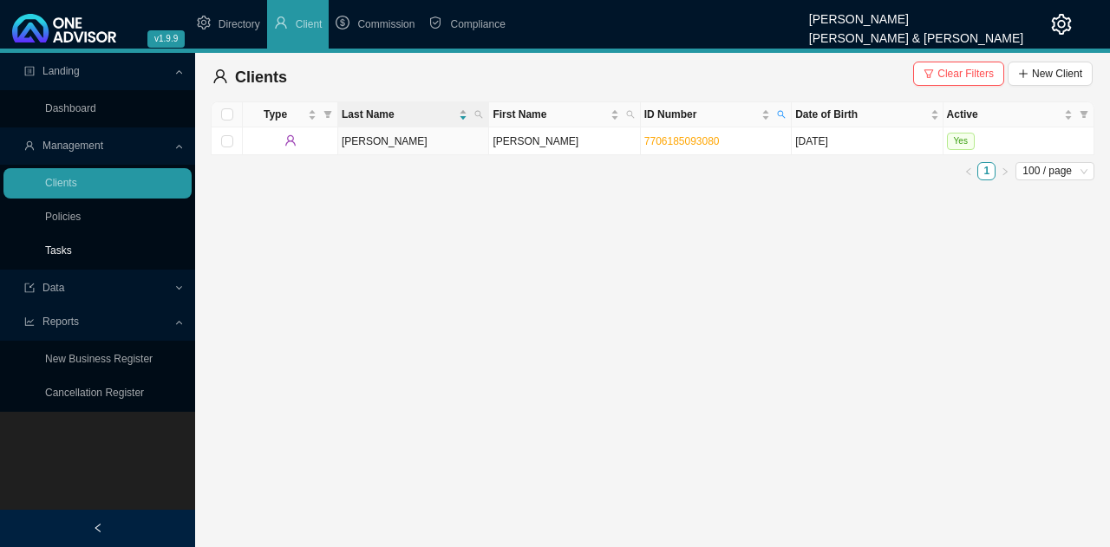
click at [60, 251] on link "Tasks" at bounding box center [58, 251] width 27 height 12
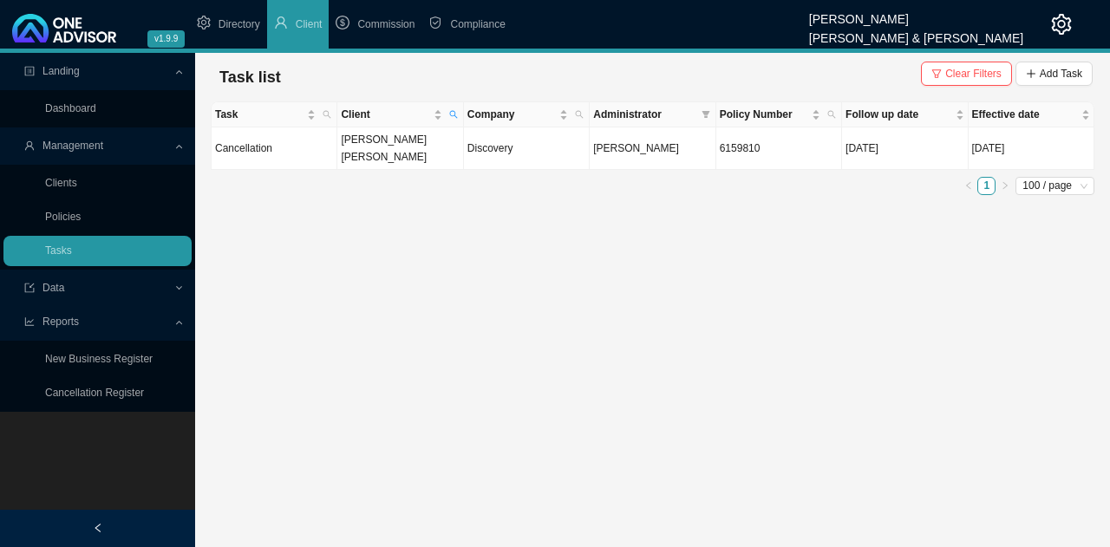
click at [108, 529] on div at bounding box center [97, 528] width 195 height 37
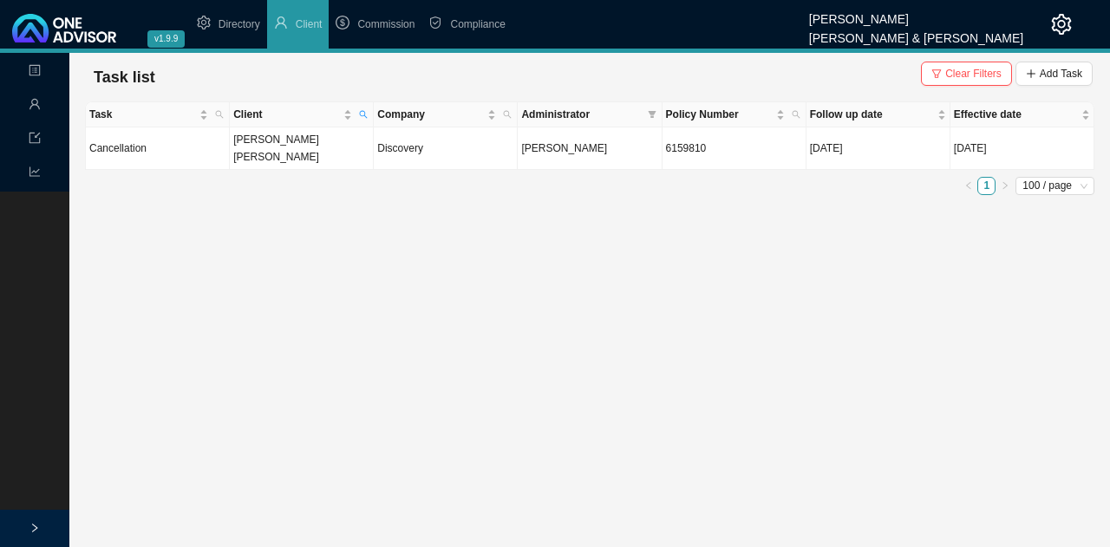
click at [35, 522] on div at bounding box center [34, 528] width 69 height 37
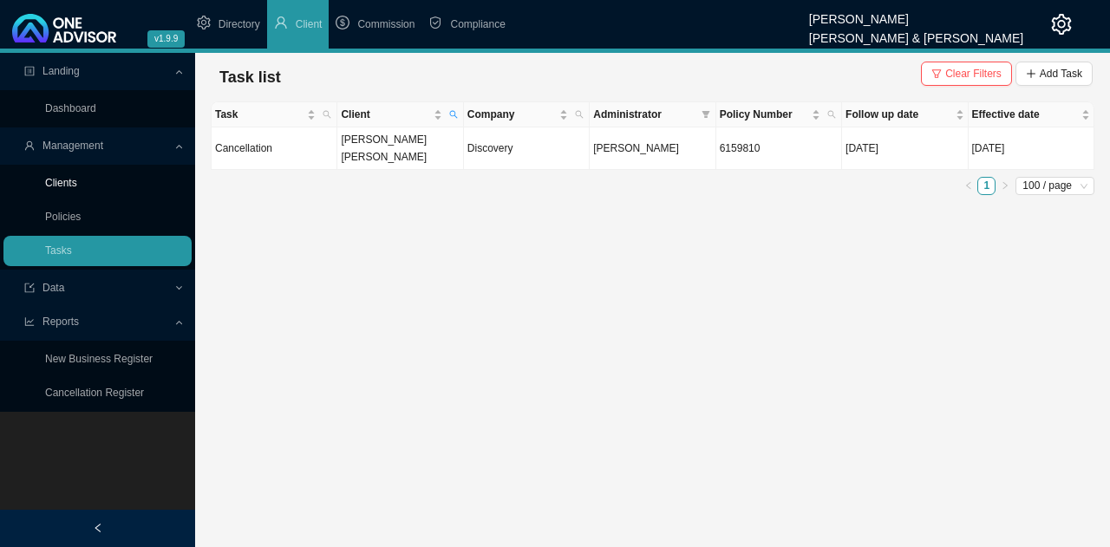
click at [73, 180] on link "Clients" at bounding box center [61, 183] width 32 height 12
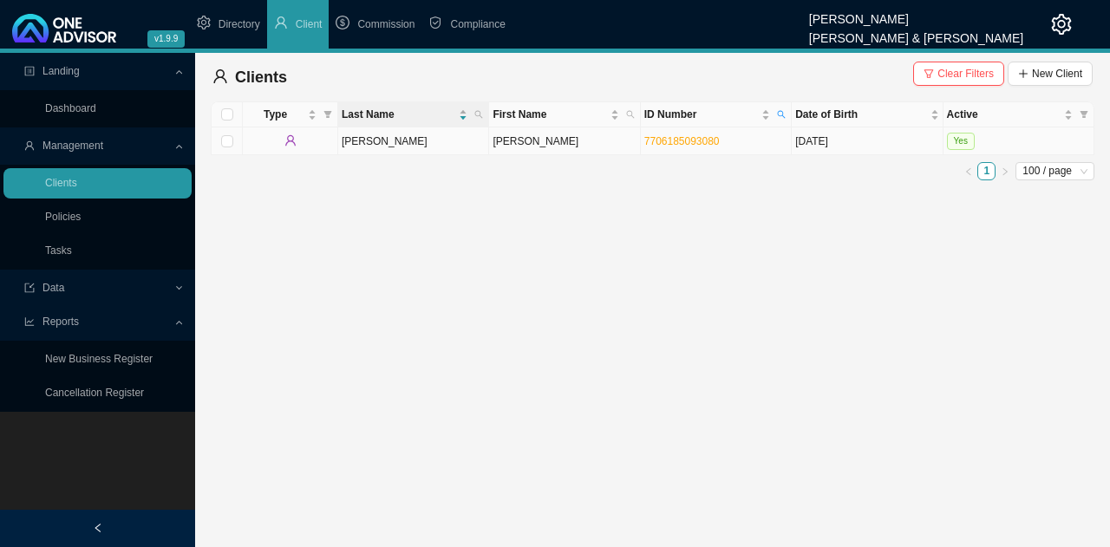
click at [439, 141] on td "[PERSON_NAME]" at bounding box center [413, 141] width 151 height 28
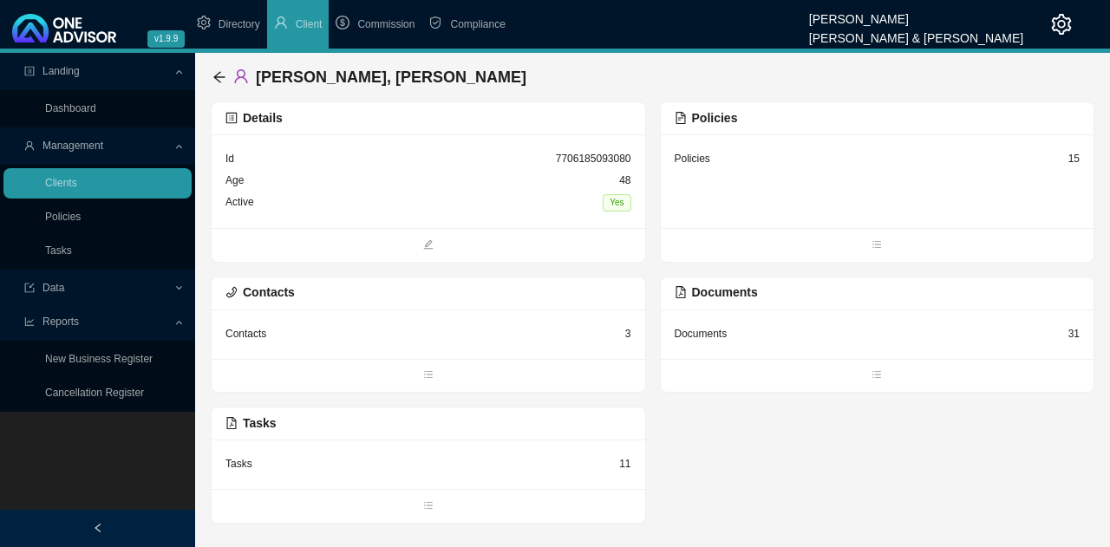
click at [420, 193] on div "Active Yes" at bounding box center [428, 203] width 406 height 23
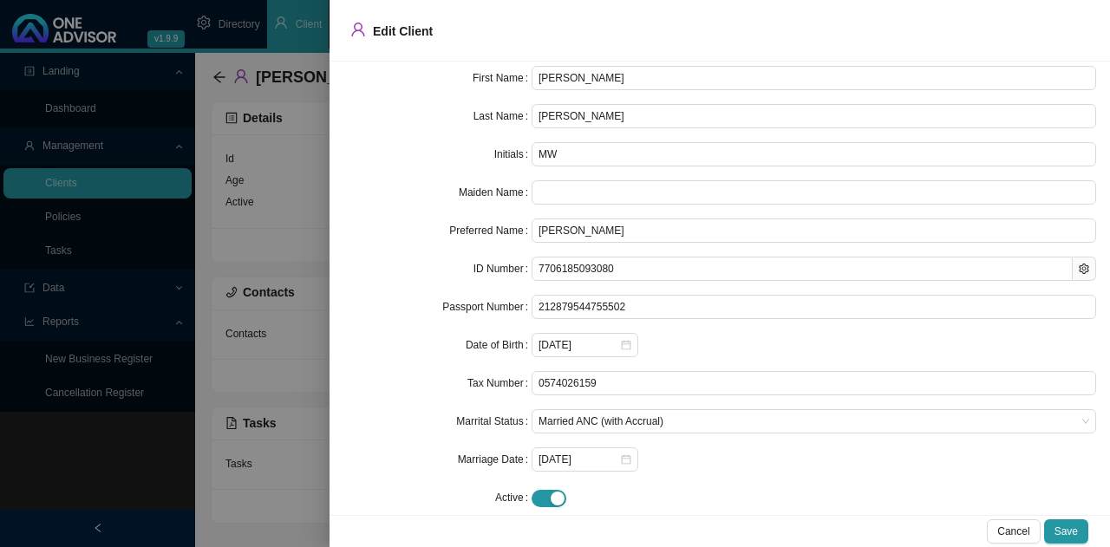
scroll to position [76, 0]
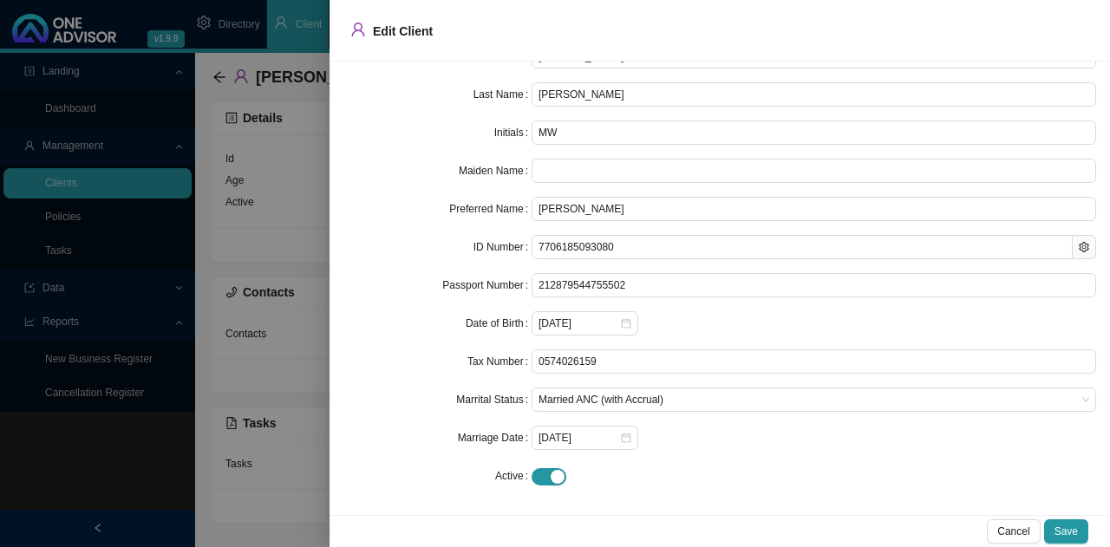
click at [275, 185] on div at bounding box center [555, 273] width 1110 height 547
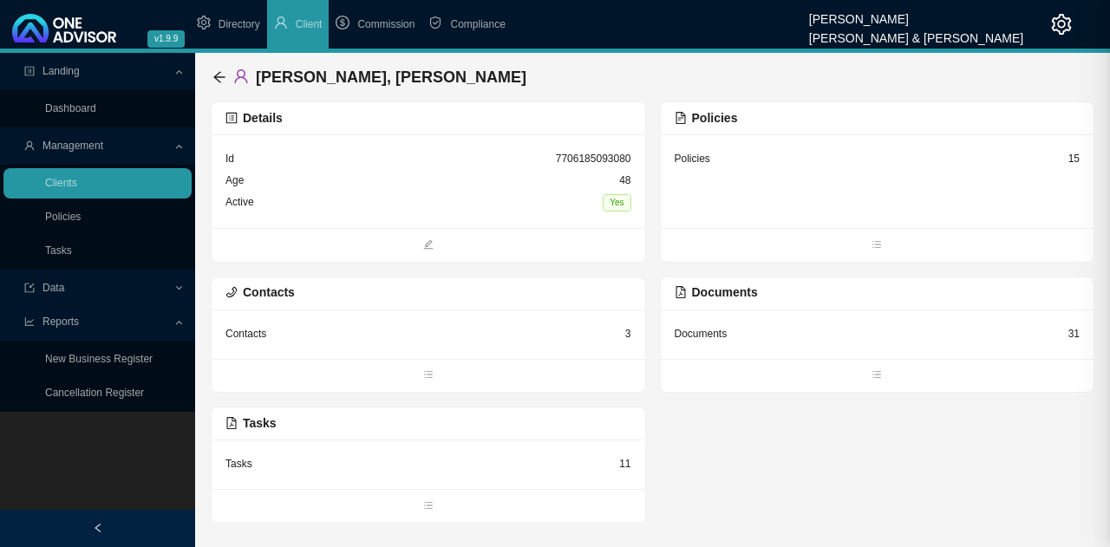
scroll to position [0, 0]
